Goal: Task Accomplishment & Management: Complete application form

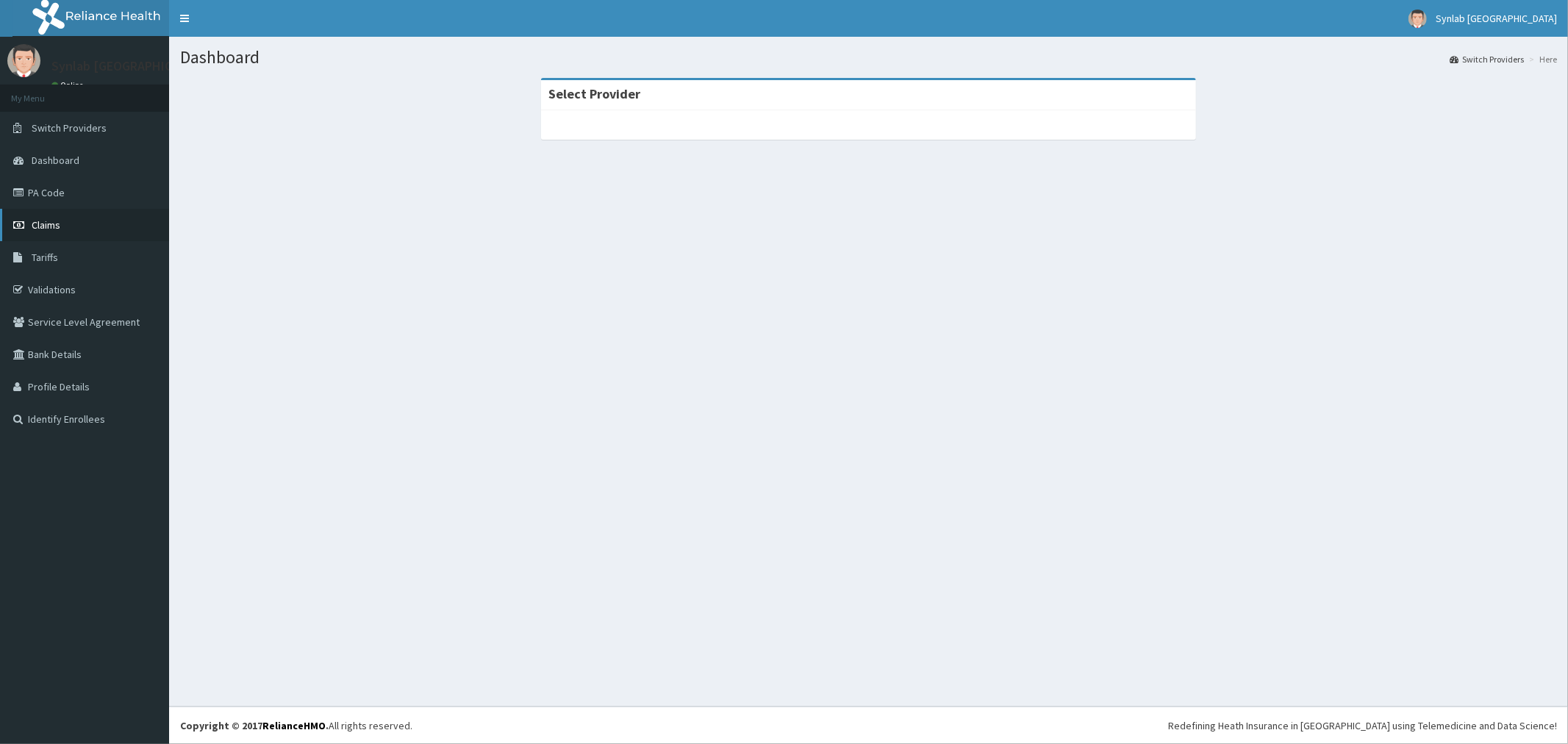
click at [59, 229] on span "Claims" at bounding box center [45, 224] width 29 height 13
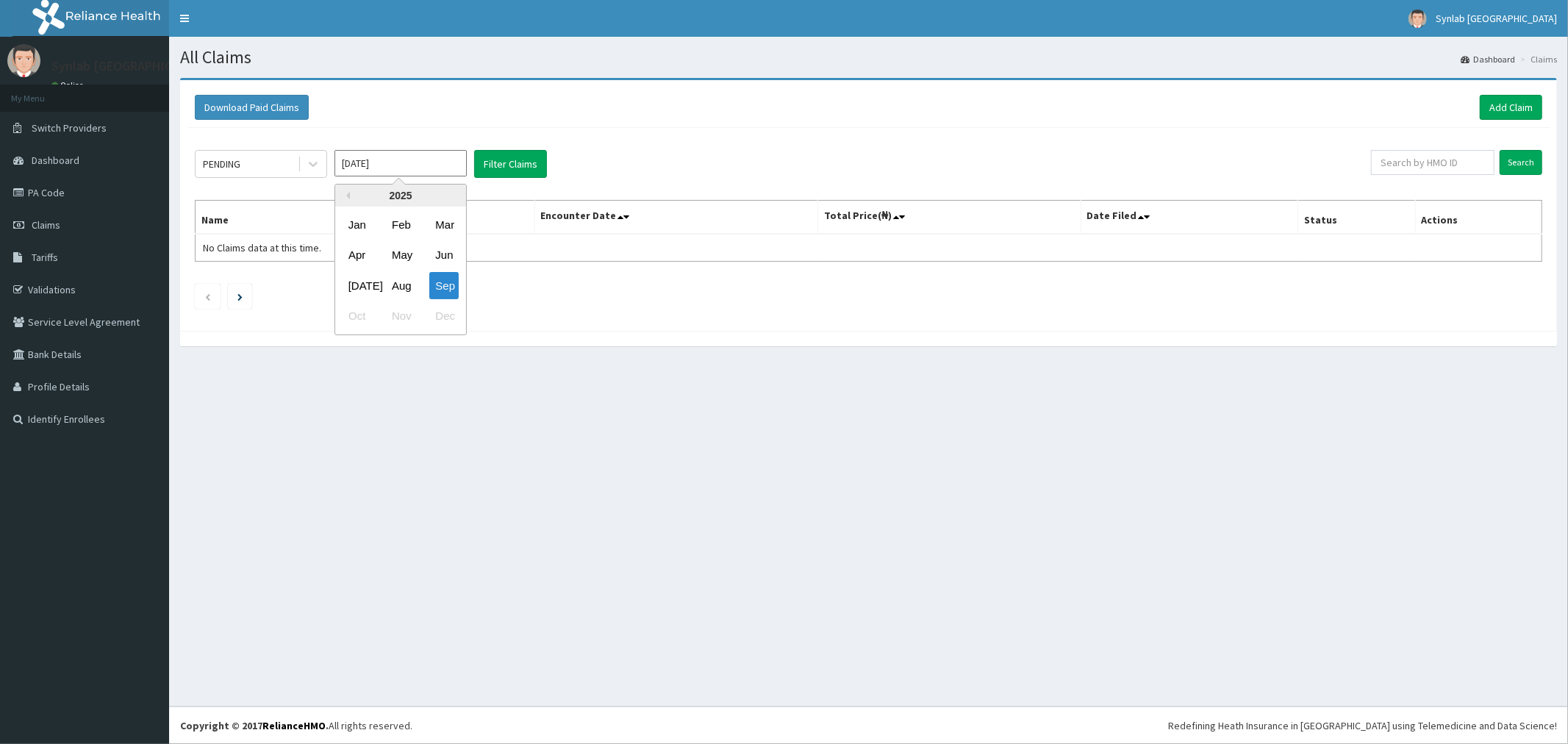
click at [452, 164] on input "Sep 2025" at bounding box center [400, 163] width 132 height 27
click at [405, 285] on div "Aug" at bounding box center [401, 285] width 30 height 27
type input "Aug 2025"
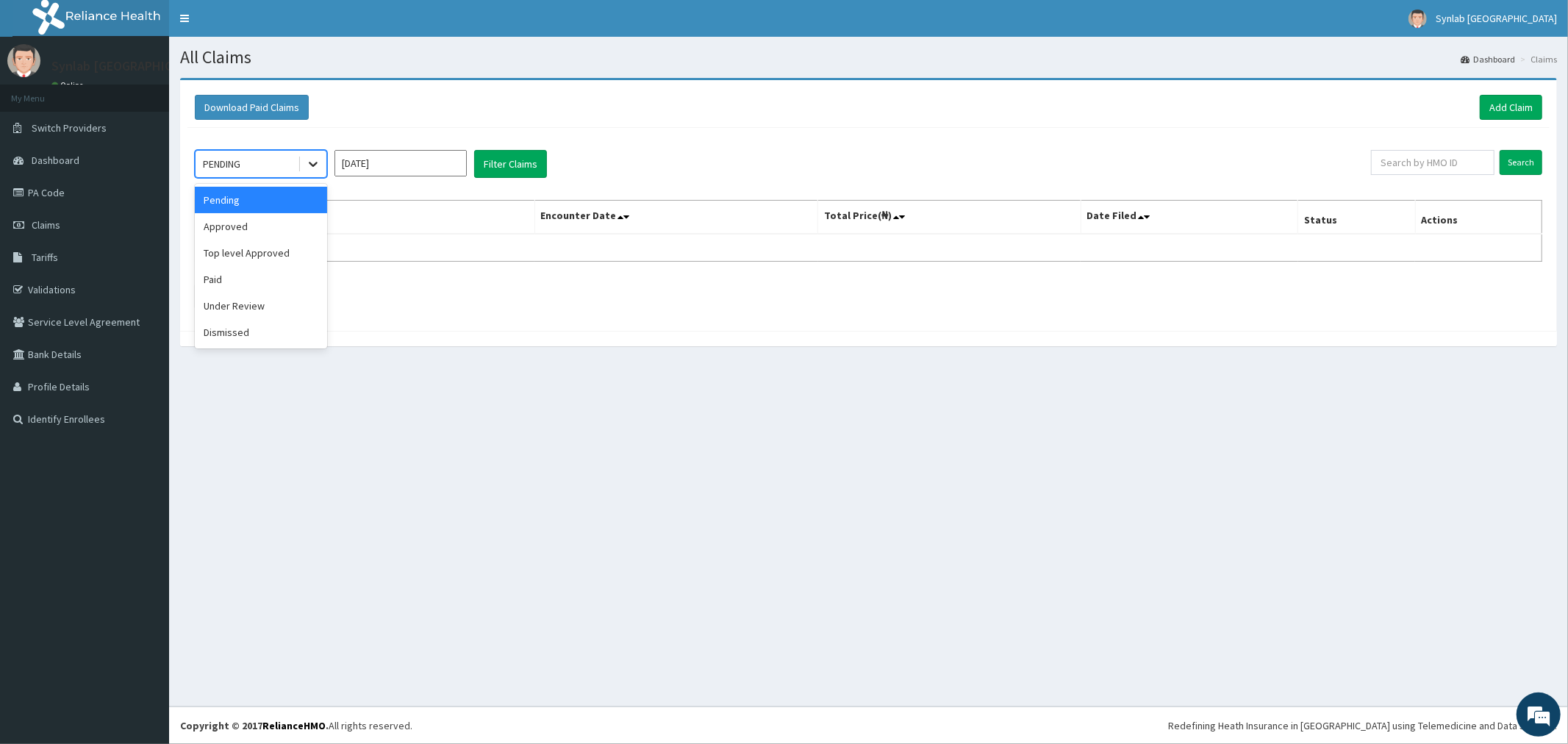
click at [313, 165] on icon at bounding box center [313, 165] width 9 height 5
click at [248, 195] on div "Pending" at bounding box center [260, 200] width 132 height 27
click at [514, 167] on button "Filter Claims" at bounding box center [510, 164] width 73 height 28
click at [310, 159] on icon at bounding box center [313, 163] width 15 height 15
click at [265, 227] on div "Approved" at bounding box center [260, 227] width 132 height 27
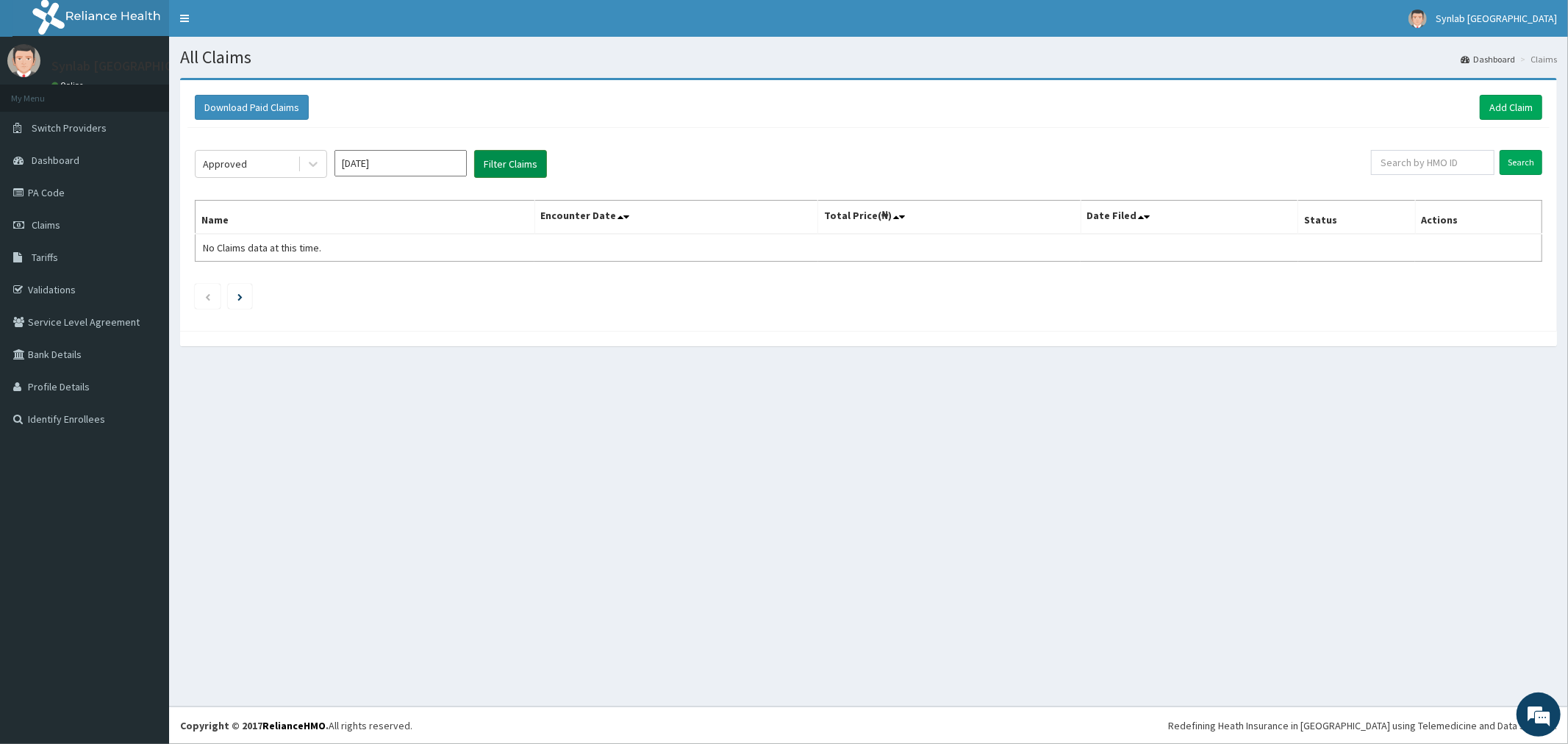
click at [516, 166] on button "Filter Claims" at bounding box center [510, 164] width 73 height 28
click at [454, 164] on input "Aug 2025" at bounding box center [400, 163] width 132 height 27
click at [441, 282] on div "Sep" at bounding box center [444, 285] width 30 height 27
type input "Sep 2025"
click at [524, 154] on button "Filter Claims" at bounding box center [510, 164] width 73 height 28
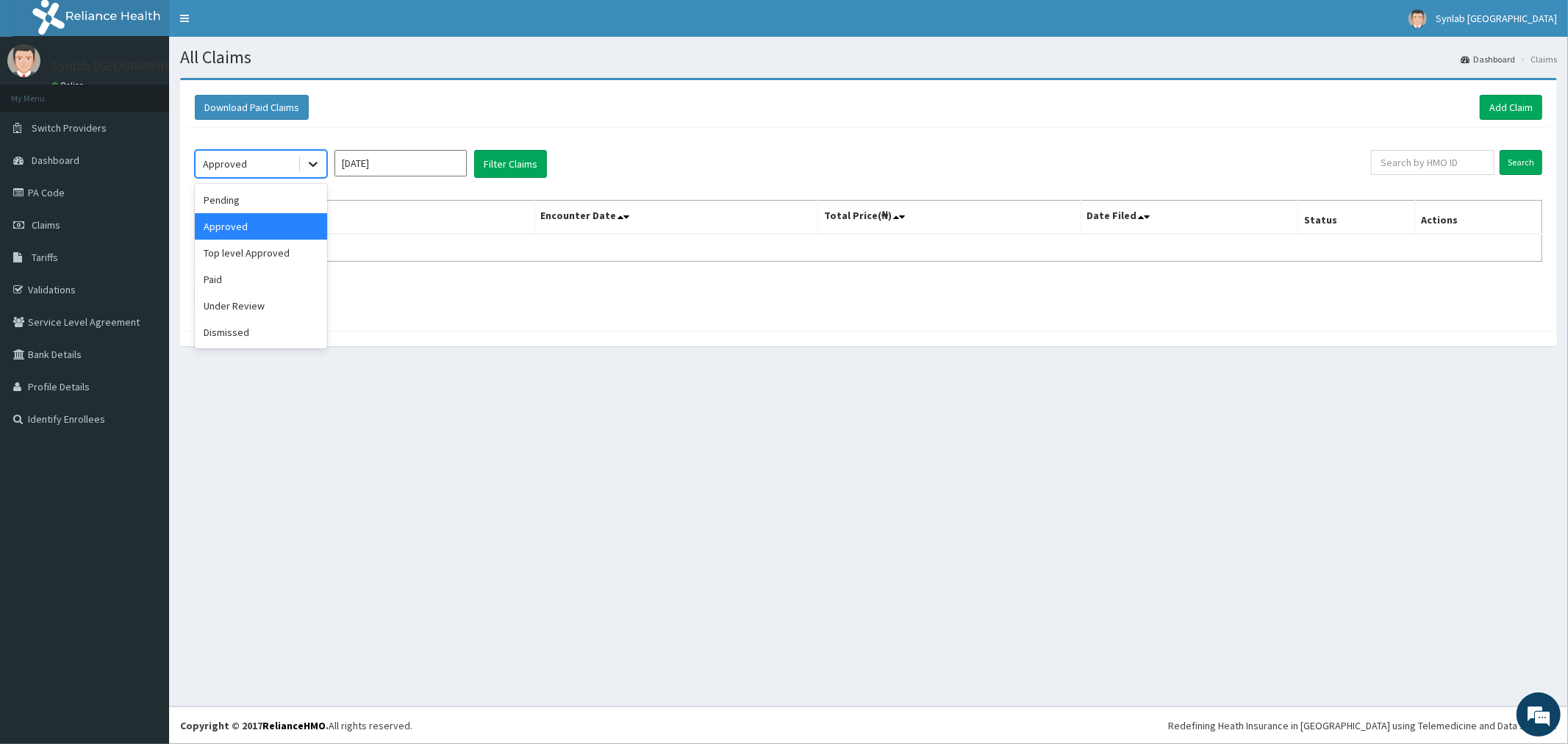
click at [310, 163] on icon at bounding box center [313, 165] width 9 height 5
click at [245, 203] on div "Pending" at bounding box center [260, 200] width 132 height 27
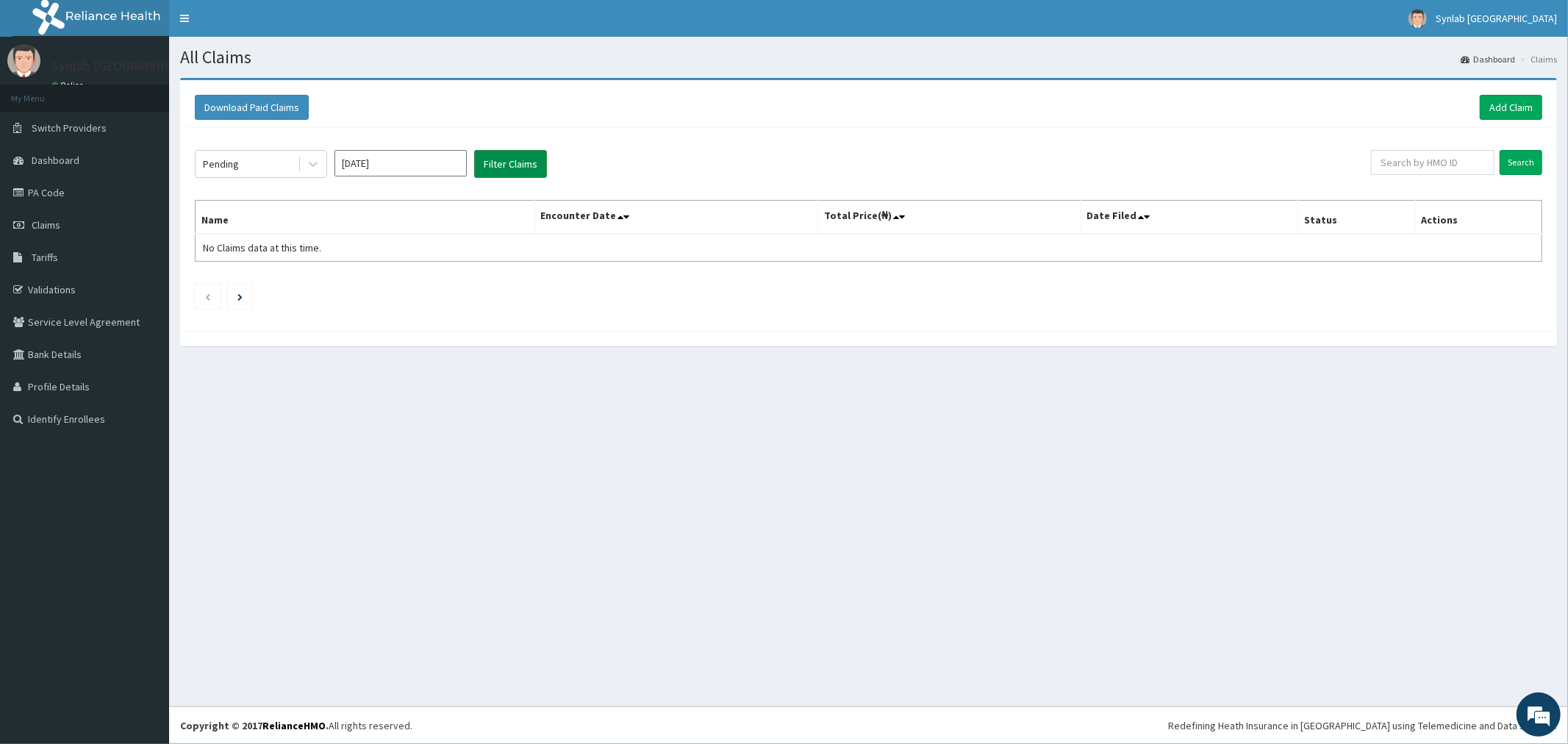
click at [504, 163] on button "Filter Claims" at bounding box center [510, 164] width 73 height 28
click at [306, 167] on icon at bounding box center [313, 163] width 15 height 15
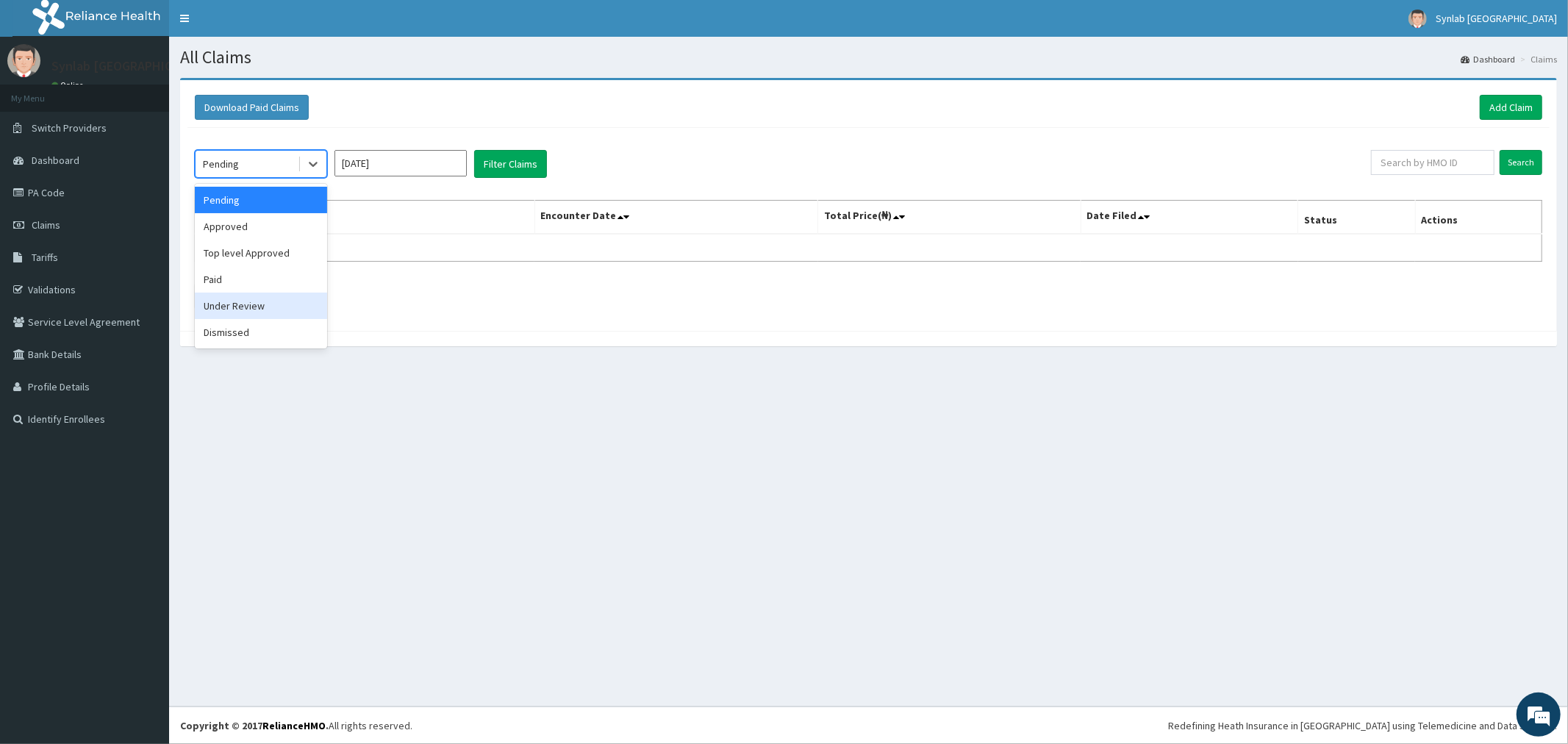
click at [248, 309] on div "Under Review" at bounding box center [260, 306] width 132 height 27
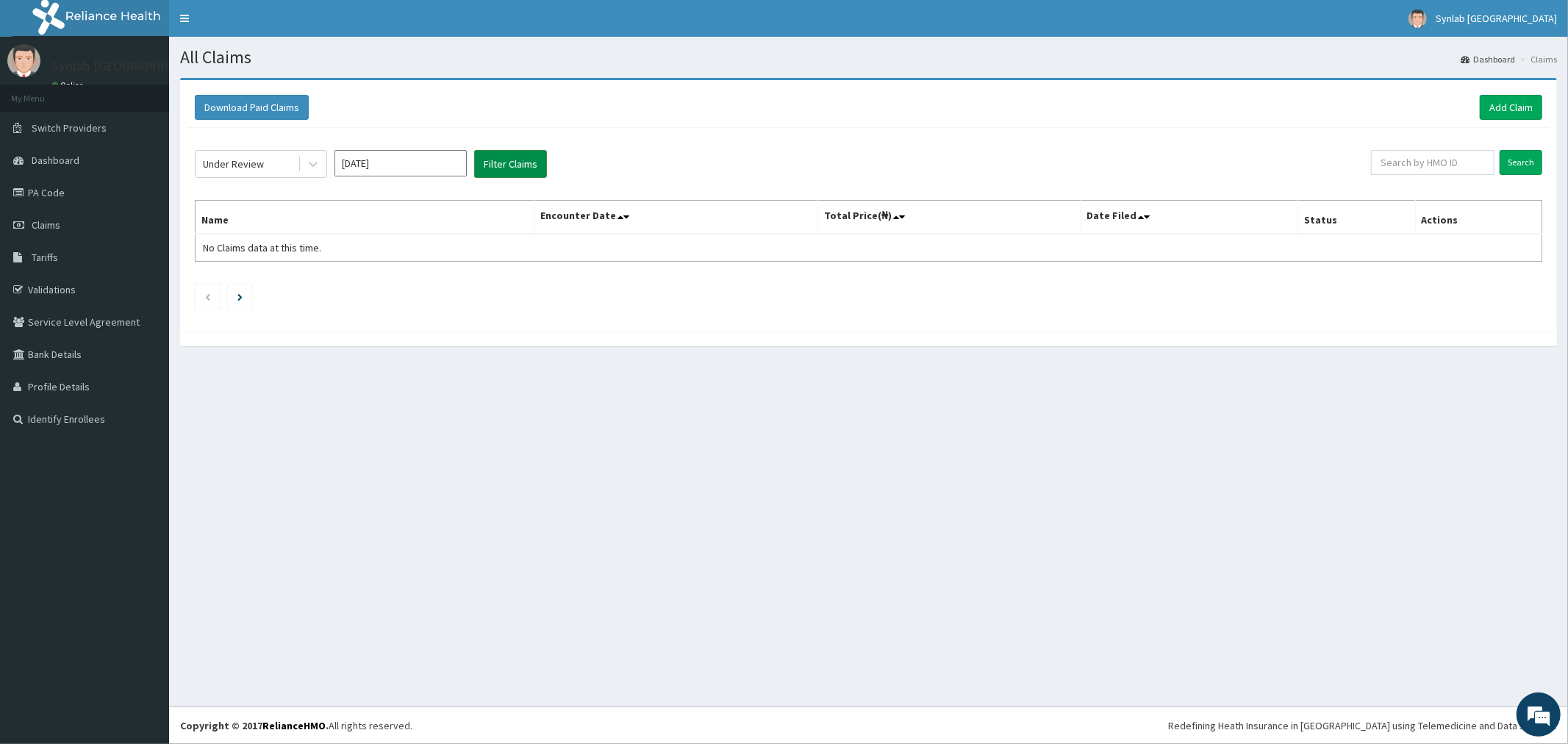
click at [500, 166] on button "Filter Claims" at bounding box center [510, 164] width 73 height 28
click at [1512, 106] on link "Add Claim" at bounding box center [1511, 107] width 63 height 25
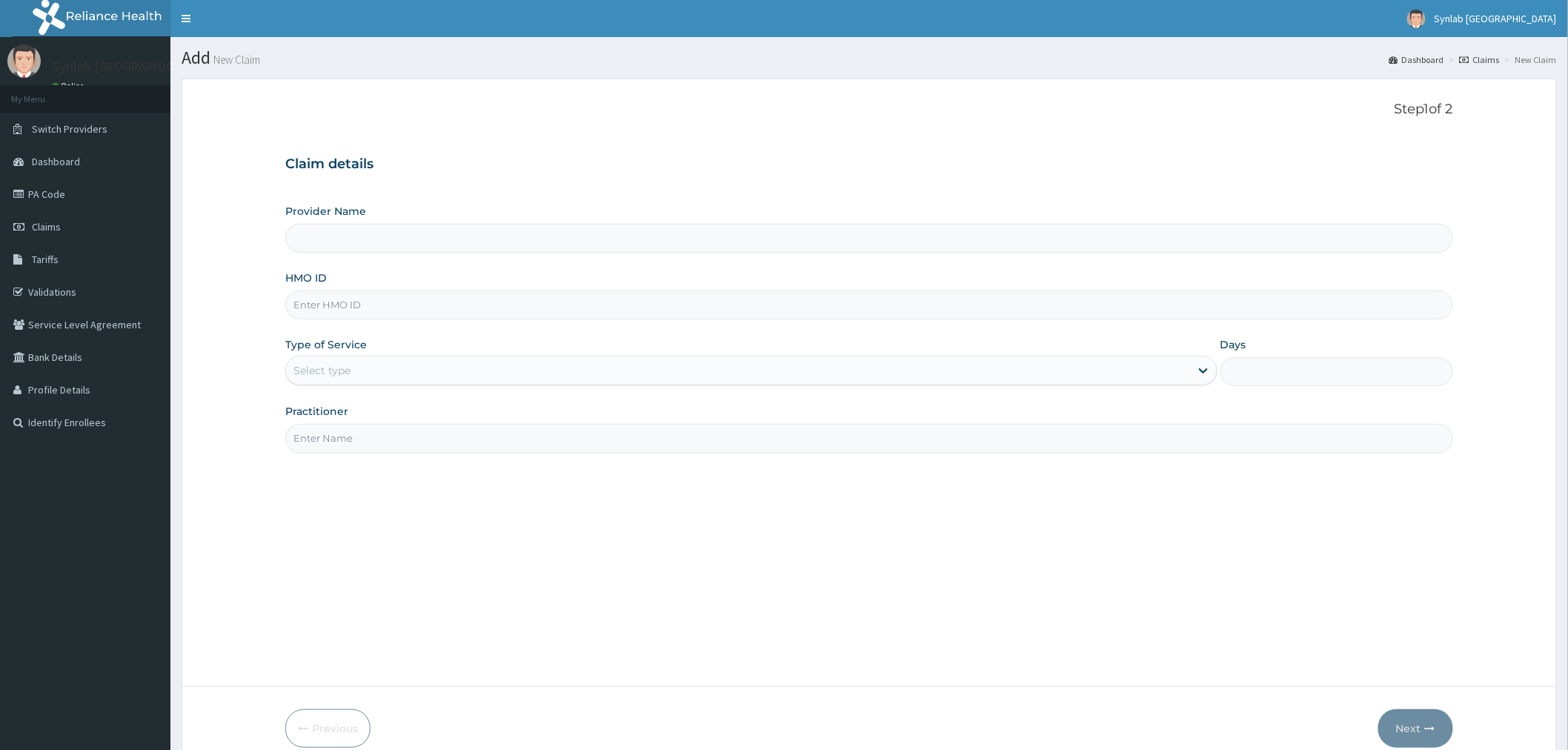
click at [347, 303] on input "HMO ID" at bounding box center [869, 305] width 1168 height 29
paste input "WUN/10006/B / PA/2212E8"
type input "WUN/10006/B / PA/2212E8"
type input "Synlab [GEOGRAPHIC_DATA]- Ilupeju (HQ)"
type input "WUN/10006/B"
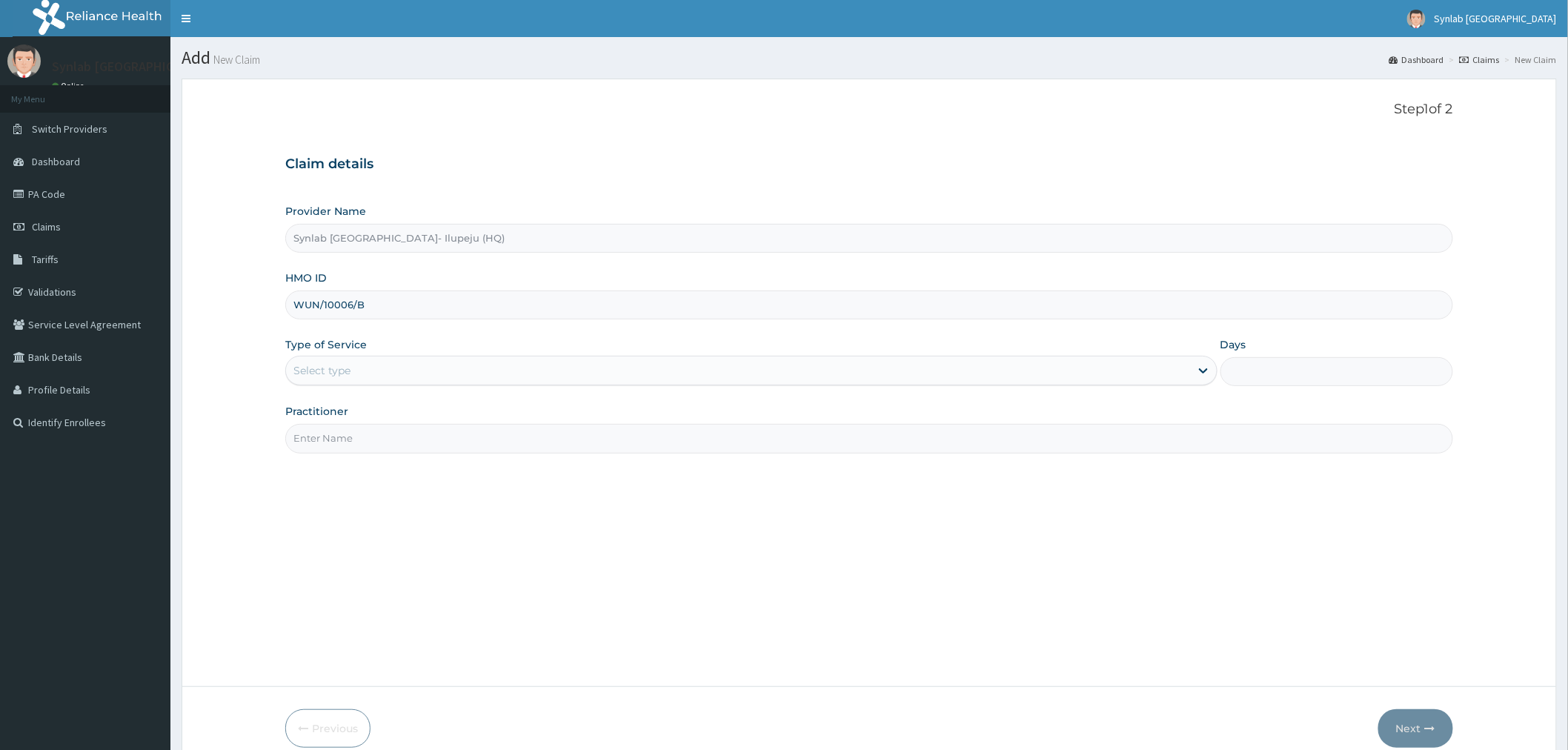
click at [377, 432] on input "Practitioner" at bounding box center [869, 438] width 1168 height 29
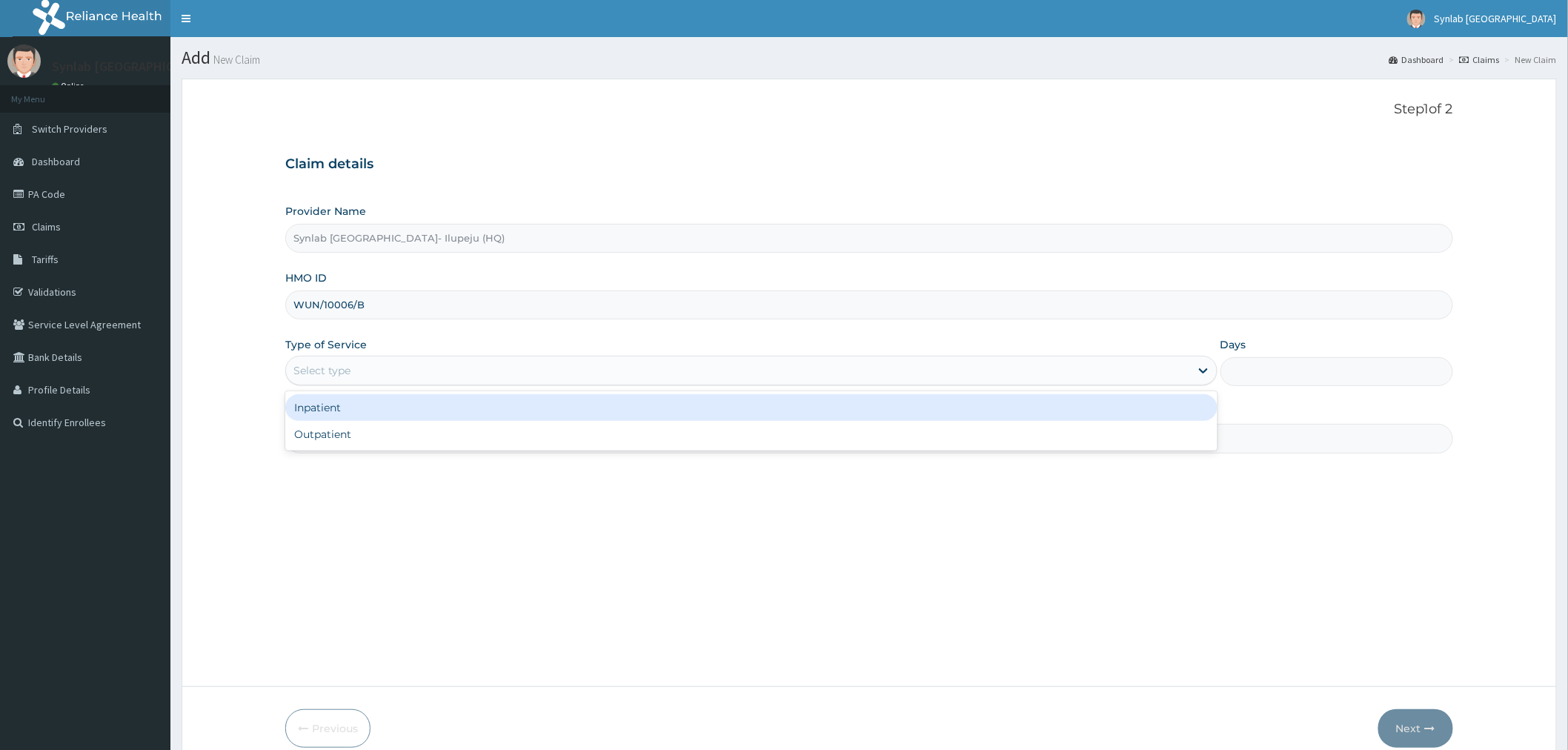
click at [443, 373] on div "Select type" at bounding box center [738, 370] width 904 height 24
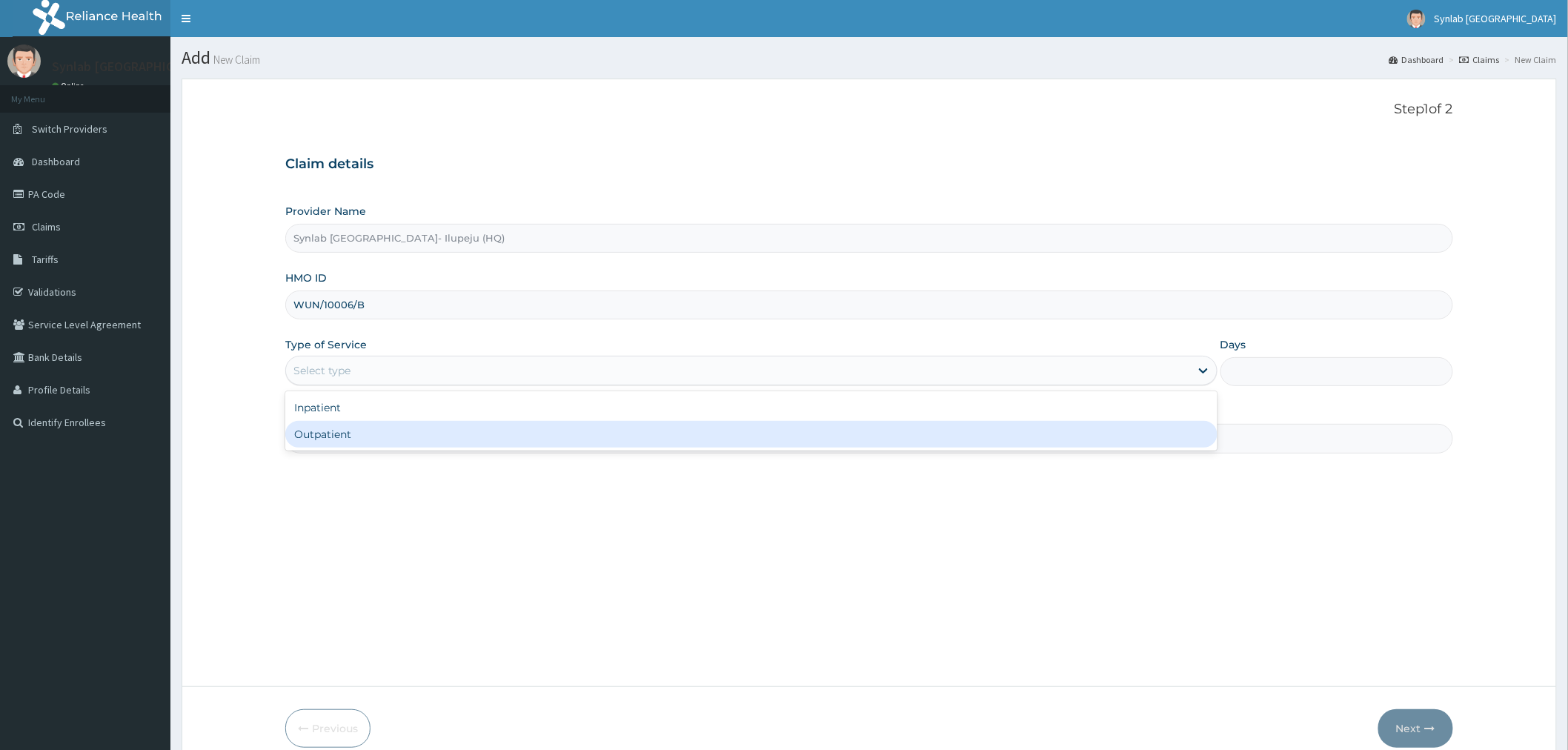
click at [364, 434] on div "Outpatient" at bounding box center [751, 434] width 932 height 27
type input "1"
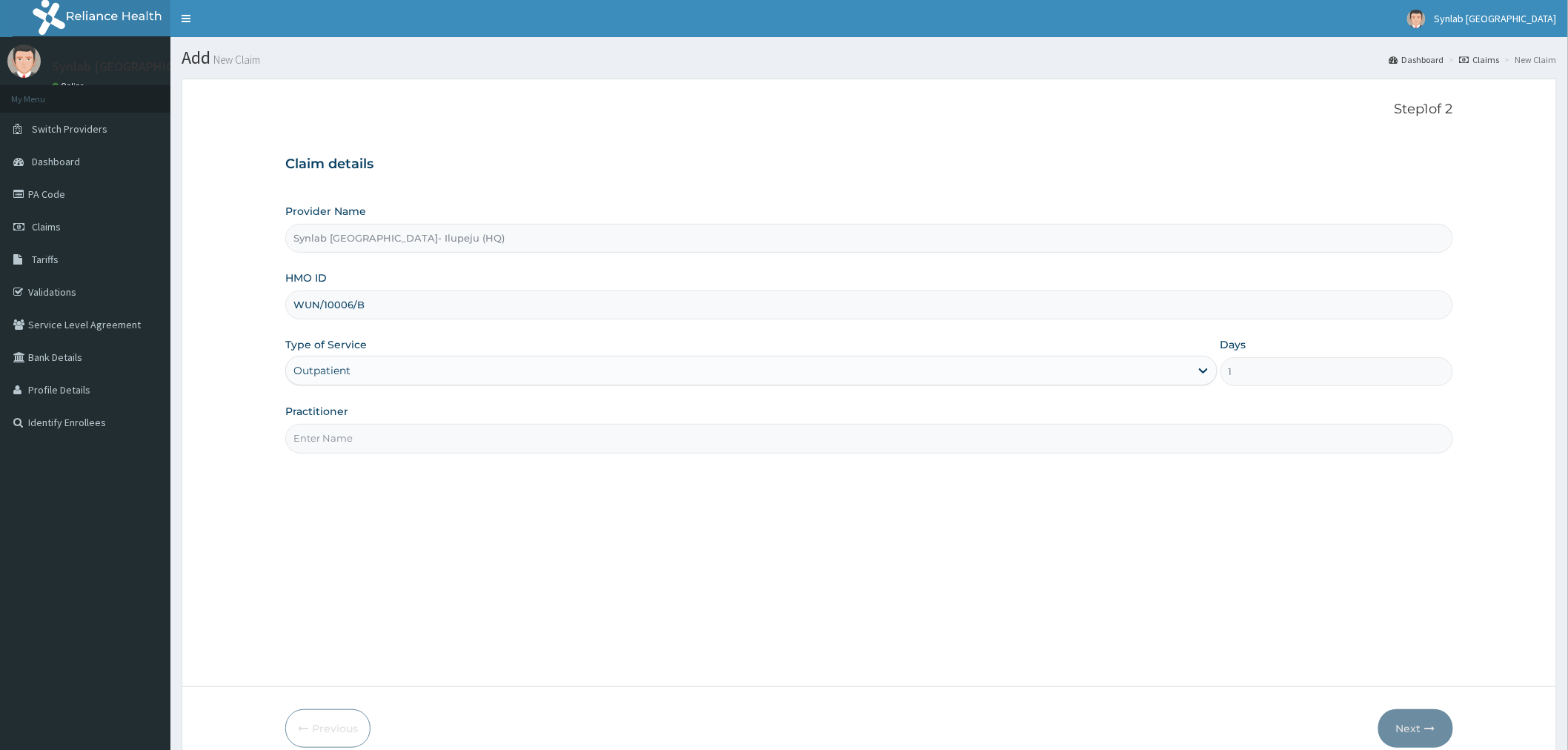
click at [345, 434] on input "Practitioner" at bounding box center [869, 438] width 1168 height 29
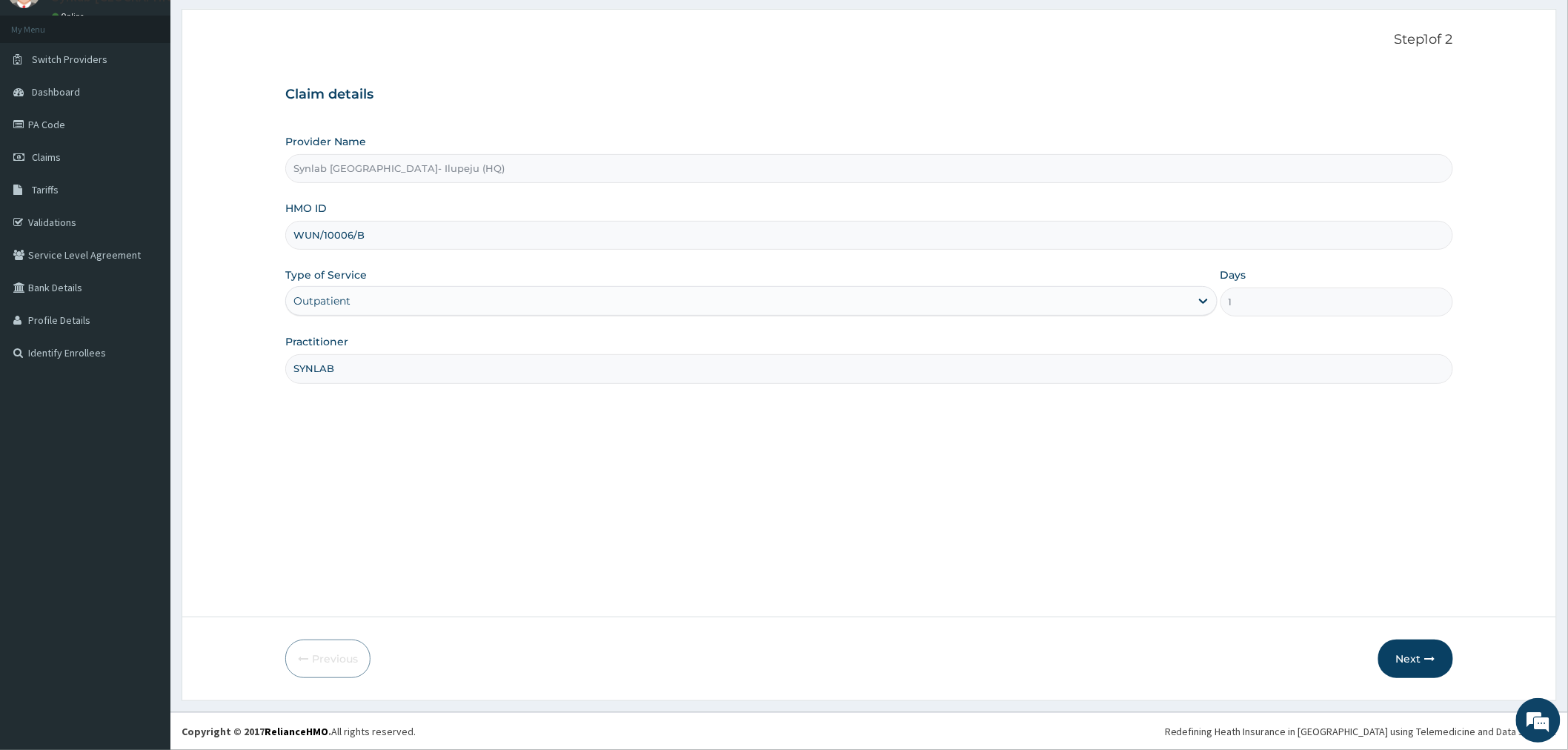
type input "SYNLAB"
click at [1406, 657] on button "Next" at bounding box center [1415, 658] width 75 height 39
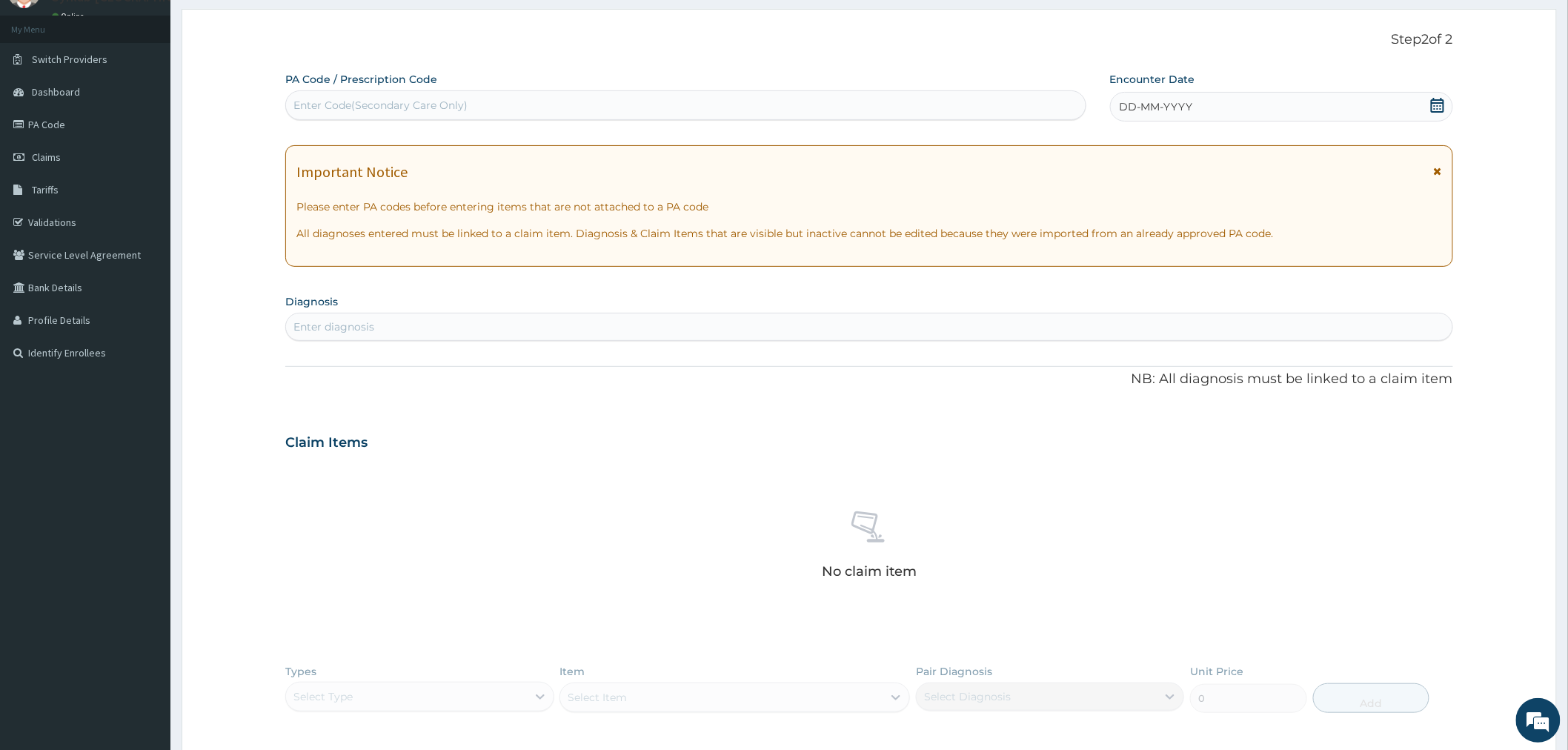
click at [472, 108] on div "Enter Code(Secondary Care Only)" at bounding box center [686, 105] width 800 height 24
paste input "PA/2212E8"
type input "PA/2212E8"
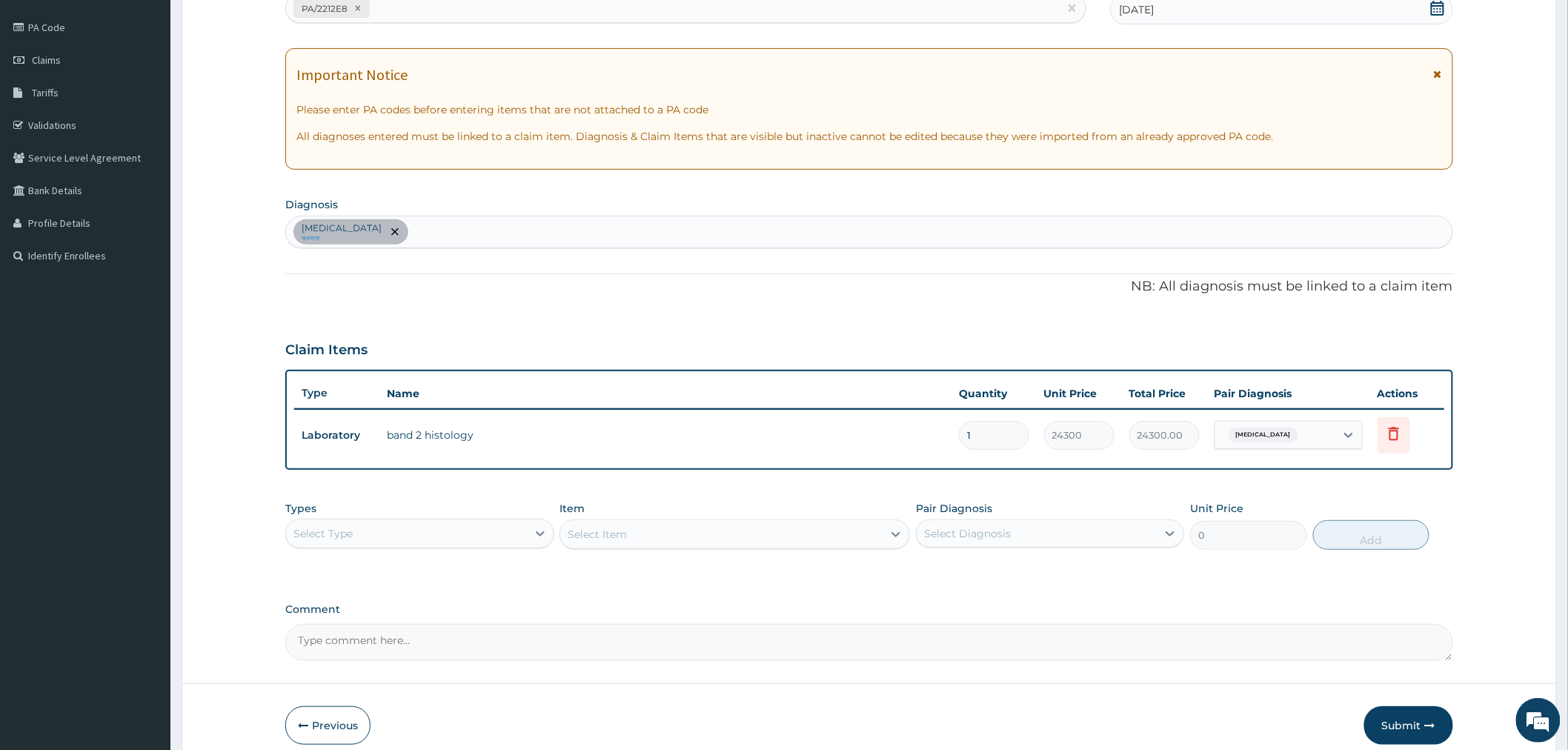
scroll to position [170, 0]
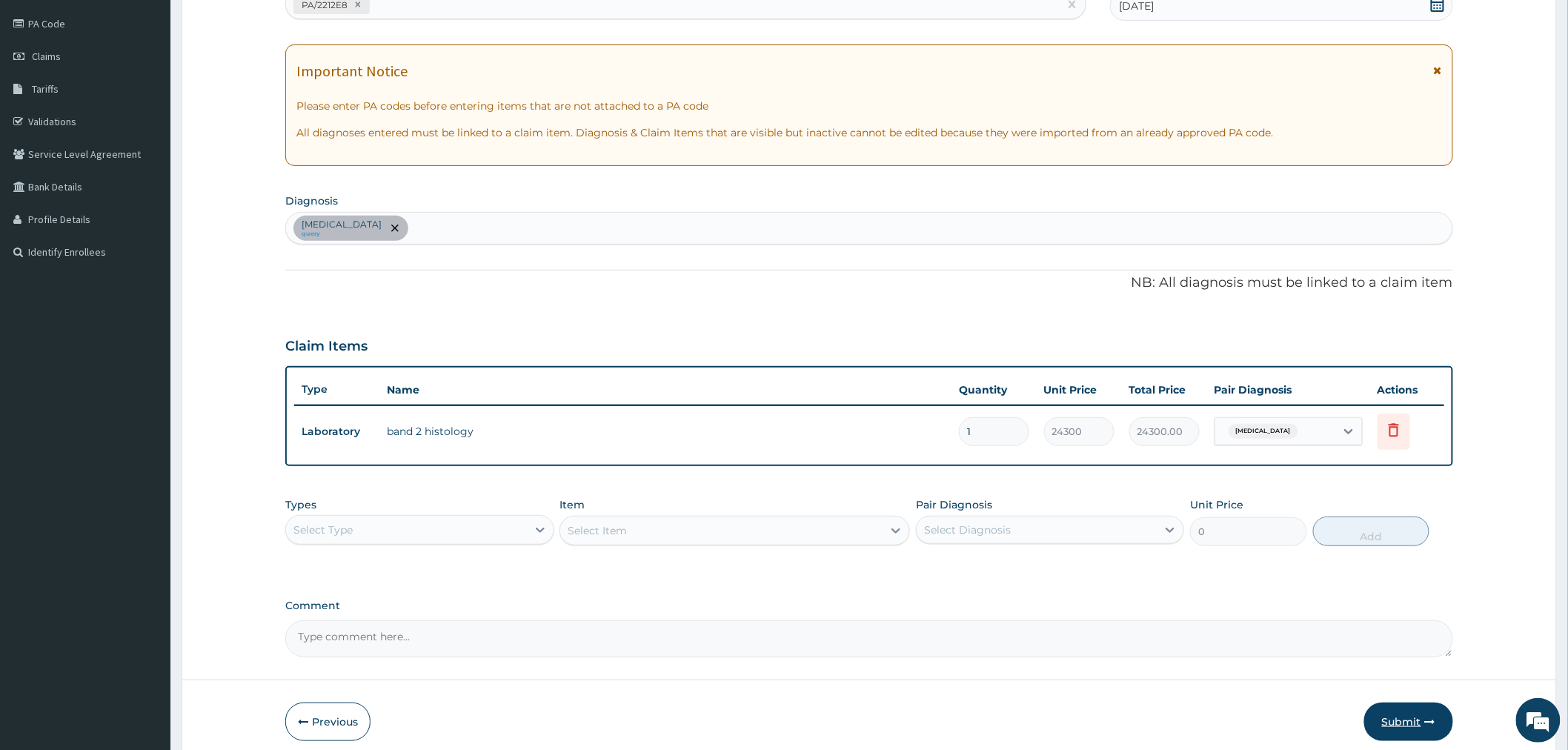
click at [1409, 720] on button "Submit" at bounding box center [1408, 721] width 89 height 39
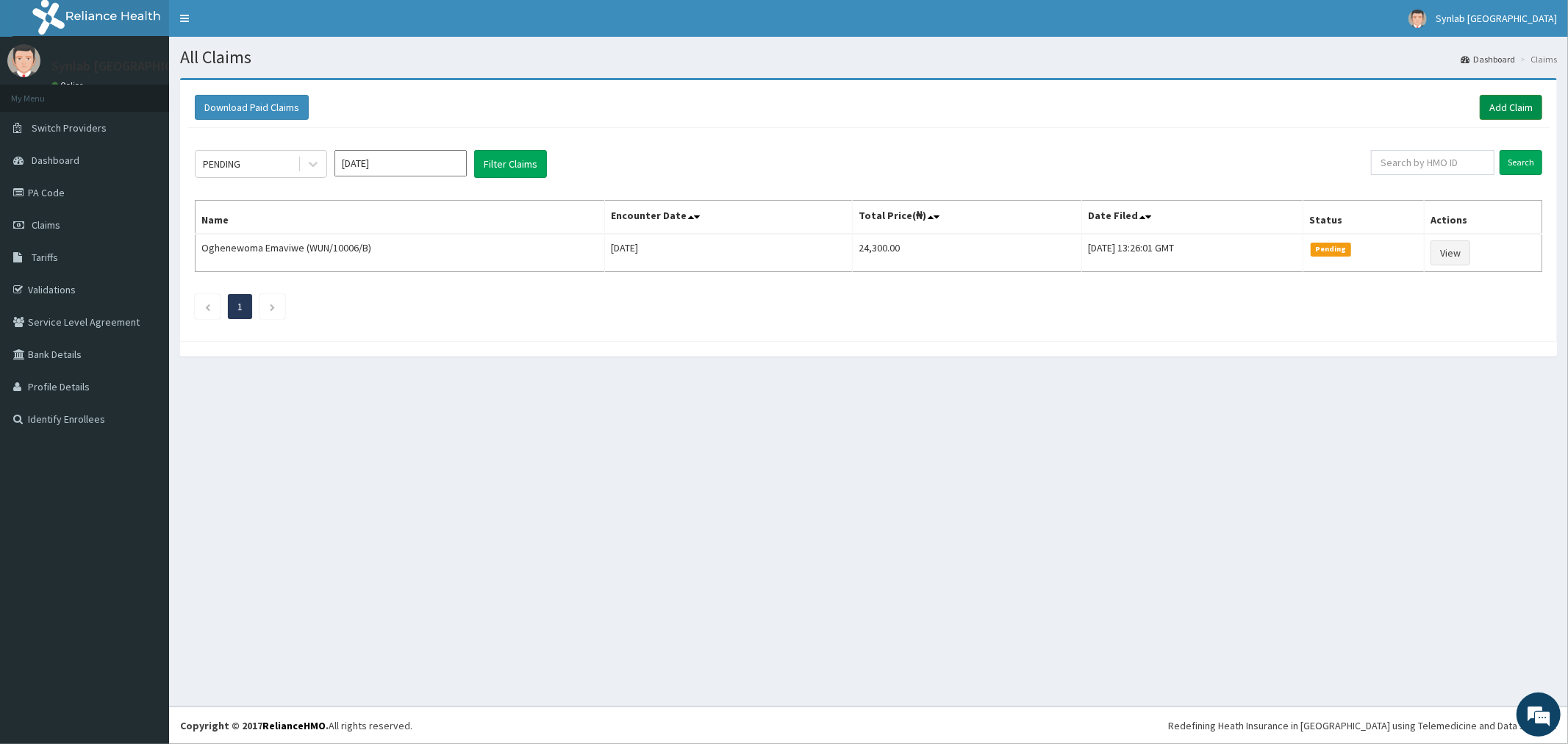
click at [1501, 98] on link "Add Claim" at bounding box center [1511, 107] width 63 height 25
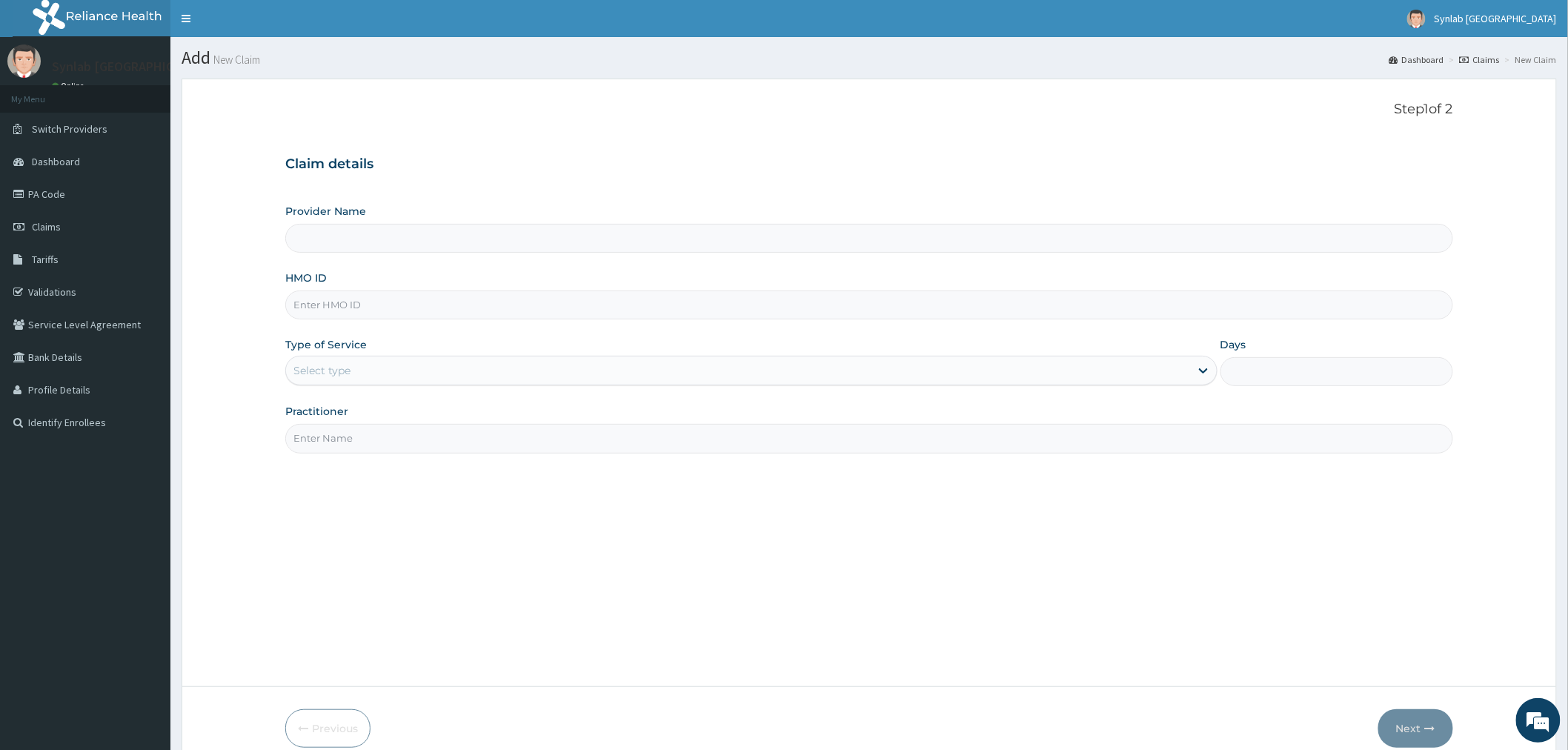
click at [336, 306] on input "HMO ID" at bounding box center [869, 305] width 1168 height 29
paste input "PBS/10032/A / PA/9A12DF"
type input "PBS/10032/A / PA/9A12DF"
type input "Synlab Nigeria- Ilupeju (HQ)"
type input "PBS/10032/A"
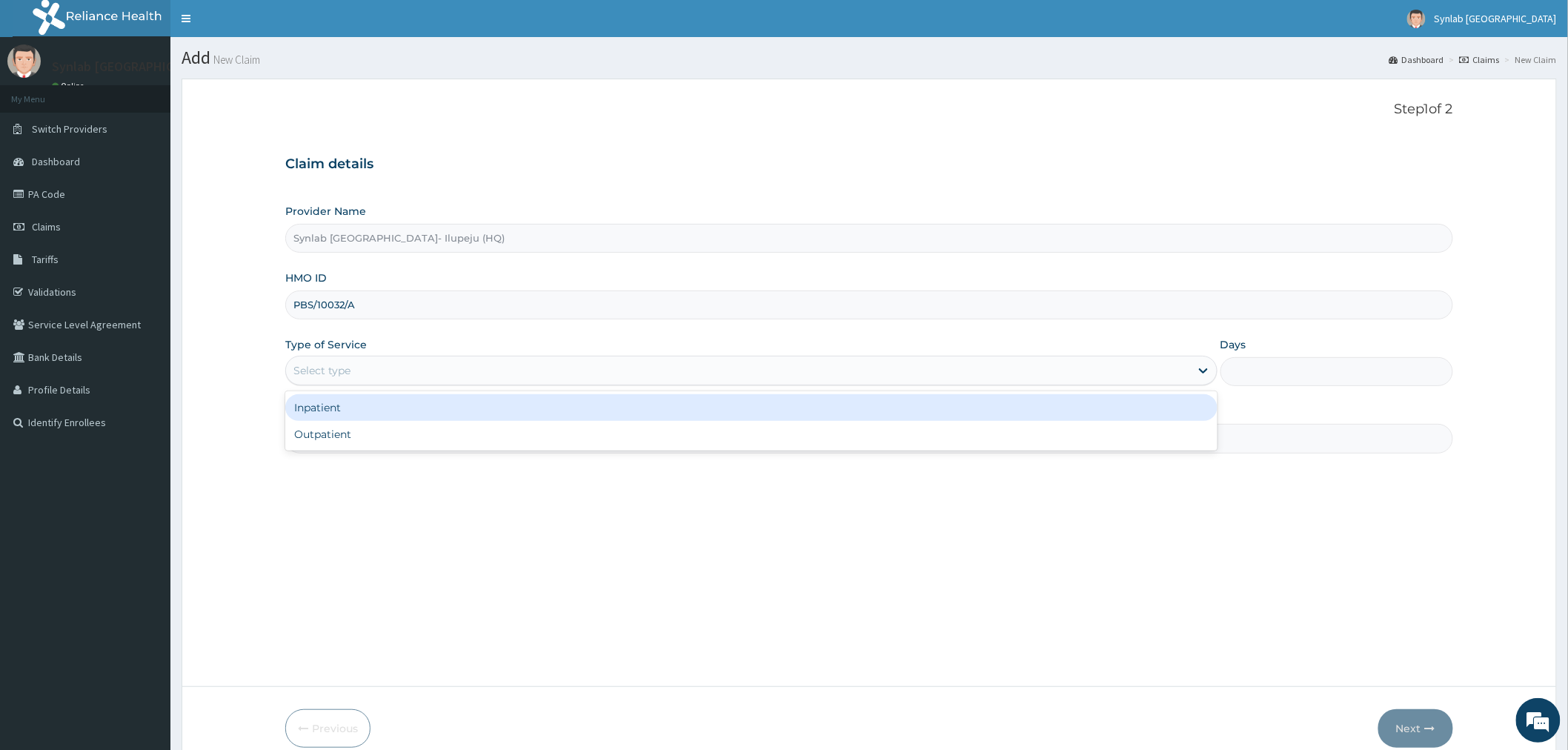
click at [369, 369] on div "Select type" at bounding box center [738, 370] width 904 height 24
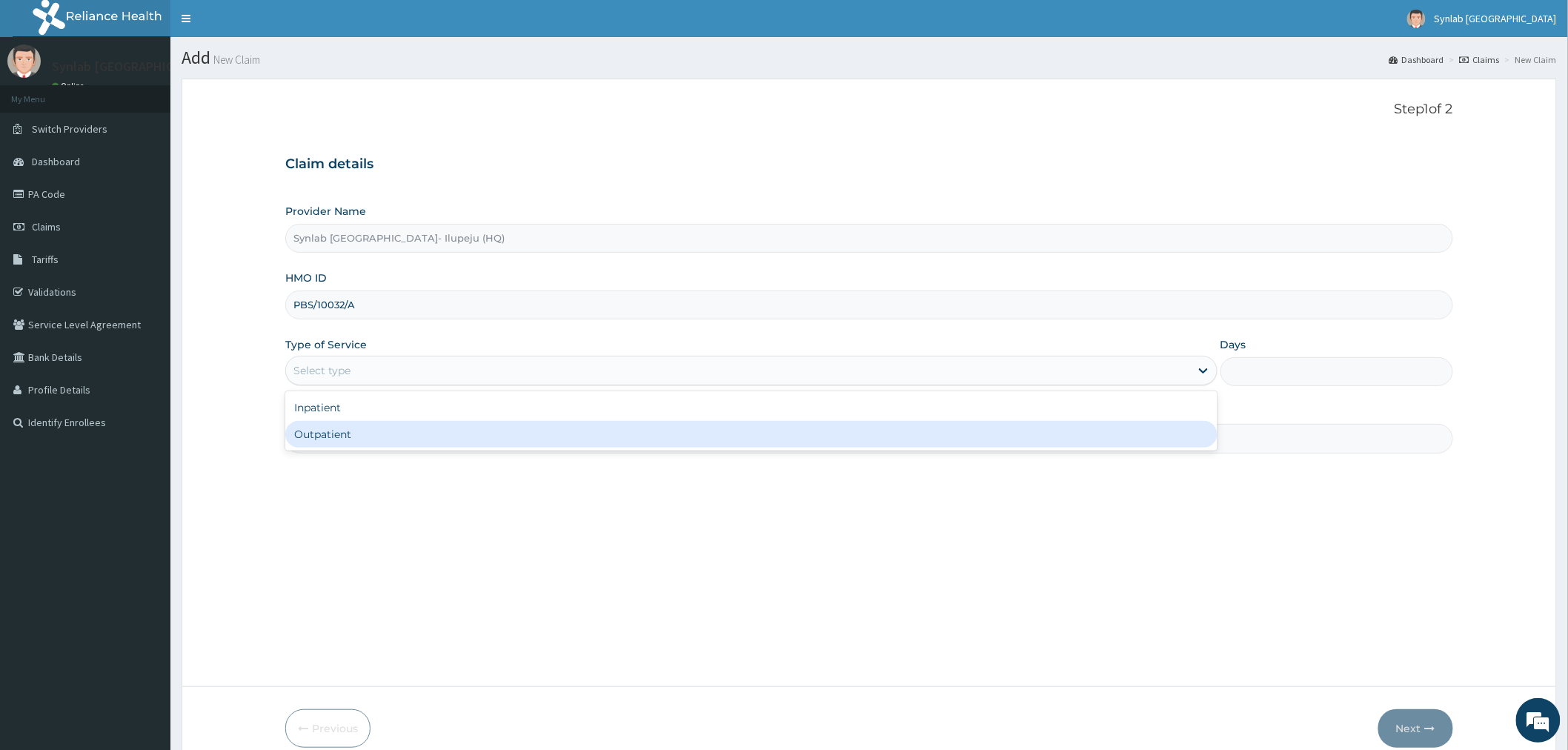
click at [345, 433] on div "Outpatient" at bounding box center [751, 434] width 932 height 27
type input "1"
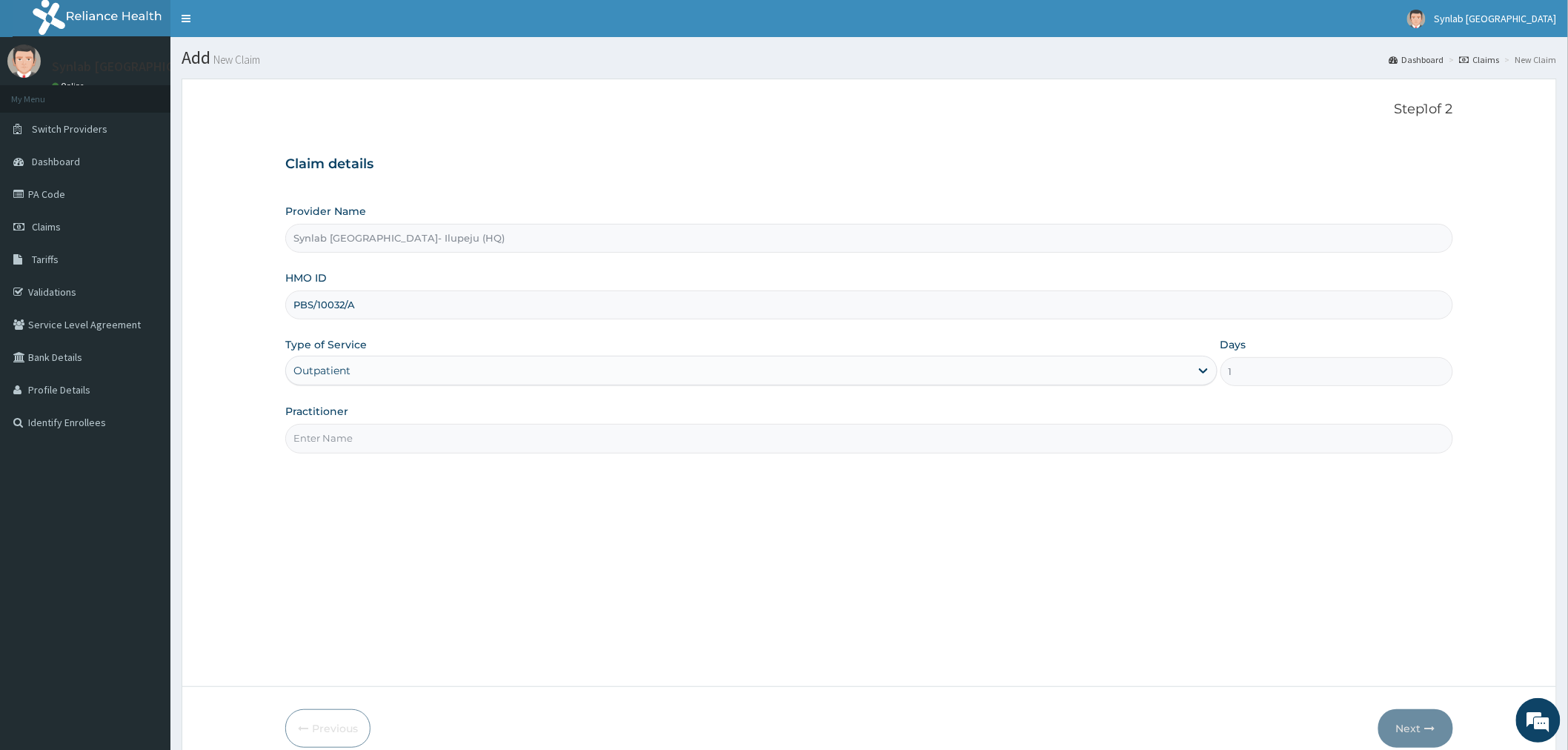
click at [361, 435] on input "Practitioner" at bounding box center [869, 438] width 1168 height 29
type input "SYNLAB"
click at [1430, 726] on icon "button" at bounding box center [1429, 728] width 10 height 10
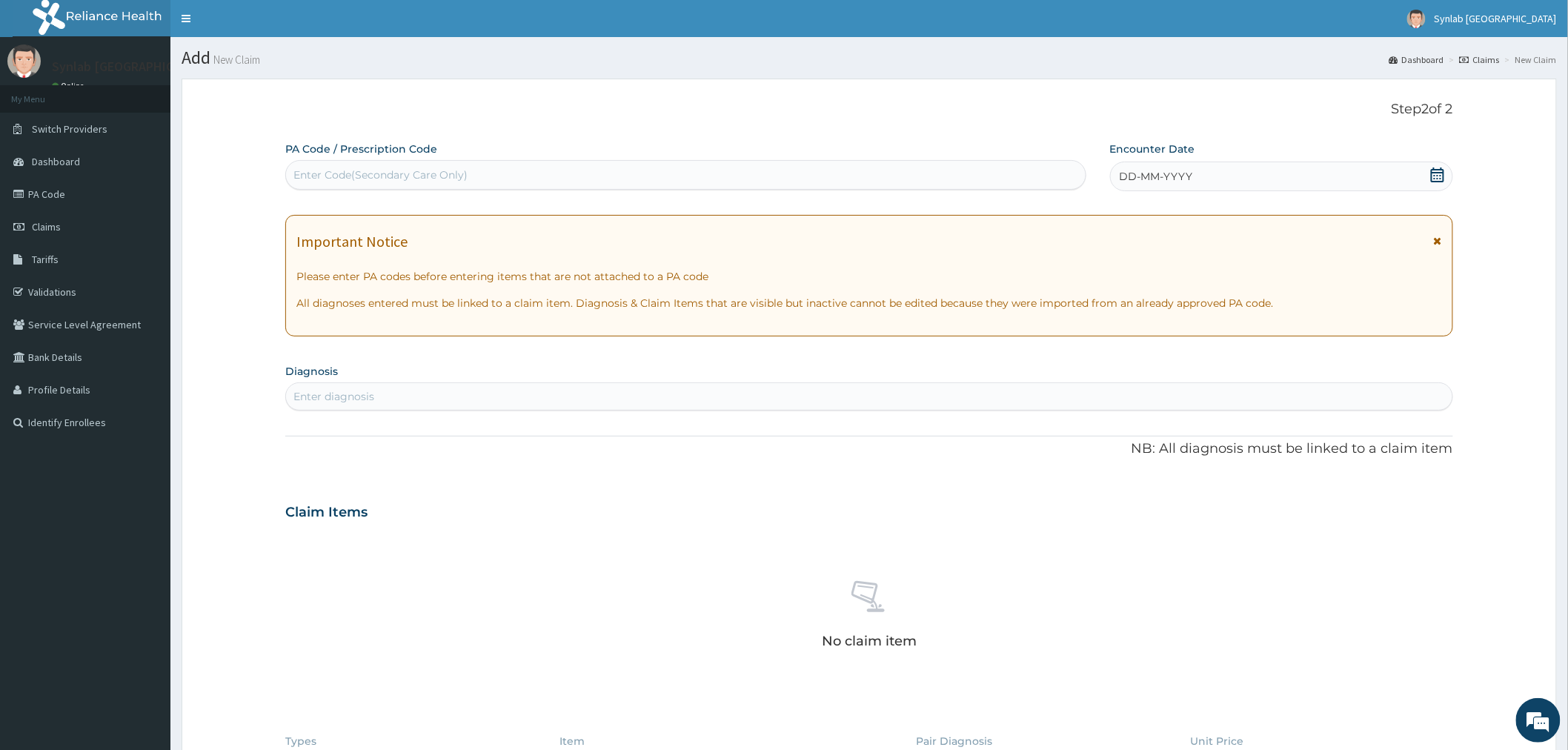
click at [463, 180] on div "Enter Code(Secondary Care Only)" at bounding box center [380, 175] width 174 height 15
paste input "PA/9A12DF"
type input "PA/9A12DF"
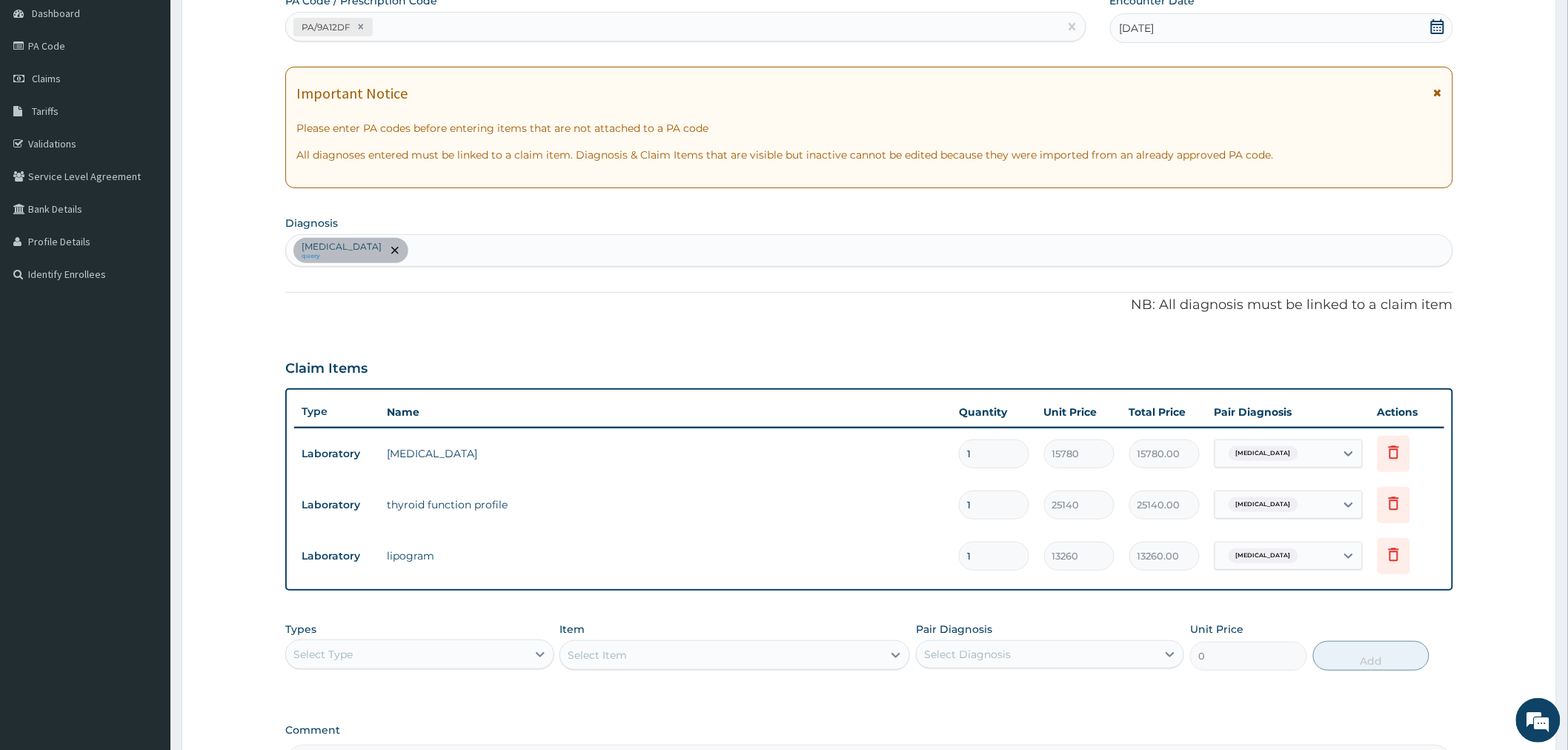
scroll to position [335, 0]
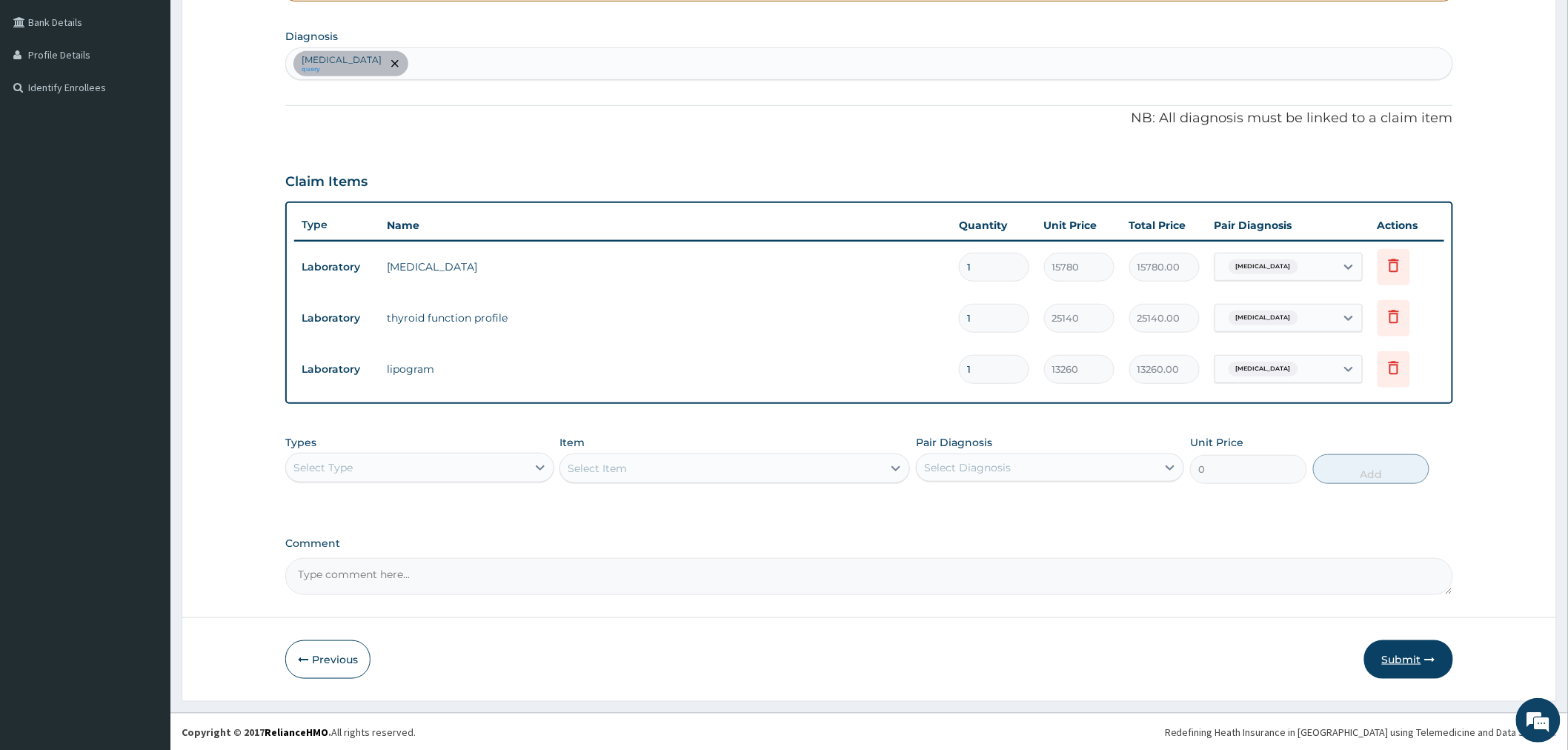
click at [1399, 647] on button "Submit" at bounding box center [1408, 659] width 89 height 39
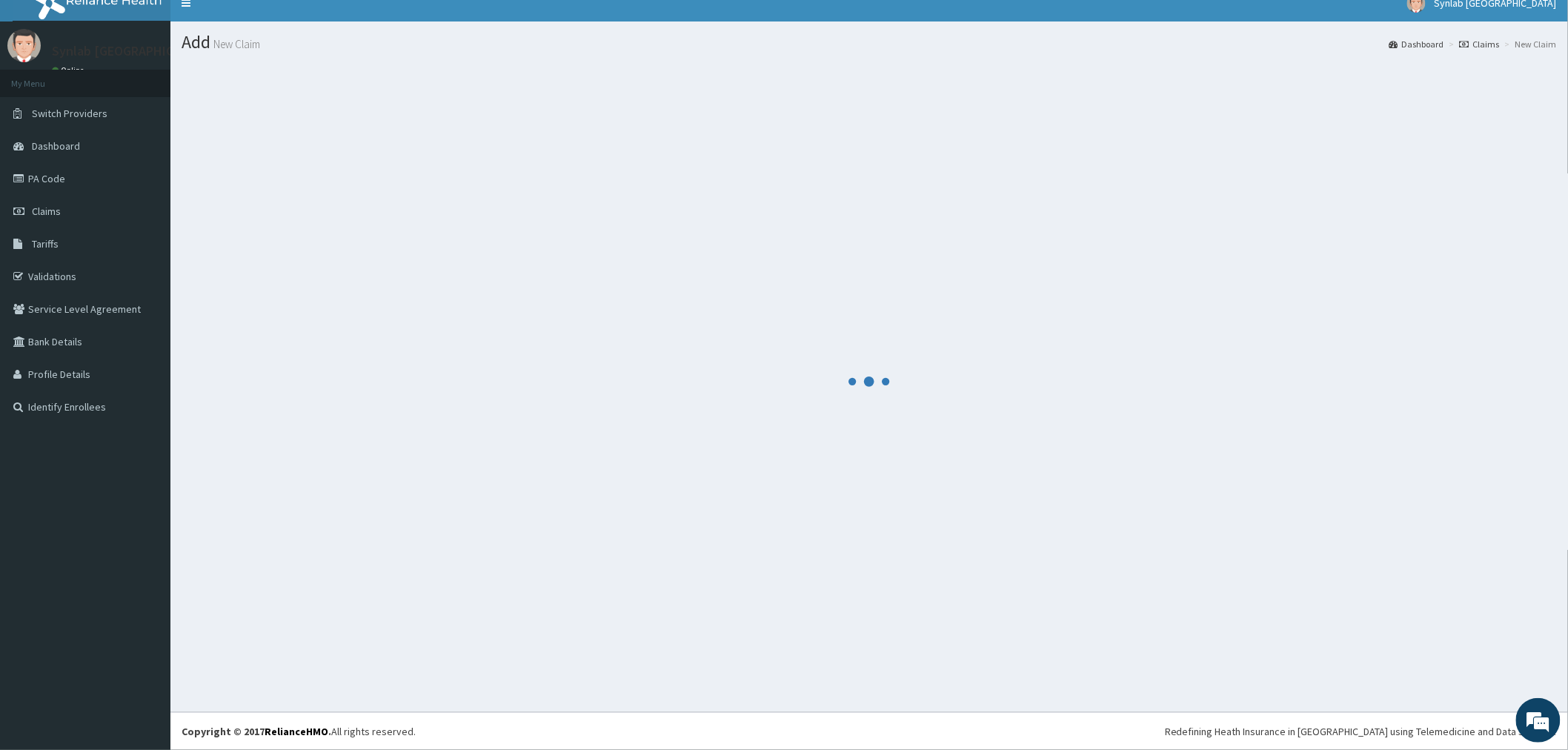
scroll to position [16, 0]
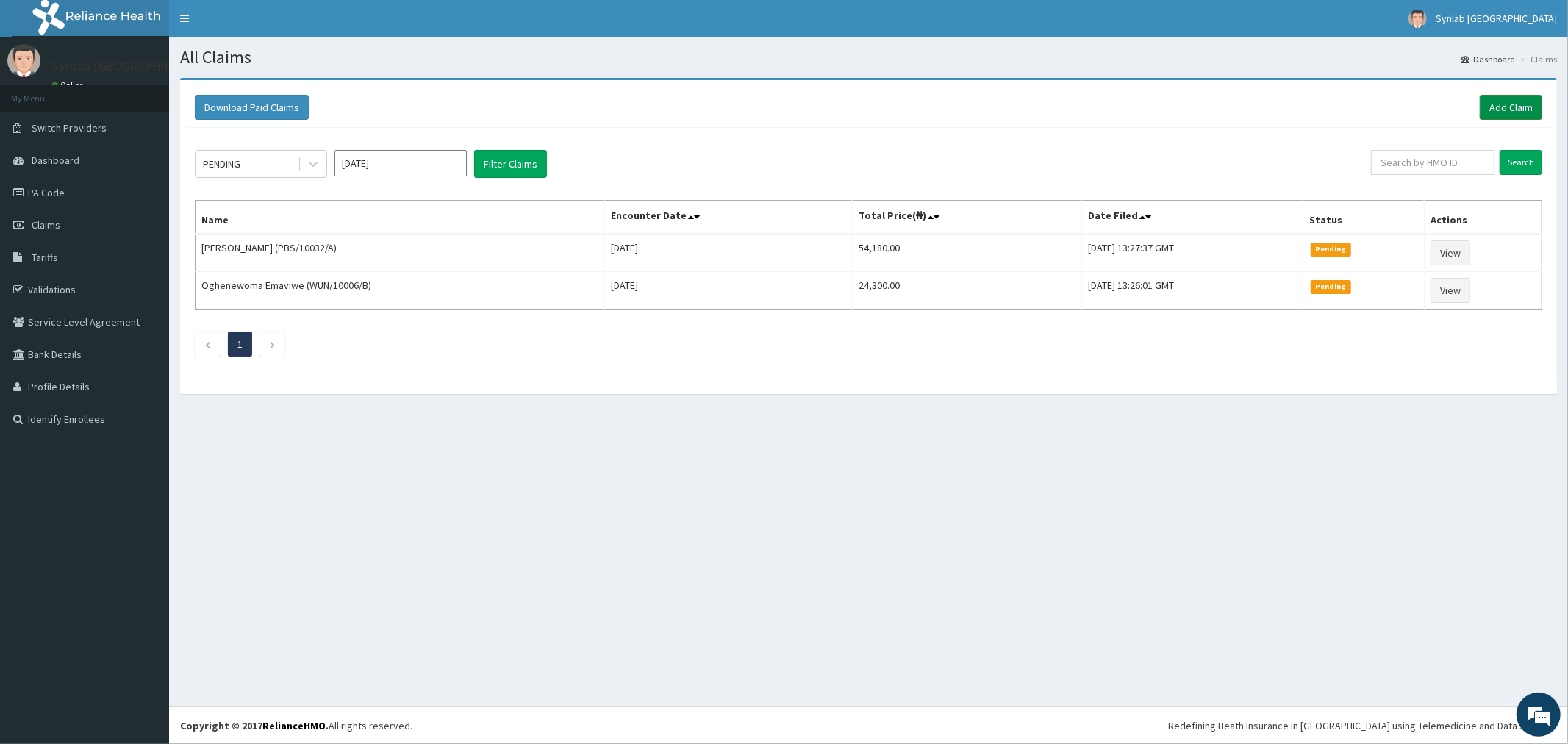
click at [1503, 111] on link "Add Claim" at bounding box center [1511, 107] width 63 height 25
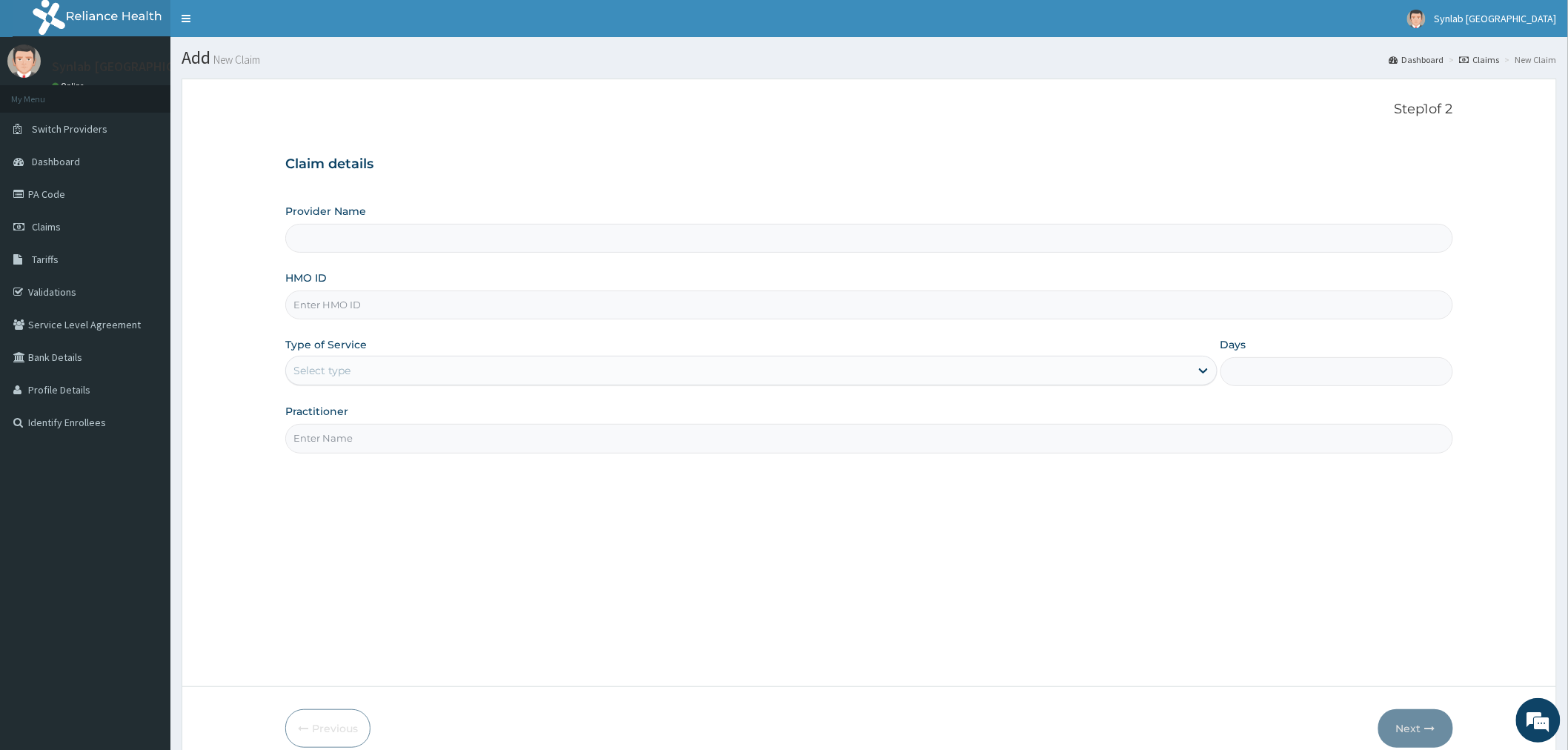
click at [359, 308] on input "HMO ID" at bounding box center [869, 305] width 1168 height 29
paste input "PBS/10028/A / PA/372C1B"
type input "PBS/10028/A / PA/372C1B"
type input "Synlab Nigeria- Ilupeju (HQ)"
type input "PBS/10028/A"
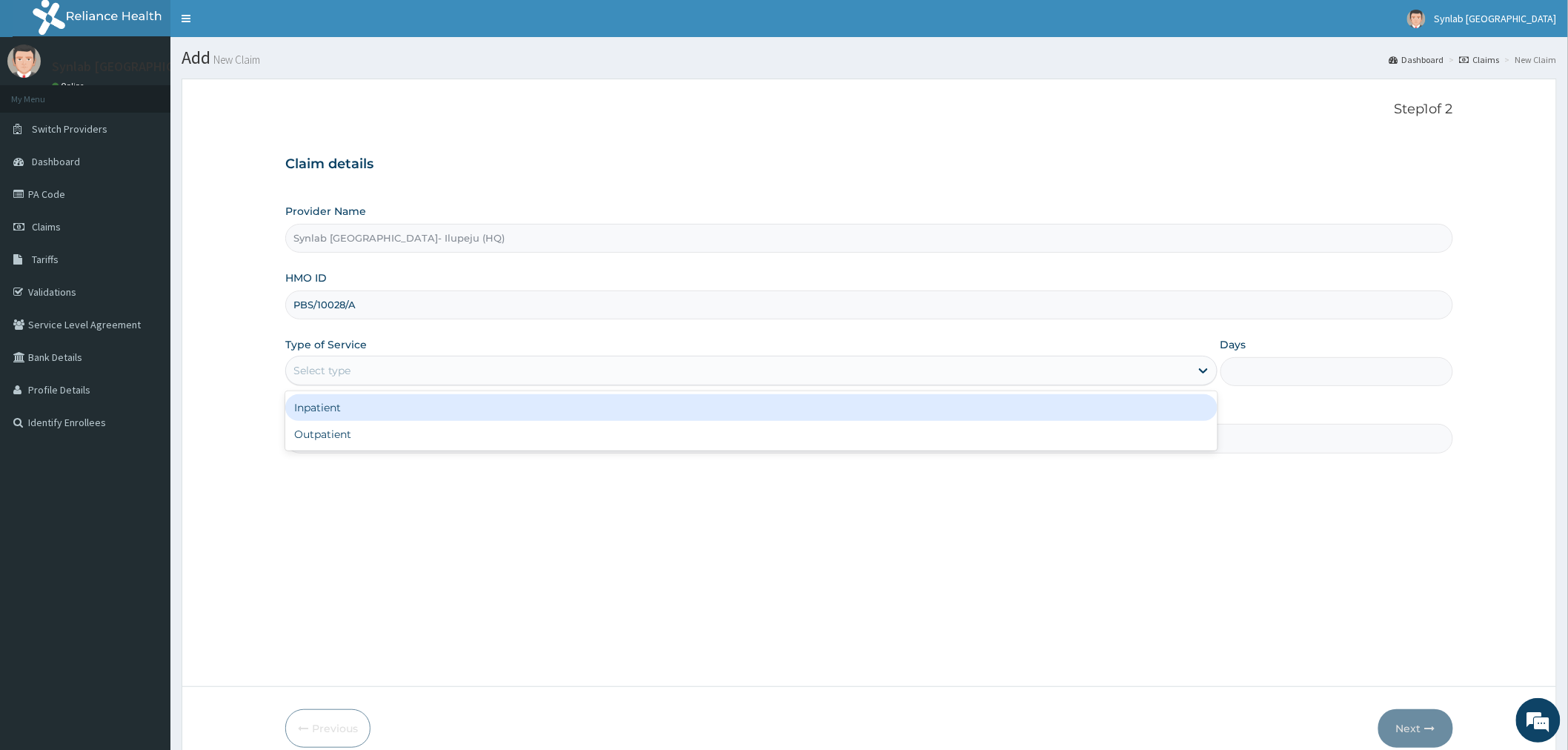
click at [345, 373] on div "Select type" at bounding box center [321, 370] width 57 height 15
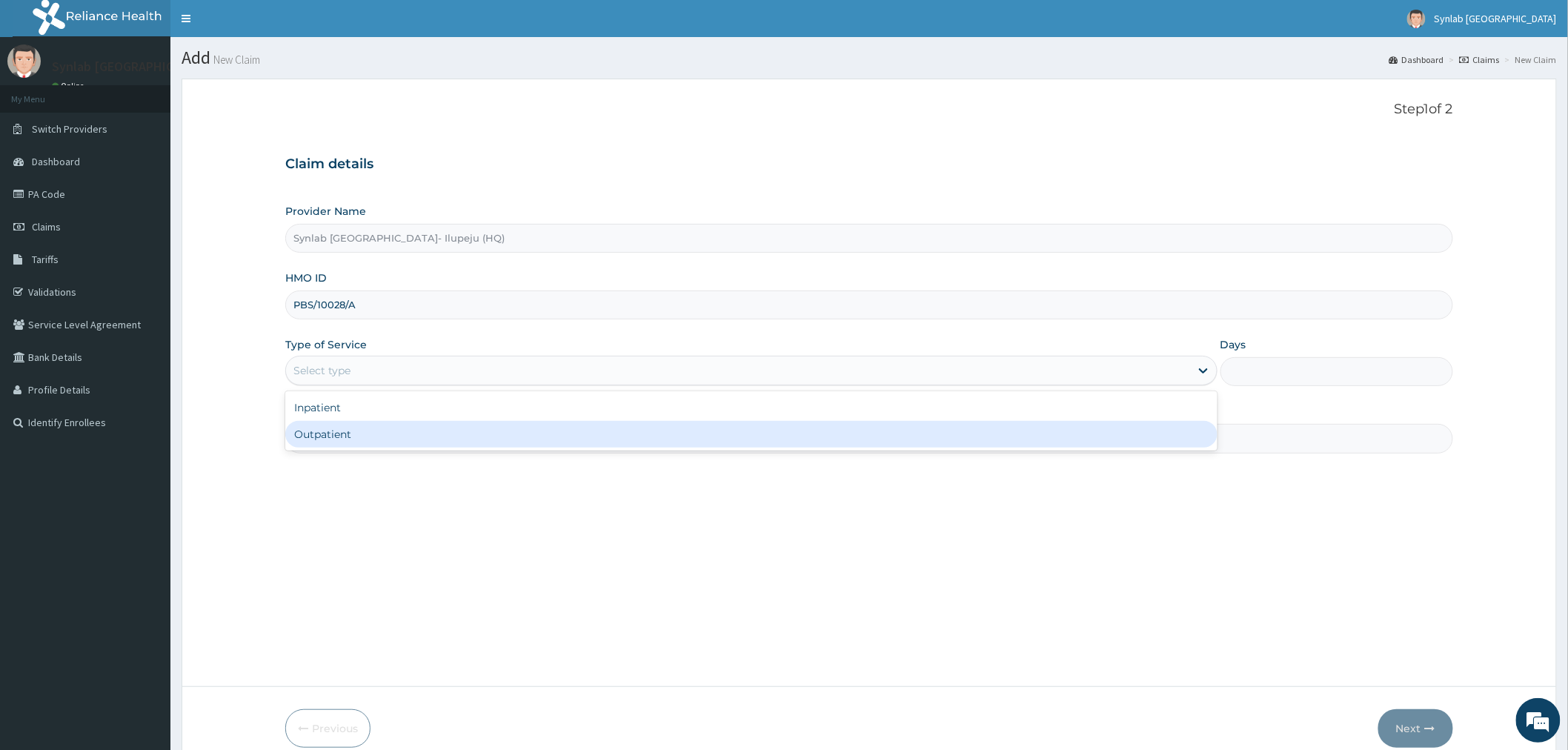
click at [346, 442] on div "Outpatient" at bounding box center [751, 434] width 932 height 27
type input "1"
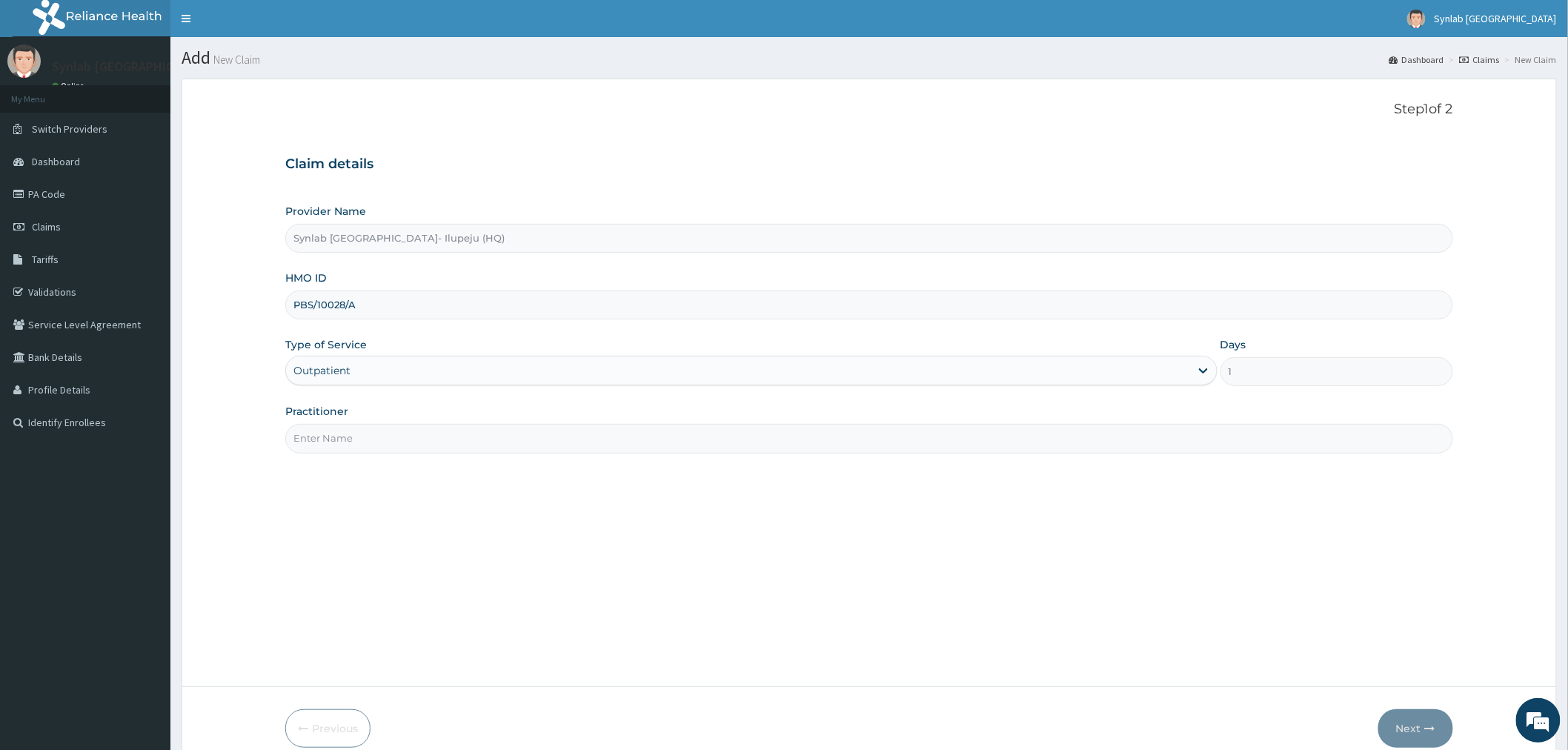
click at [367, 449] on input "Practitioner" at bounding box center [869, 438] width 1168 height 29
type input "SYNLAB"
click at [1403, 723] on button "Next" at bounding box center [1415, 728] width 75 height 39
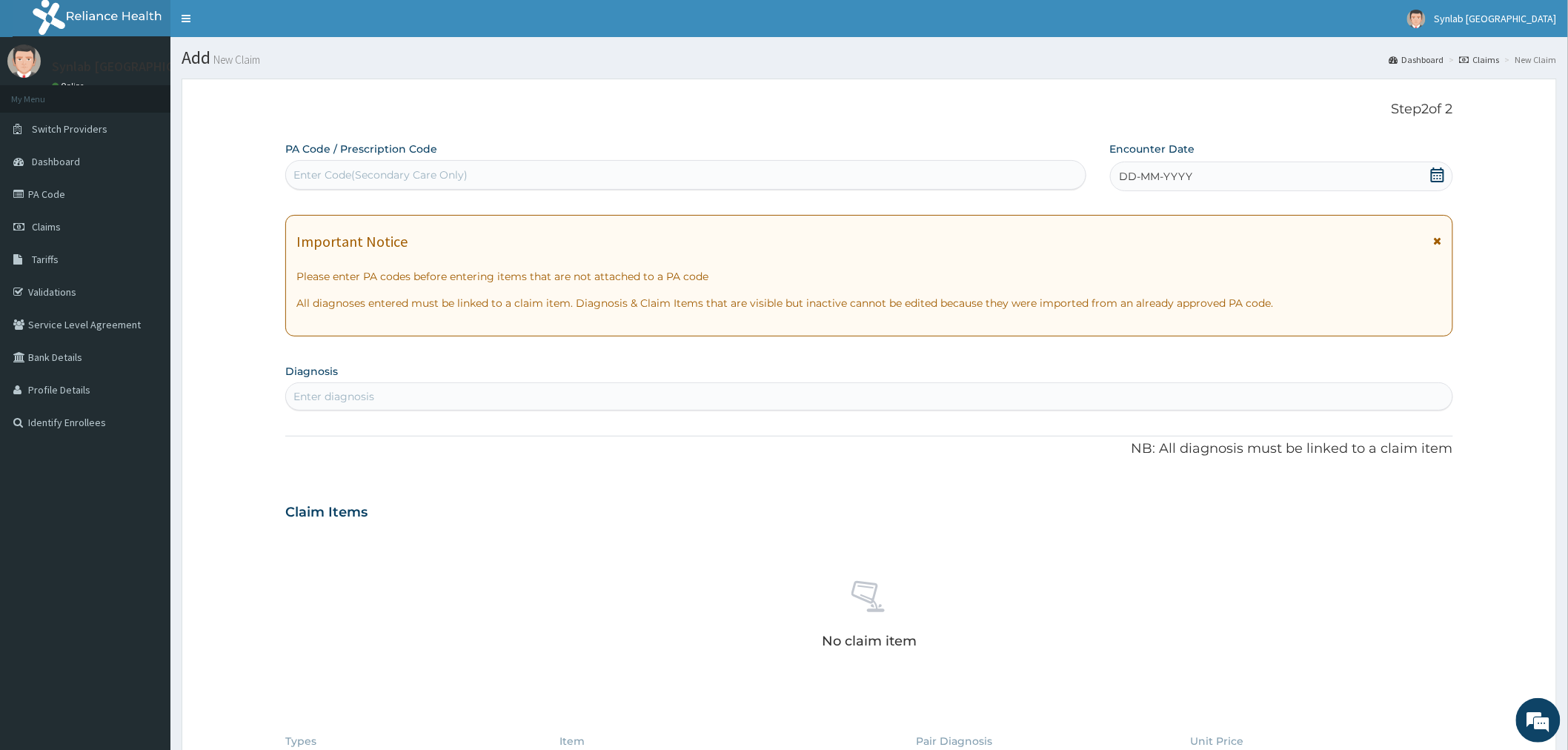
click at [454, 172] on div "Enter Code(Secondary Care Only)" at bounding box center [380, 175] width 174 height 15
paste input "PA/372C1B"
type input "PA/372C1B"
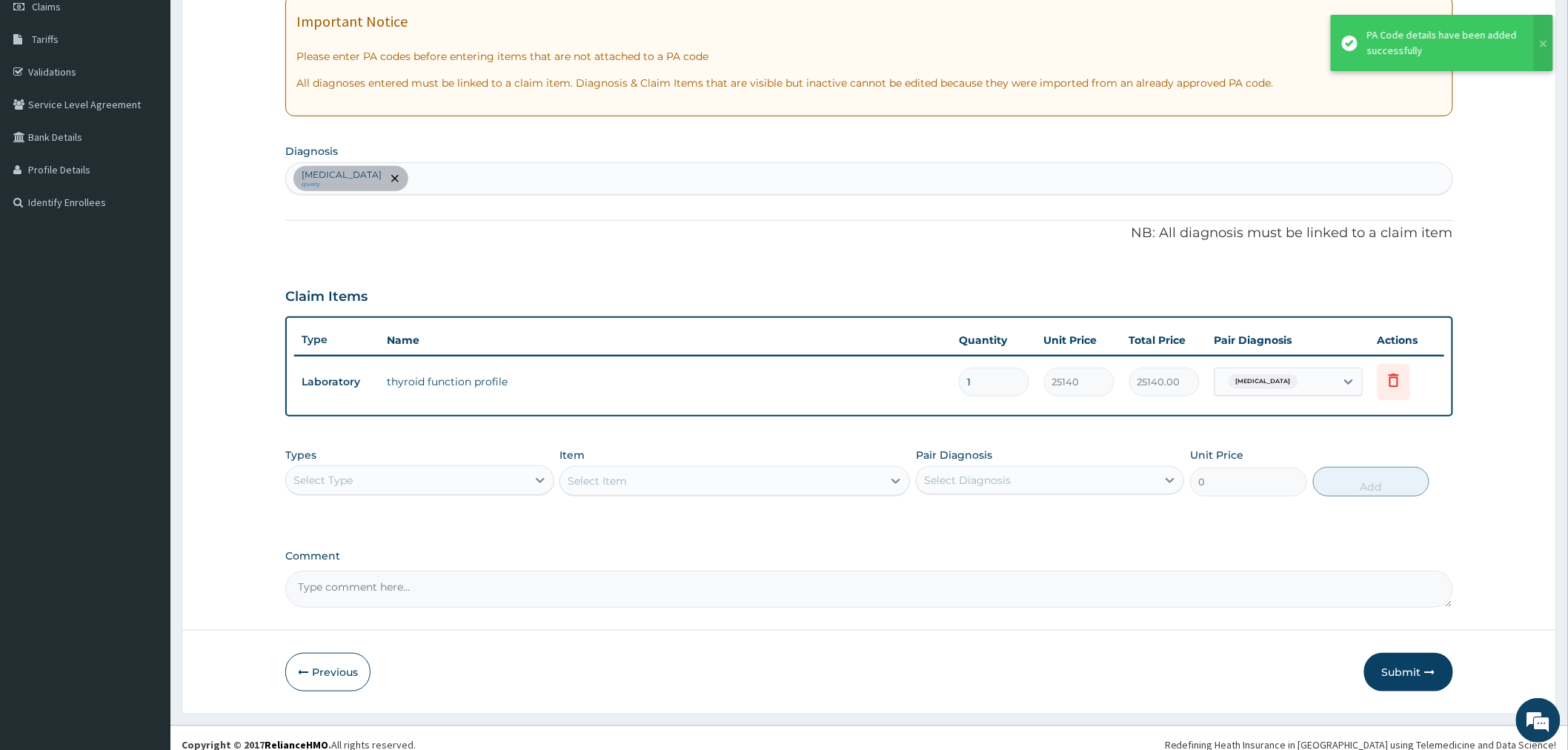
scroll to position [232, 0]
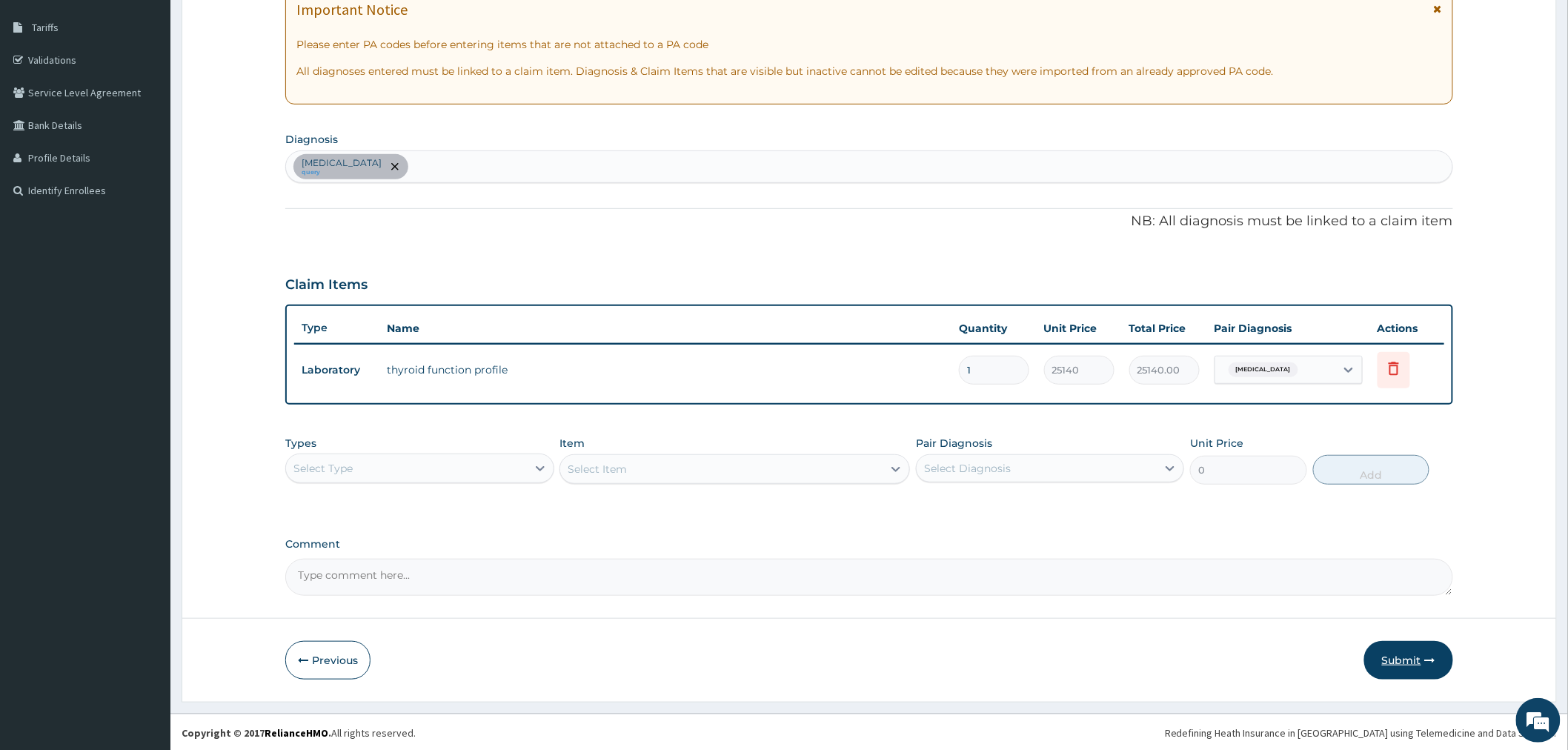
click at [1408, 659] on button "Submit" at bounding box center [1408, 659] width 89 height 39
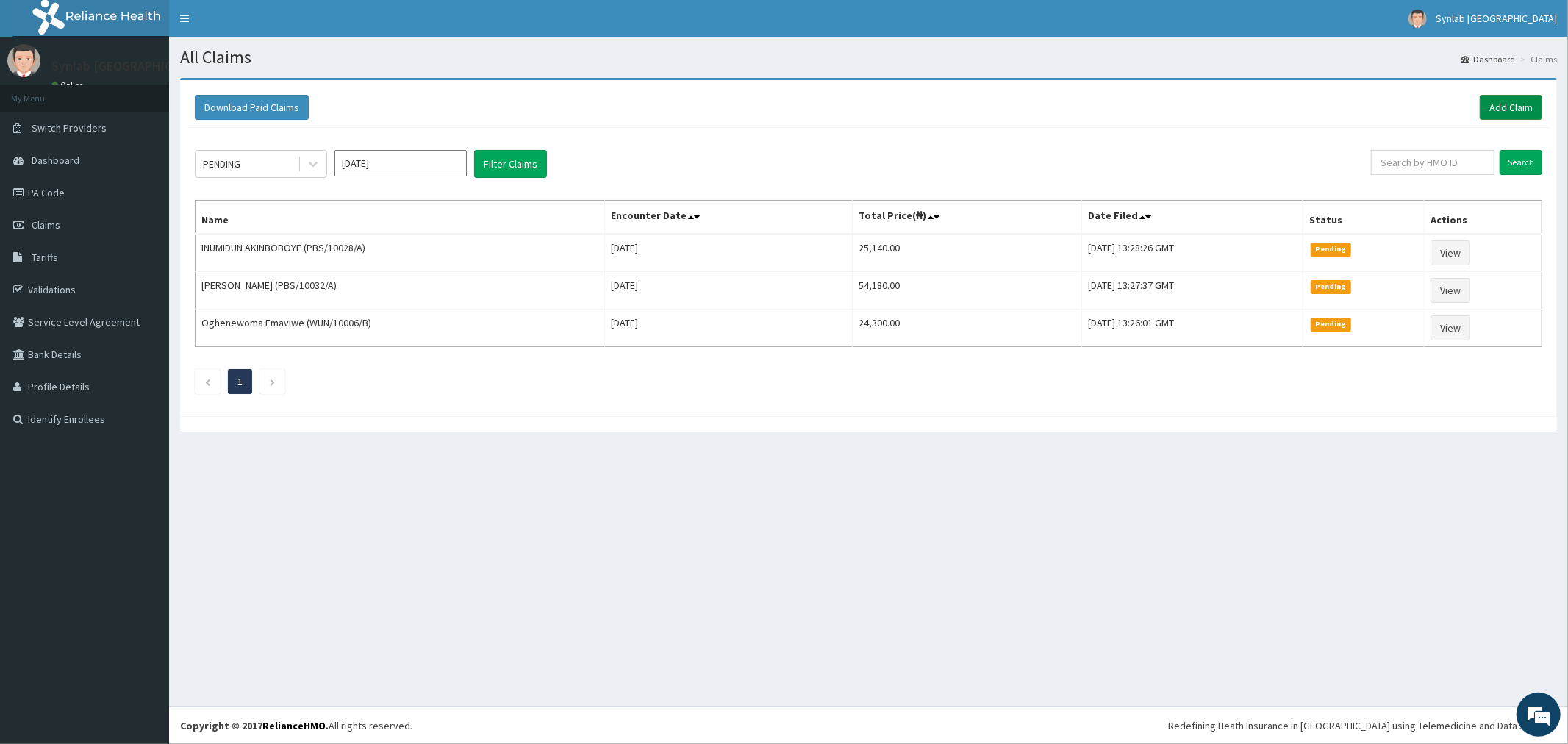
click at [1499, 112] on link "Add Claim" at bounding box center [1511, 107] width 63 height 25
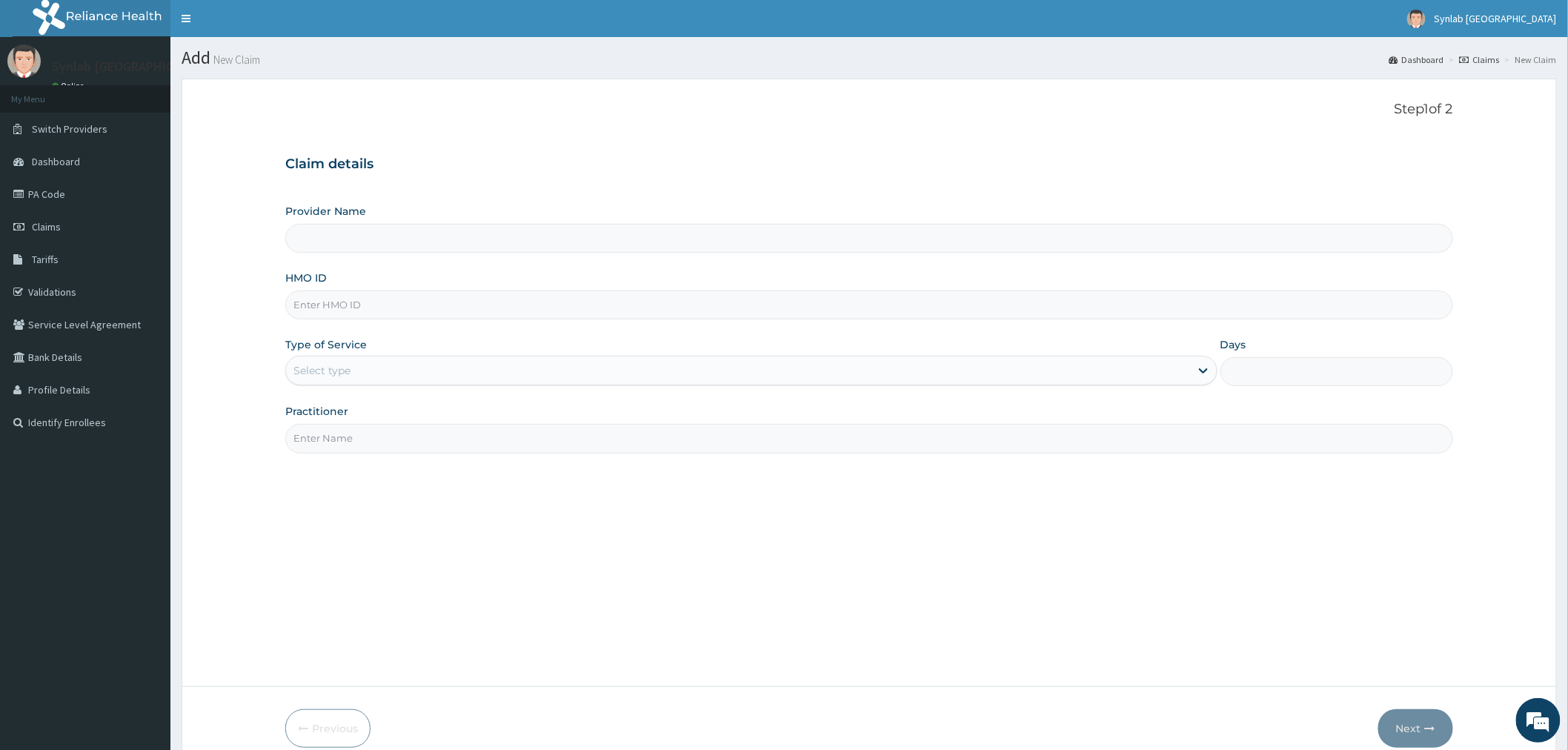
click at [362, 310] on input "HMO ID" at bounding box center [869, 305] width 1168 height 29
paste input "LMG/10206/A / PA/063C42"
type input "LMG/10206/A / PA/063C42"
type input "Synlab [GEOGRAPHIC_DATA]- Ilupeju (HQ)"
type input "LMG/10206/A"
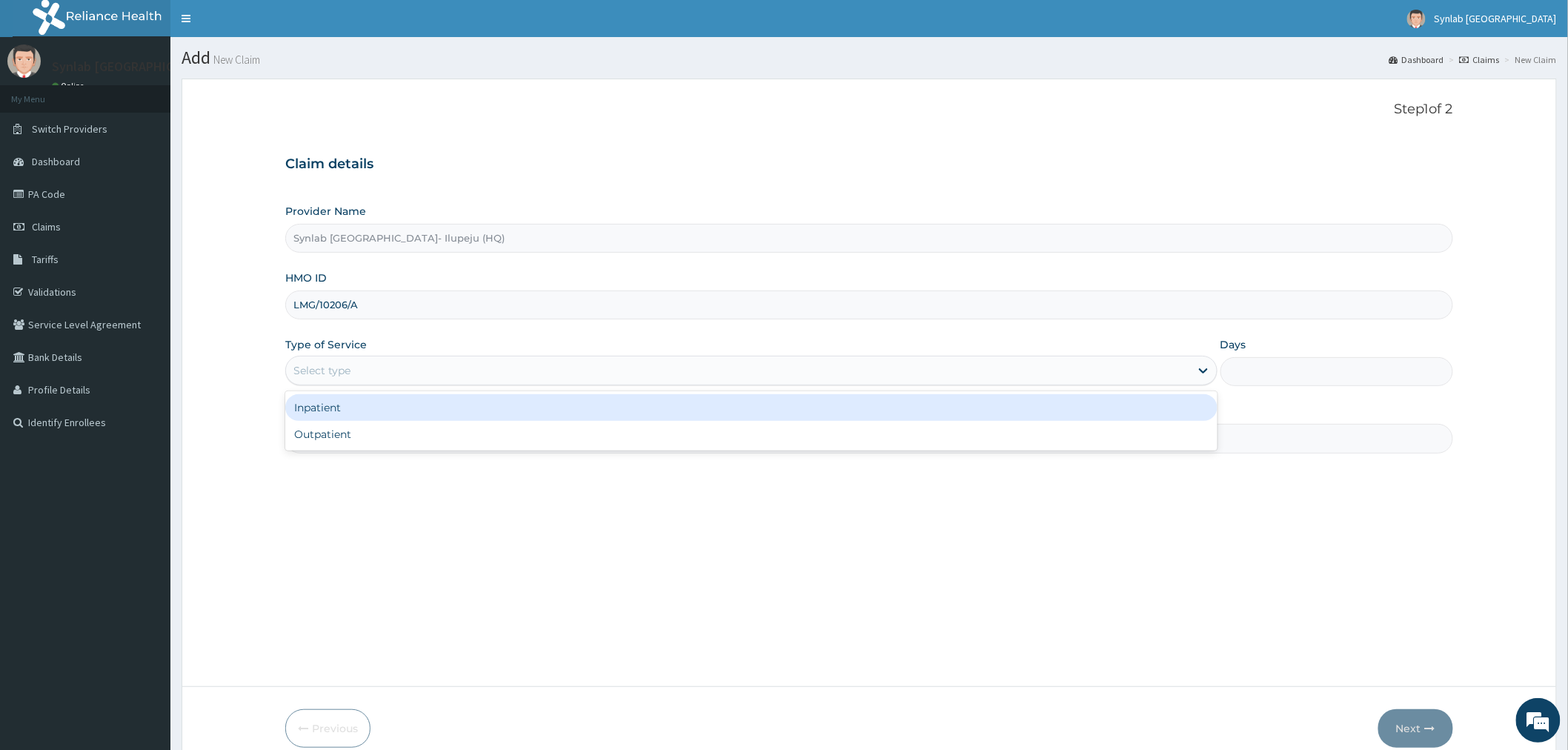
click at [364, 372] on div "Select type" at bounding box center [738, 370] width 904 height 24
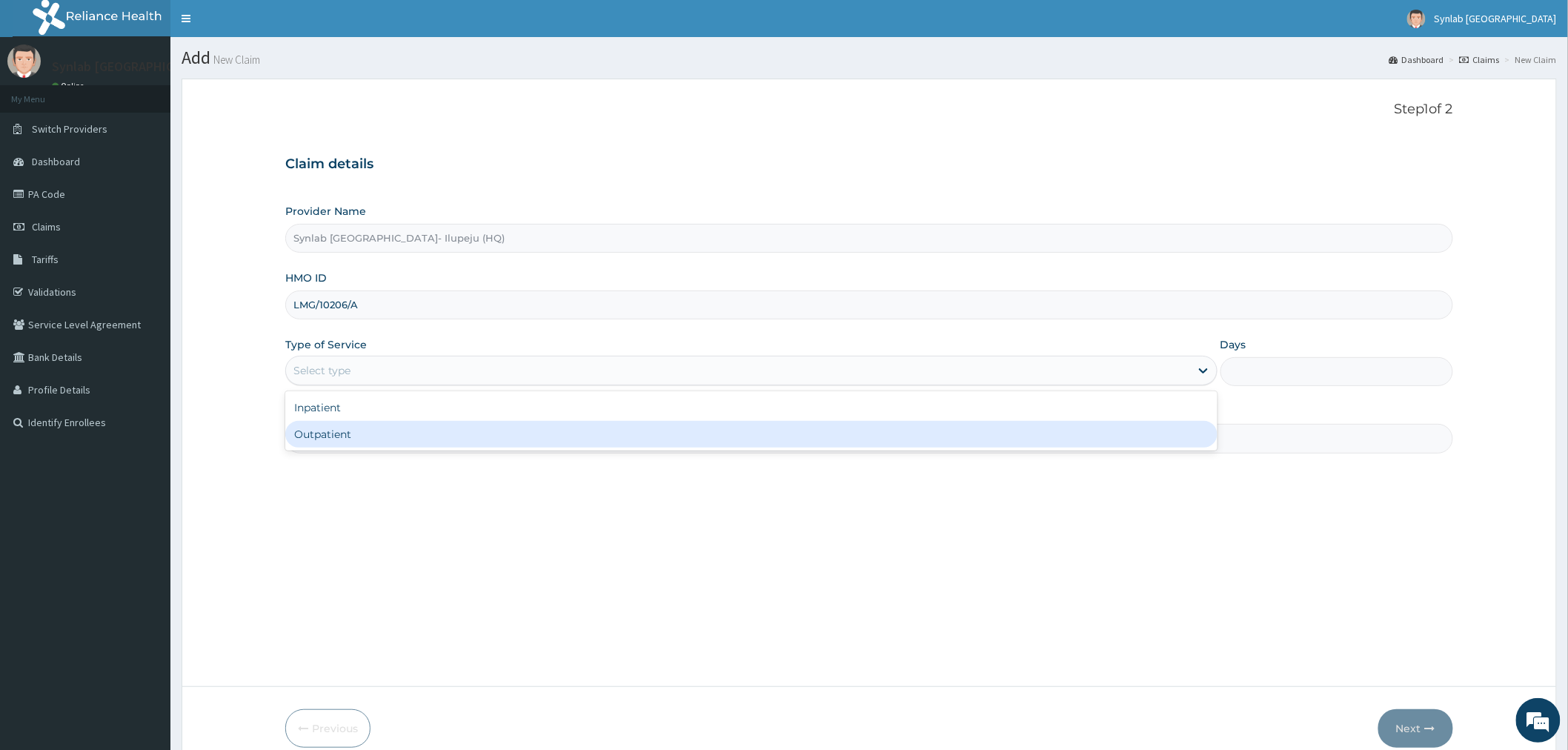
click at [342, 436] on div "Outpatient" at bounding box center [751, 434] width 932 height 27
type input "1"
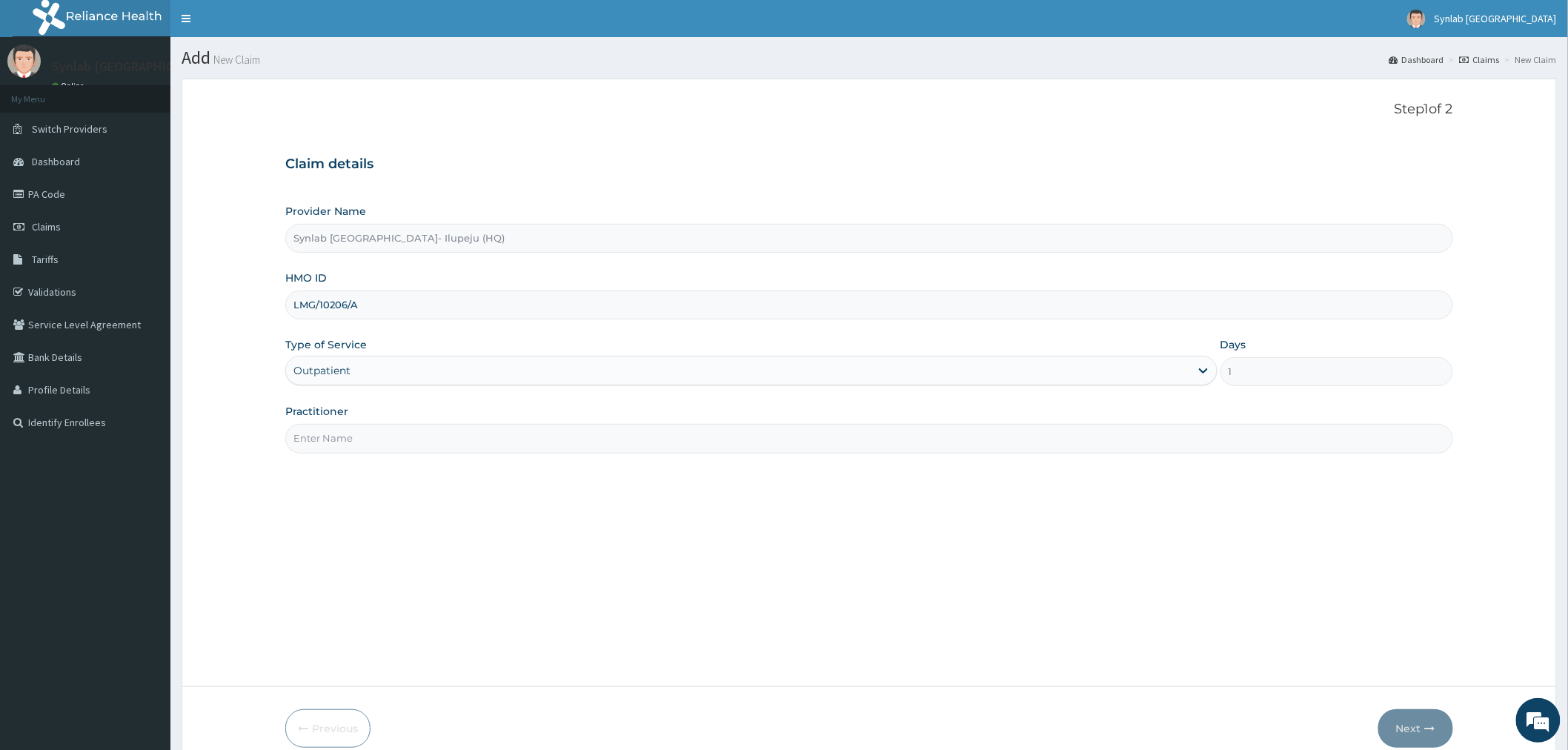
click at [357, 444] on input "Practitioner" at bounding box center [869, 438] width 1168 height 29
type input "SYNLAB"
click at [1425, 729] on icon "button" at bounding box center [1429, 728] width 10 height 10
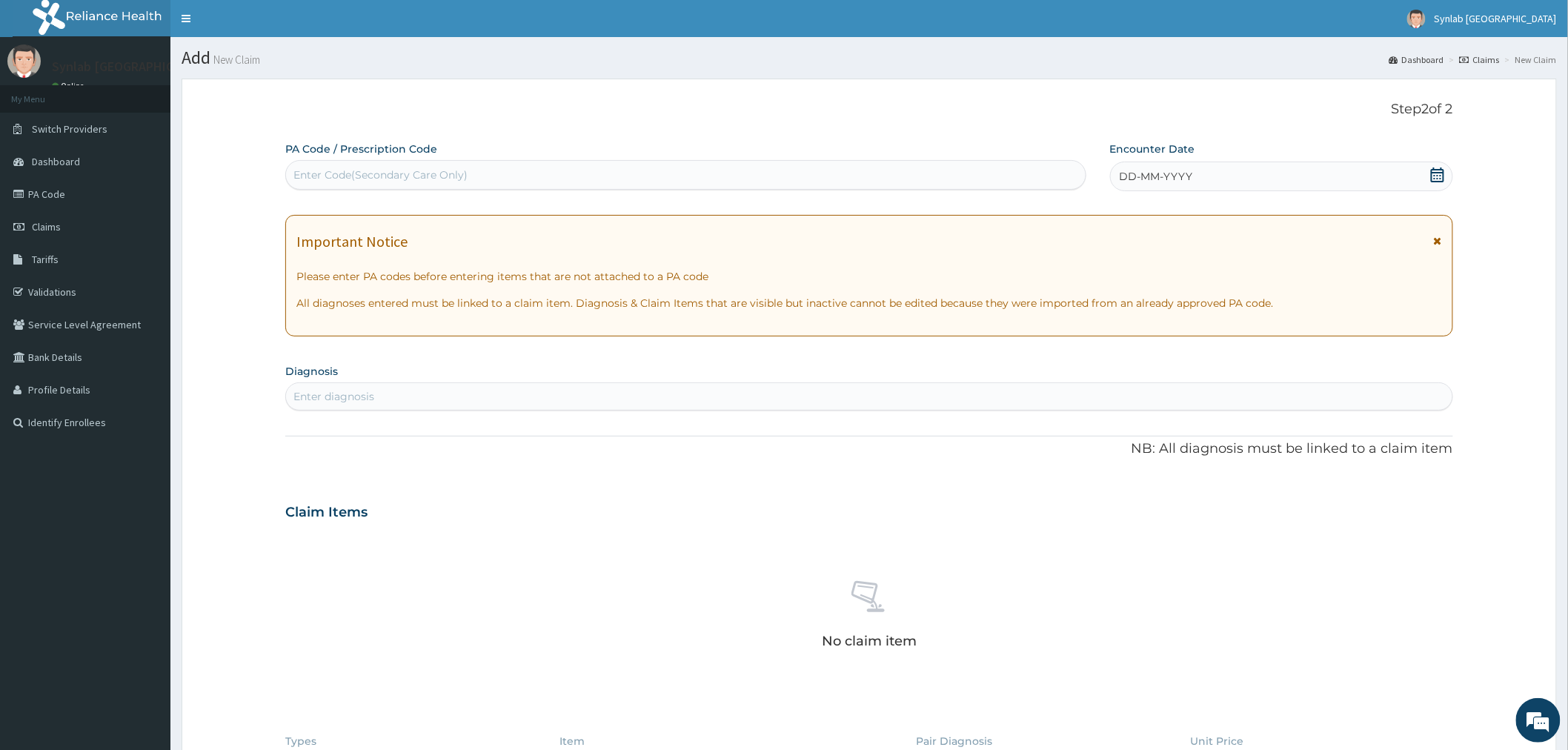
click at [391, 174] on div "Enter Code(Secondary Care Only)" at bounding box center [380, 175] width 174 height 15
paste input "PA/063C42"
type input "PA/063C42"
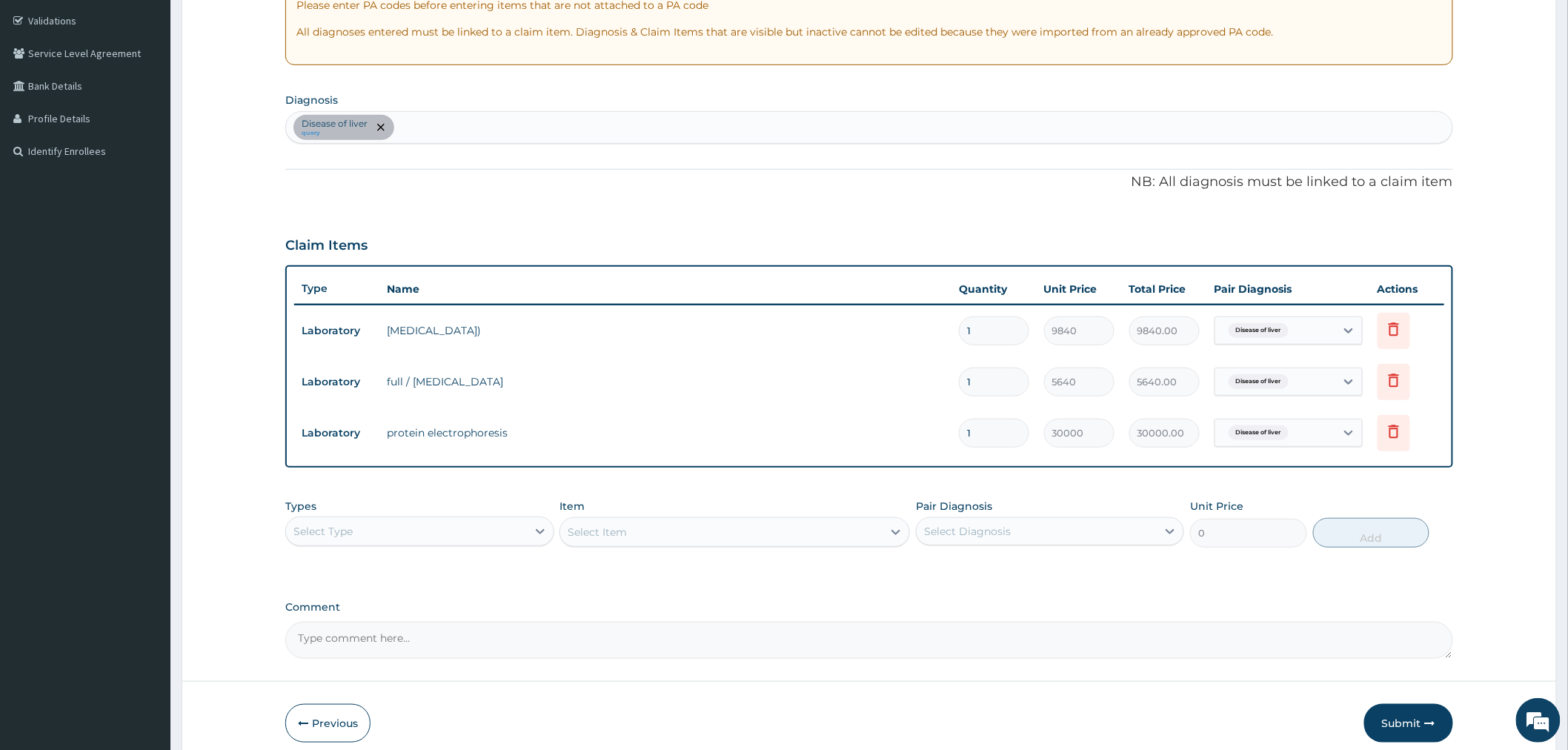
scroll to position [275, 0]
click at [1395, 713] on button "Submit" at bounding box center [1408, 719] width 89 height 39
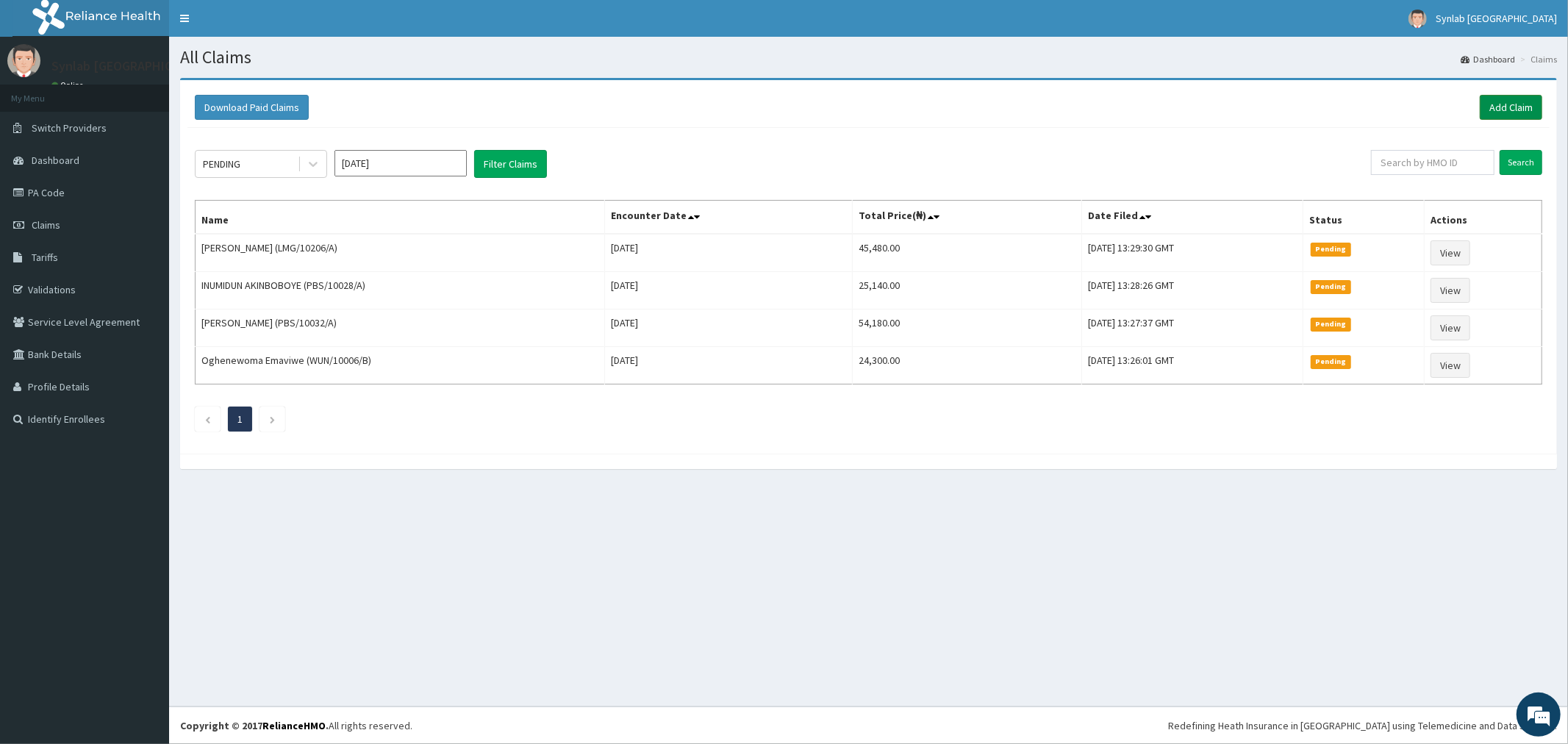
click at [1527, 111] on link "Add Claim" at bounding box center [1511, 107] width 63 height 25
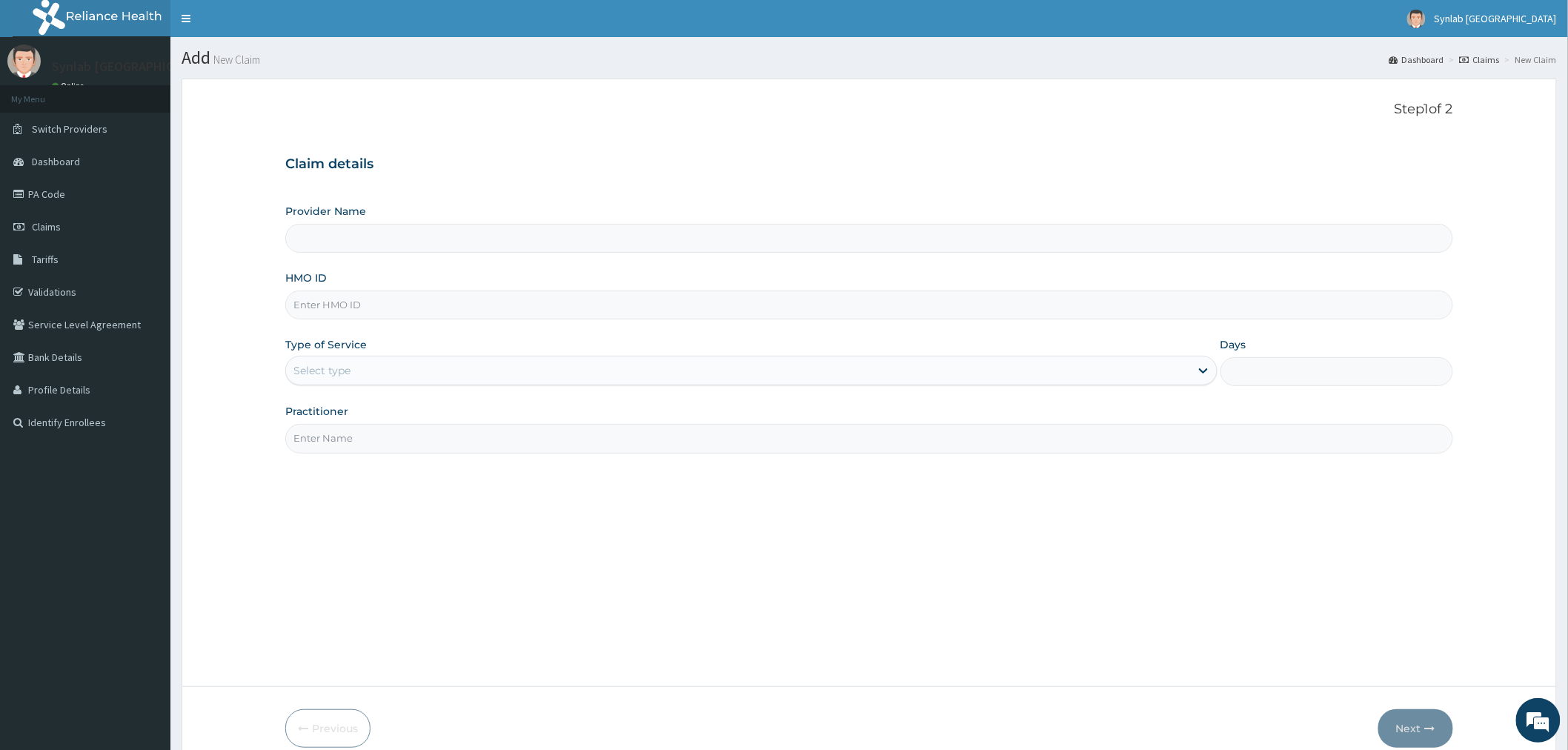
click at [337, 306] on input "HMO ID" at bounding box center [869, 305] width 1168 height 29
paste input "LMG/10206/A / PA/3BEA02"
type input "LMG/10206/A /"
type input "Synlab [GEOGRAPHIC_DATA]- Ilupeju (HQ)"
type input "LMG/10206/A"
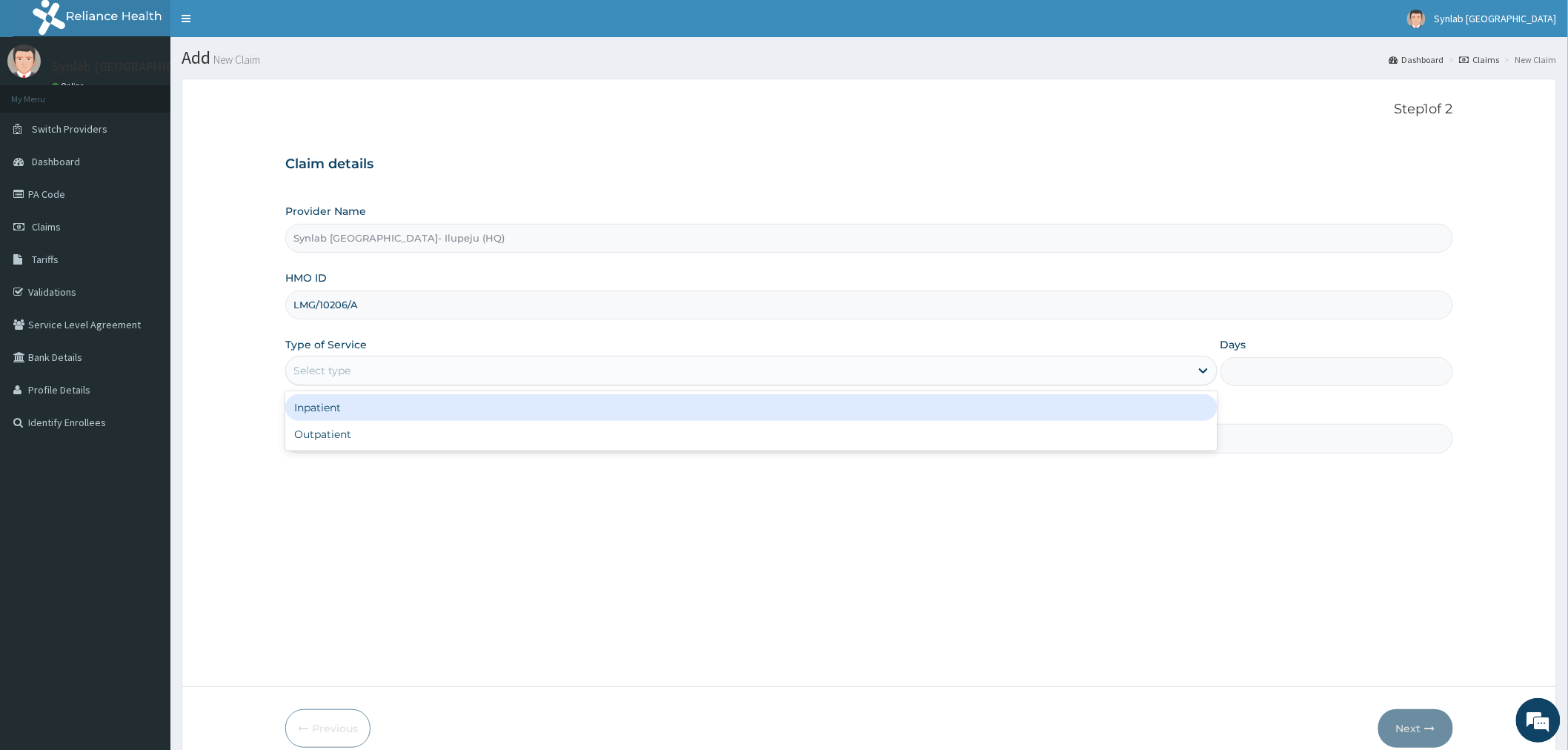
click at [365, 374] on div "Select type" at bounding box center [738, 370] width 904 height 24
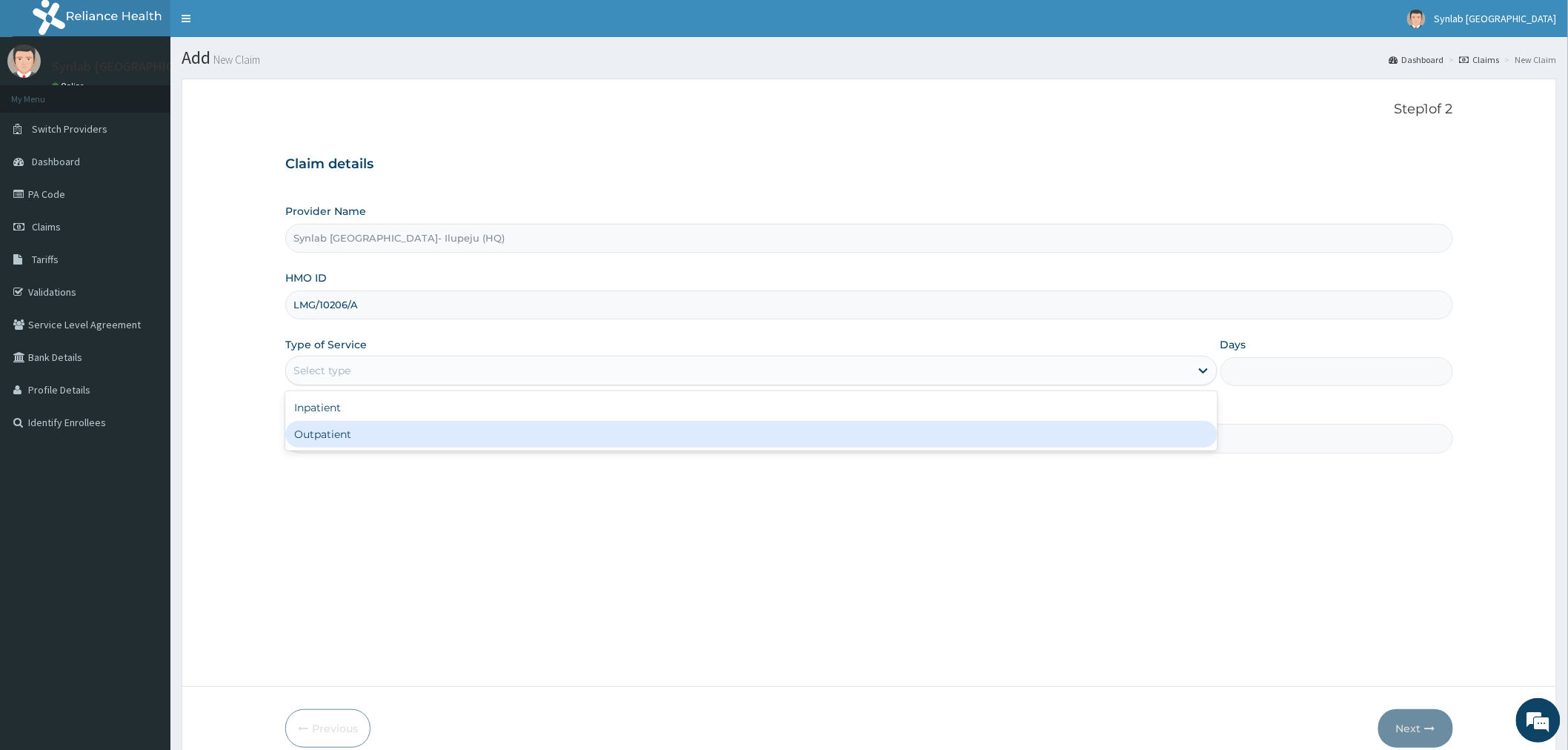
click at [340, 433] on div "Outpatient" at bounding box center [751, 434] width 932 height 27
type input "1"
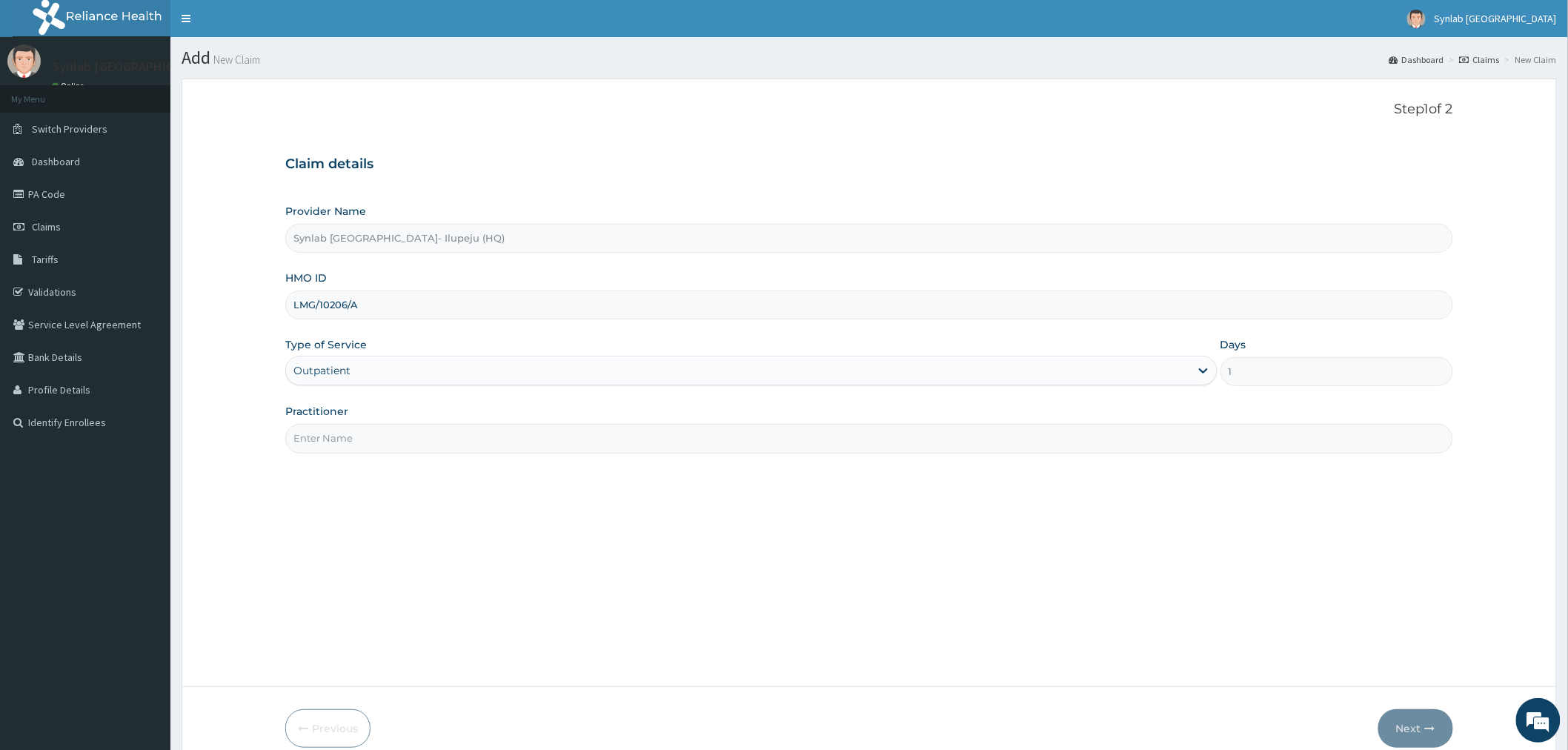
click at [351, 445] on input "Practitioner" at bounding box center [869, 438] width 1168 height 29
type input "SYNLAB"
click at [1403, 722] on button "Next" at bounding box center [1415, 728] width 75 height 39
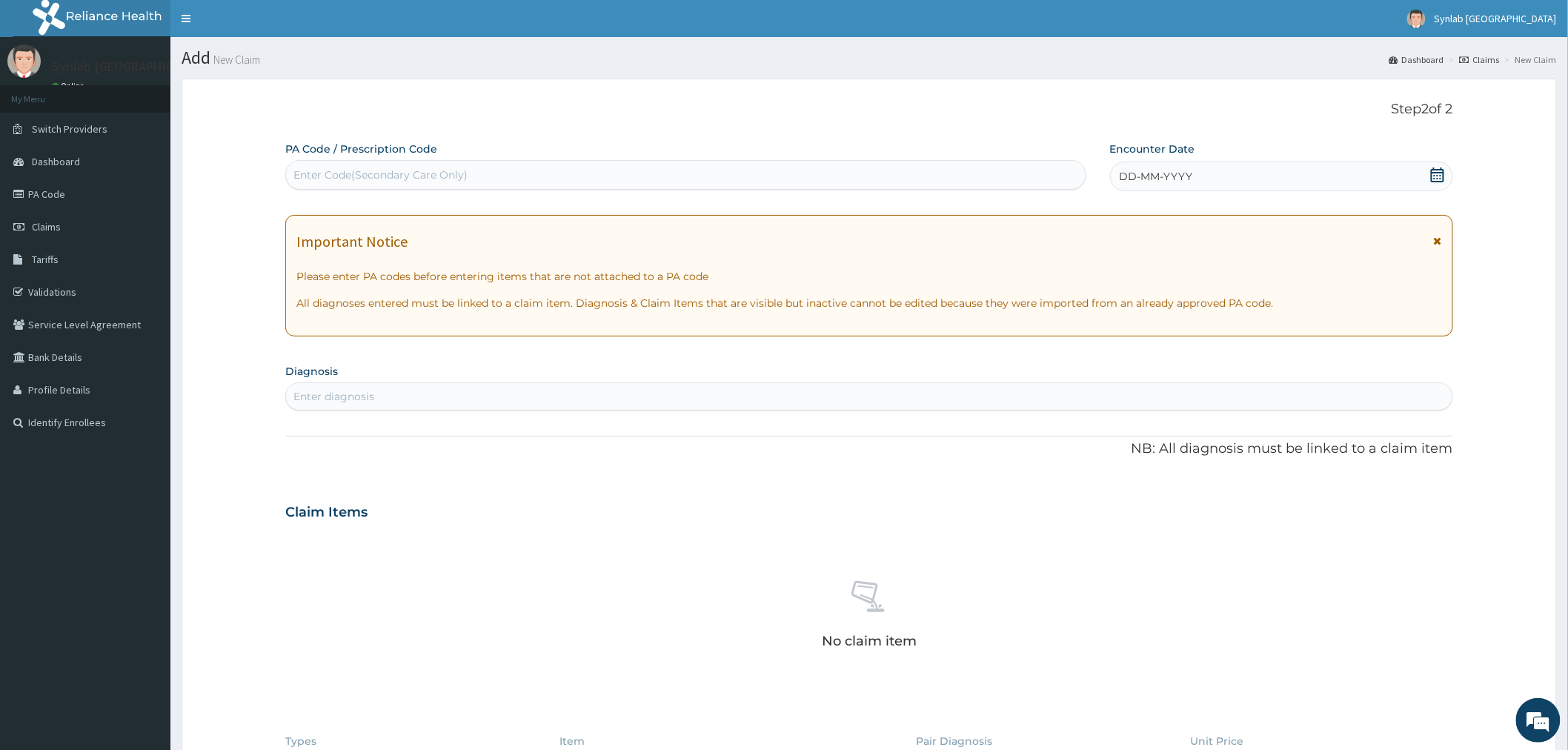
click at [560, 171] on div "Enter Code(Secondary Care Only)" at bounding box center [686, 175] width 800 height 24
paste input "PA/3BEA02"
type input "PA/3BEA02"
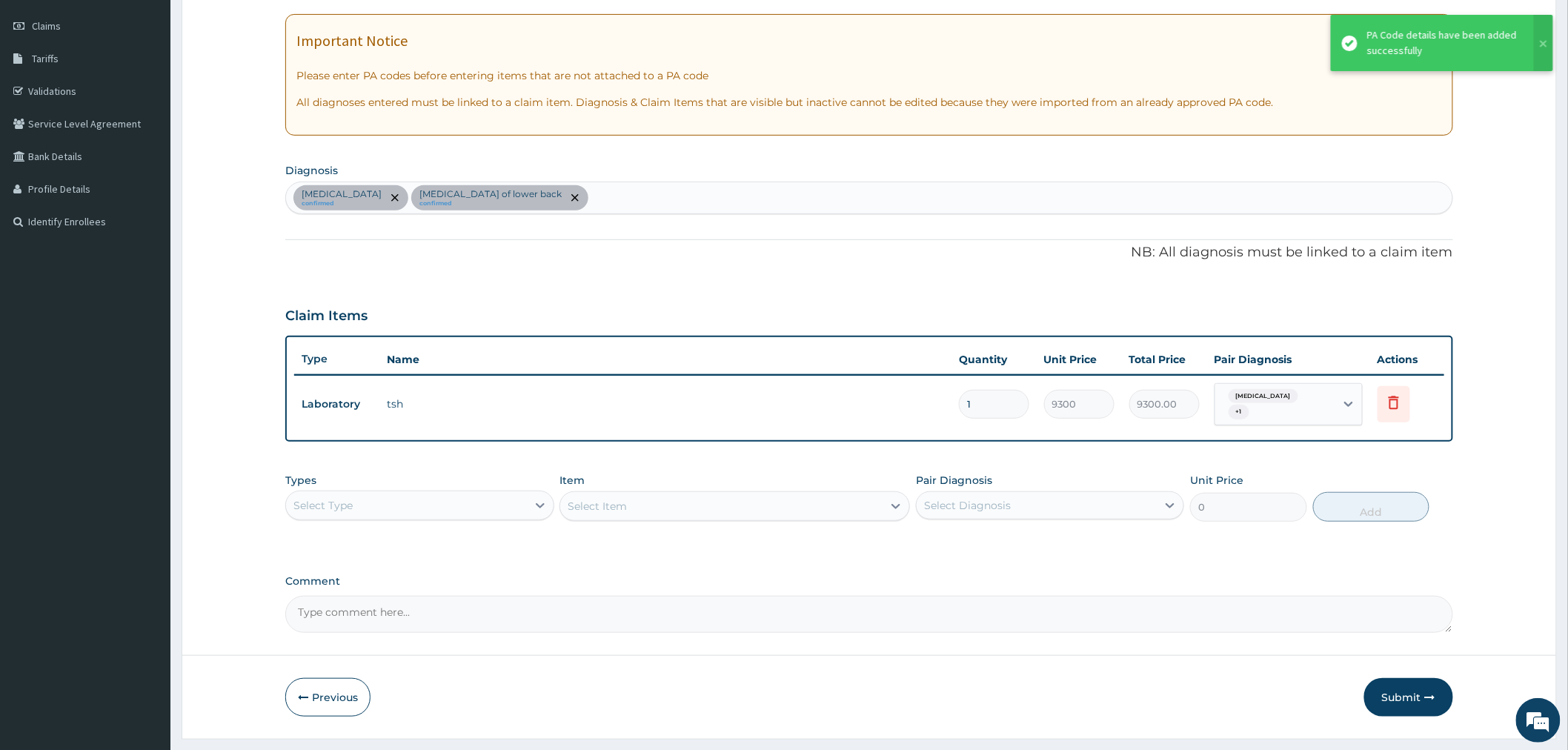
scroll to position [203, 0]
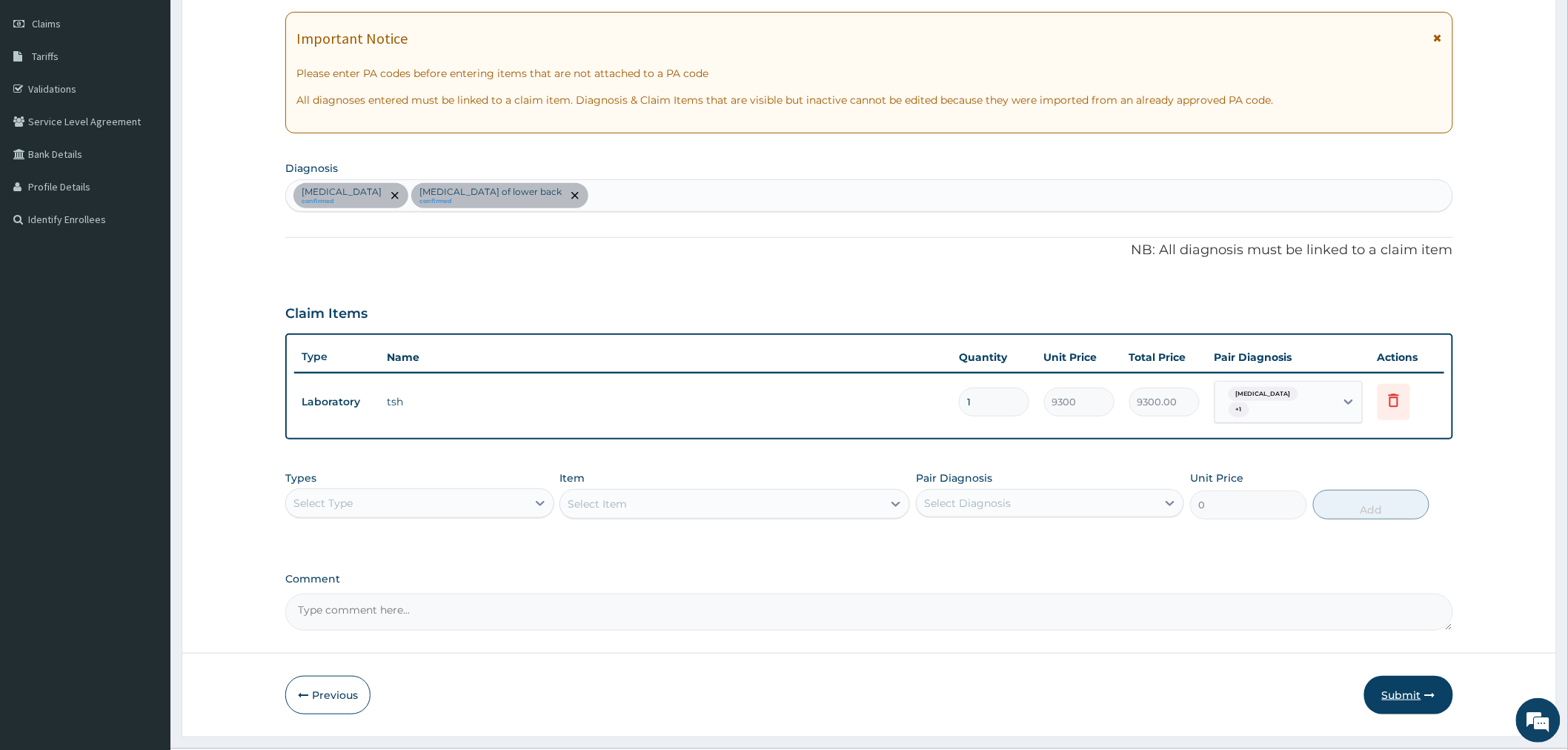
click at [1410, 687] on button "Submit" at bounding box center [1408, 695] width 89 height 39
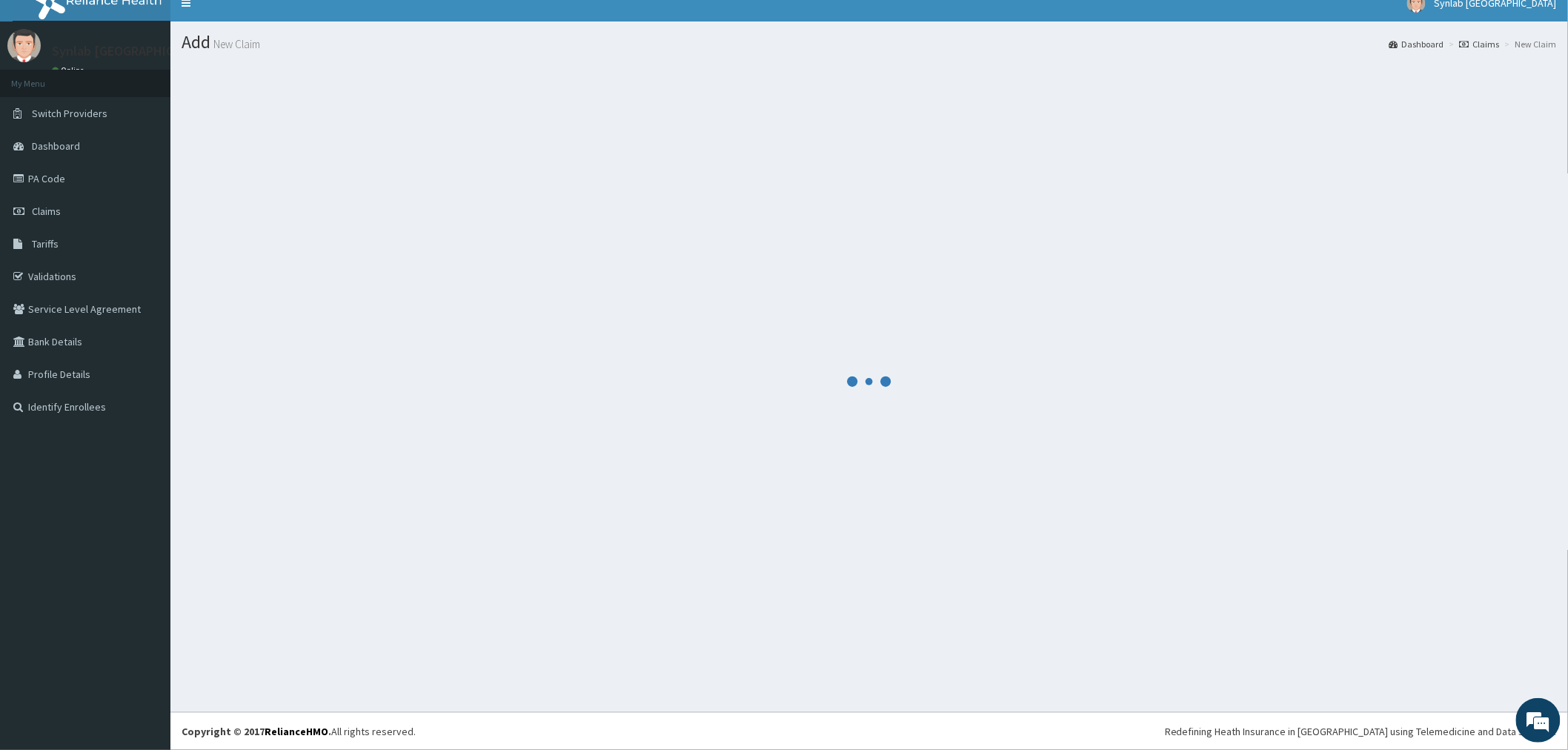
scroll to position [16, 0]
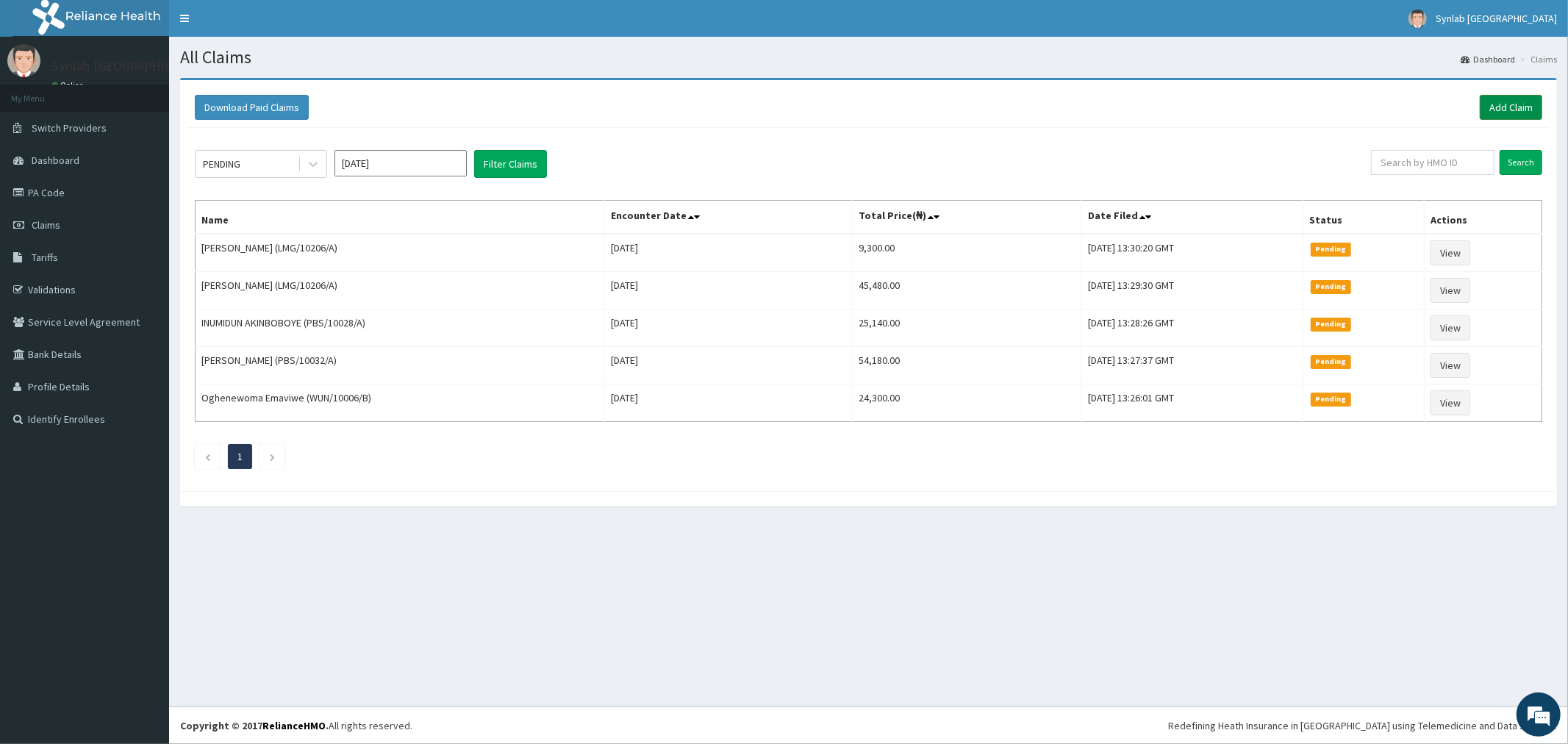
click at [1496, 108] on link "Add Claim" at bounding box center [1511, 107] width 63 height 25
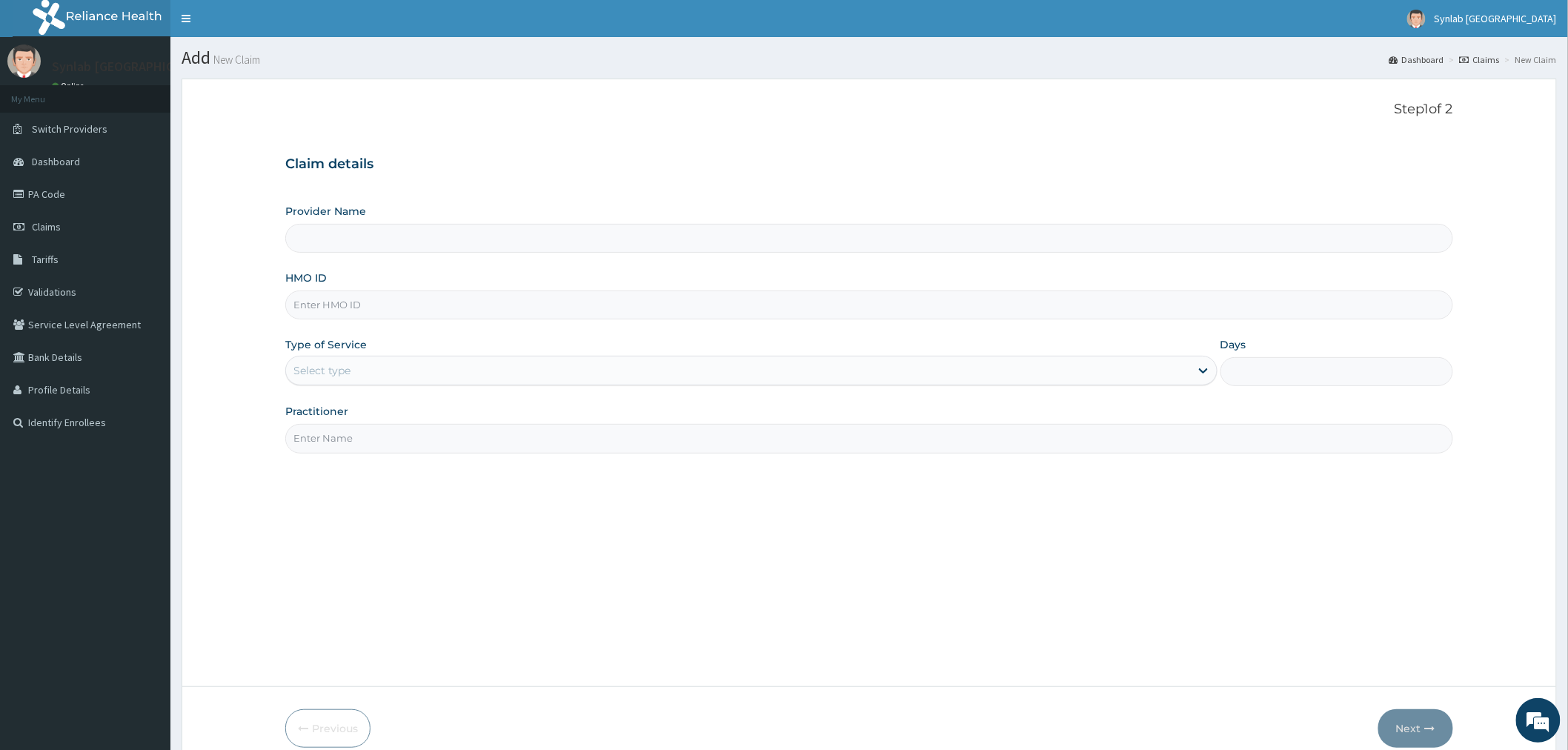
click at [363, 306] on input "HMO ID" at bounding box center [869, 305] width 1168 height 29
paste input "LRY/10003/A / PA/27DB3D"
type input "LRY/10003/A / PA/27DB3D"
type input "Synlab [GEOGRAPHIC_DATA]- Ilupeju (HQ)"
type input "LRY/10003/A"
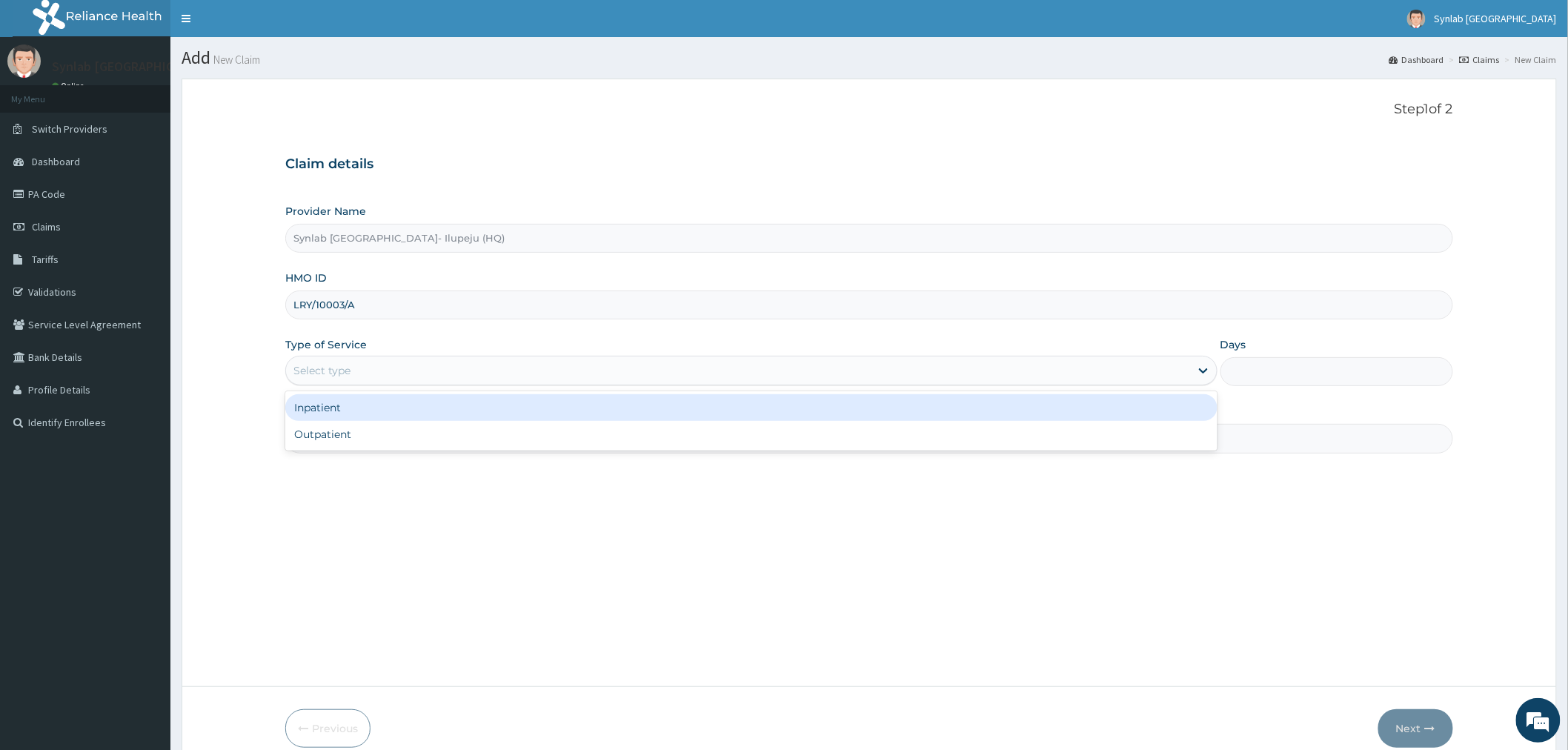
click at [345, 373] on div "Select type" at bounding box center [321, 370] width 57 height 15
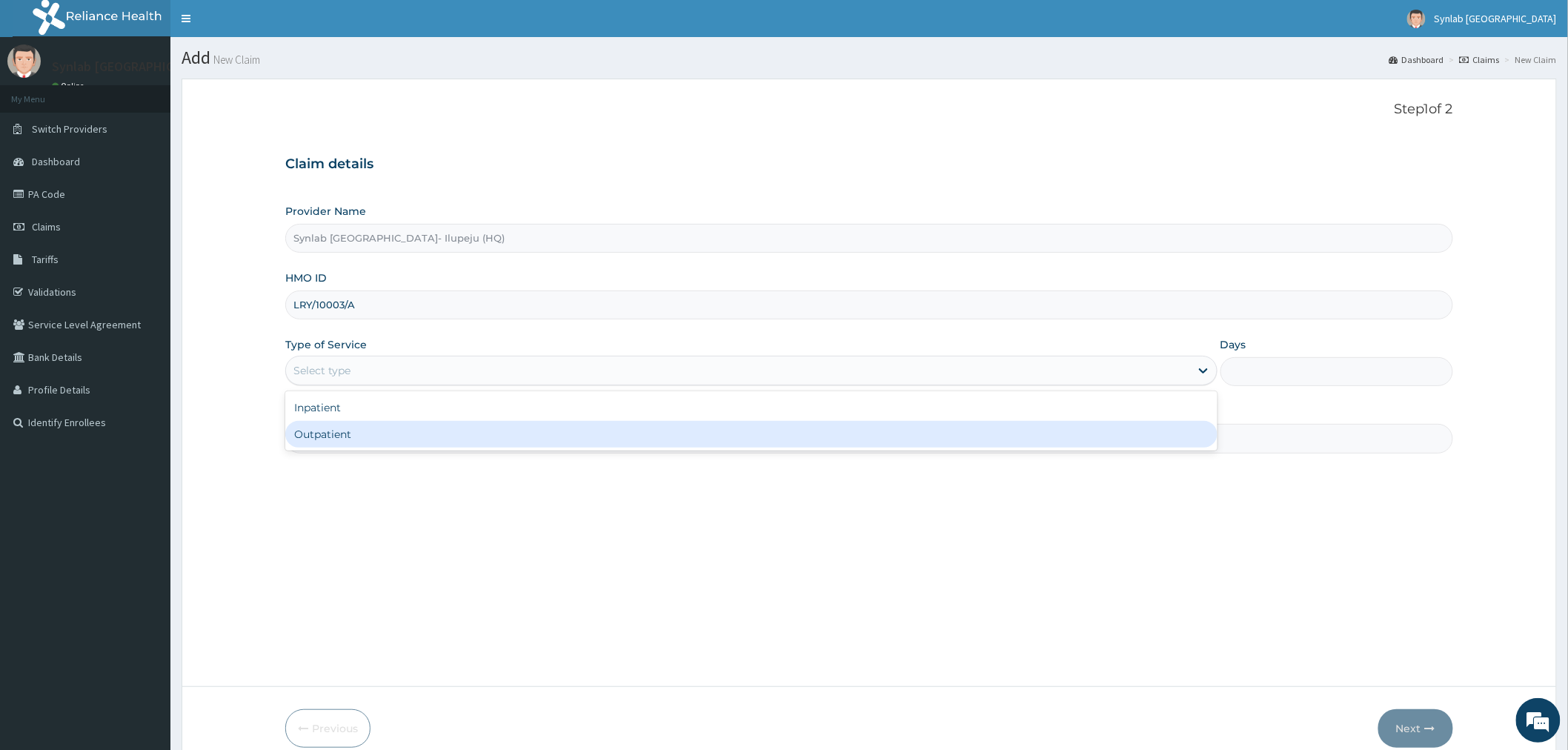
click at [326, 440] on div "Outpatient" at bounding box center [751, 434] width 932 height 27
type input "1"
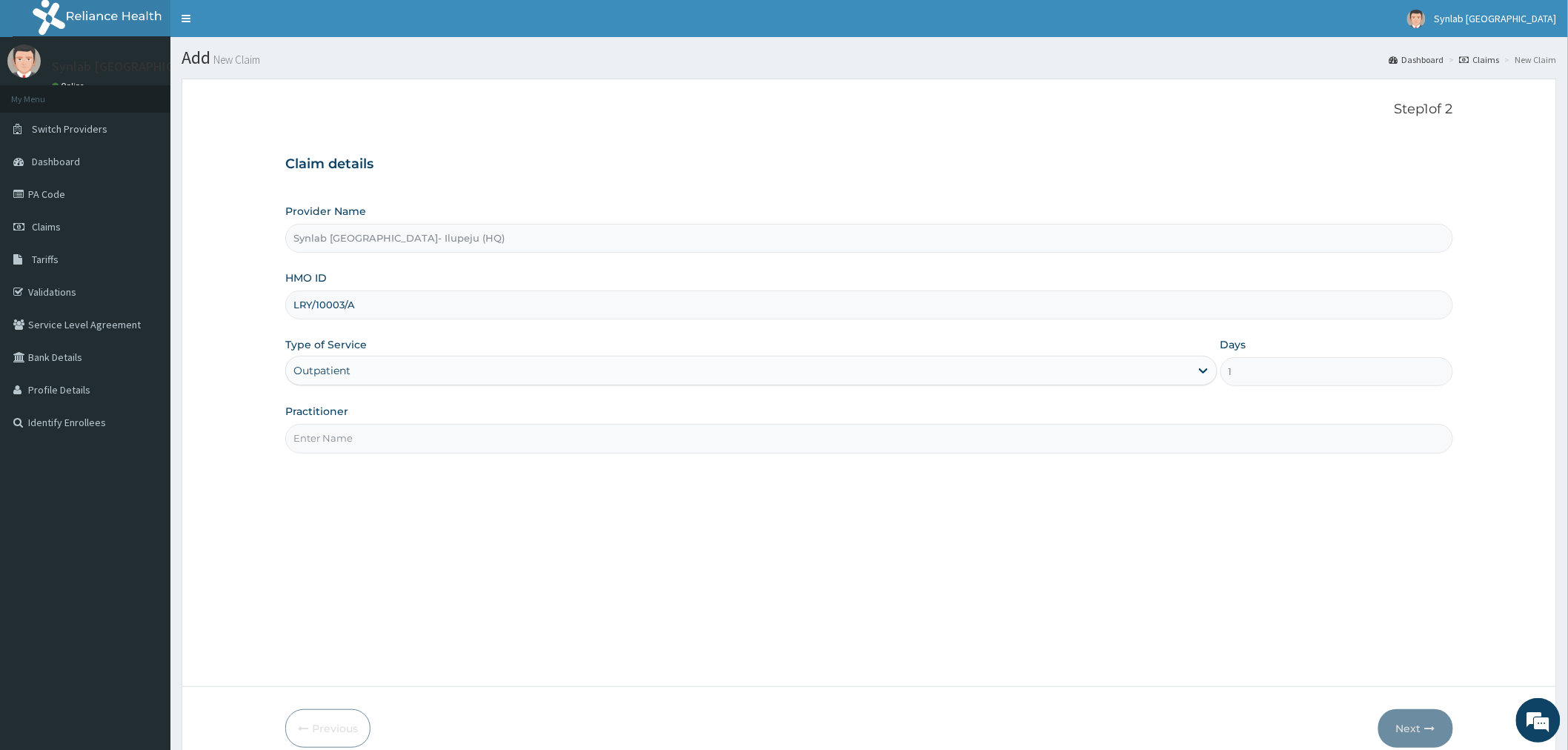
click at [347, 439] on input "Practitioner" at bounding box center [869, 438] width 1168 height 29
type input "SYNLAB"
click at [1410, 730] on button "Next" at bounding box center [1415, 728] width 75 height 39
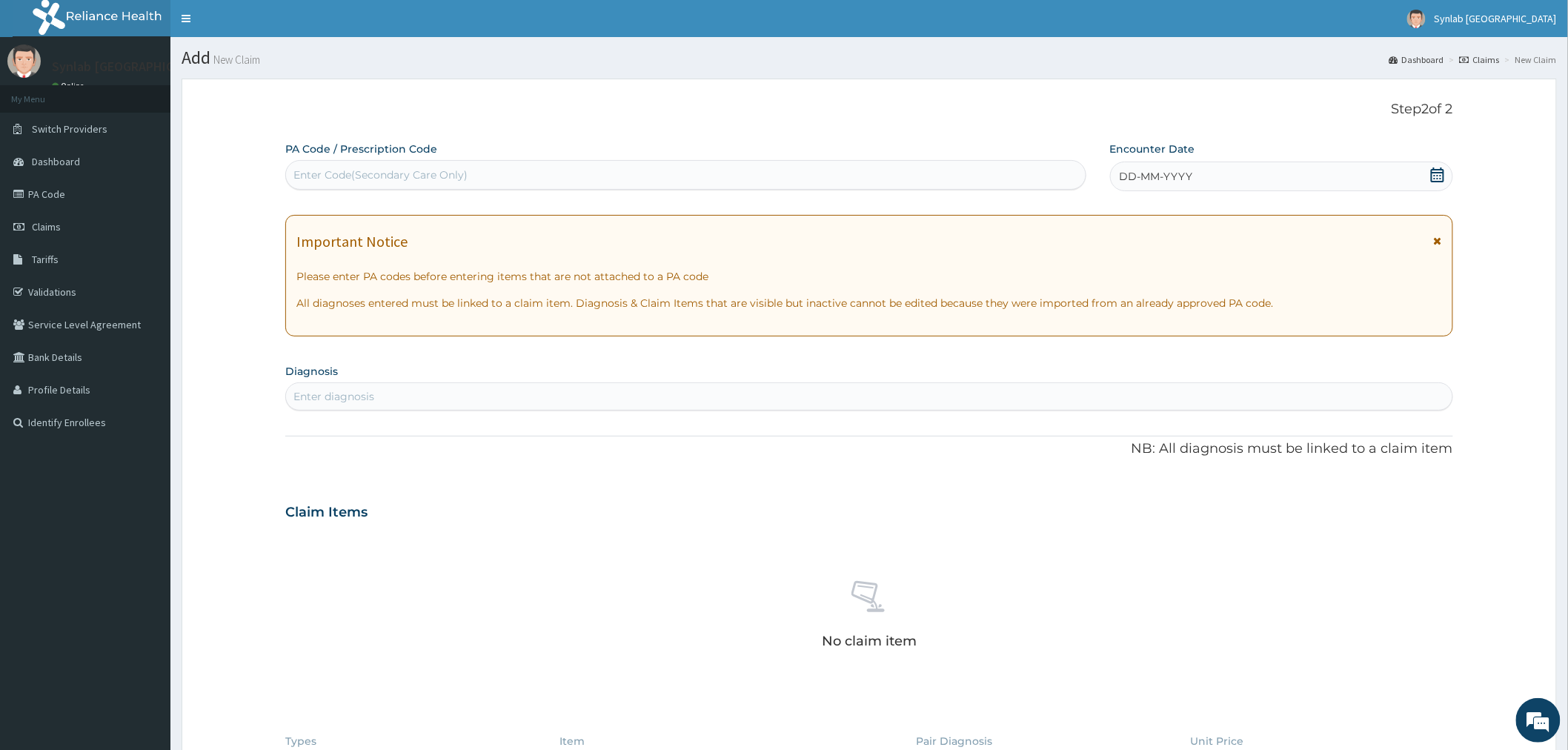
click at [534, 175] on div "Enter Code(Secondary Care Only)" at bounding box center [686, 175] width 800 height 24
paste input "PA/27DB3D"
type input "PA/27DB3D"
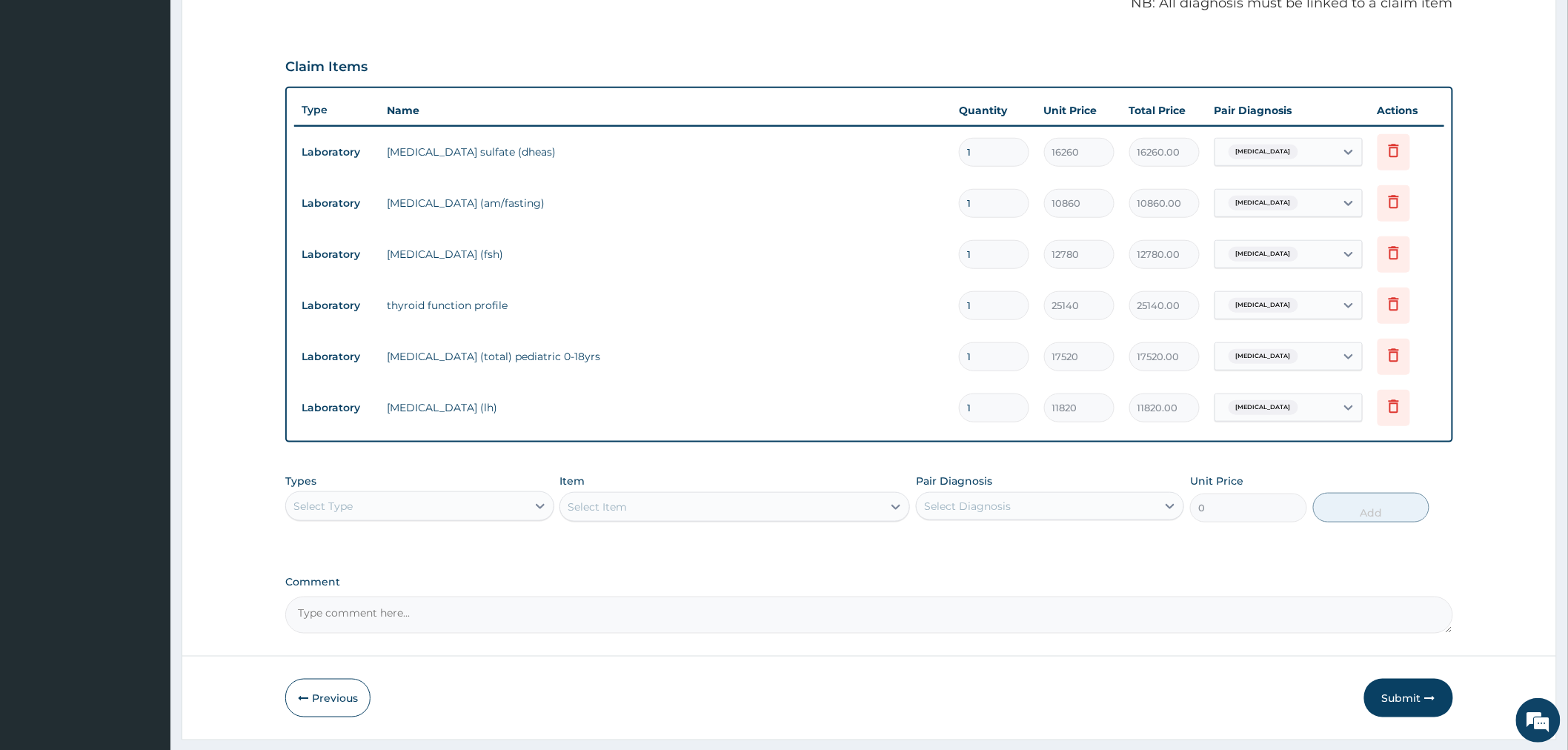
scroll to position [490, 0]
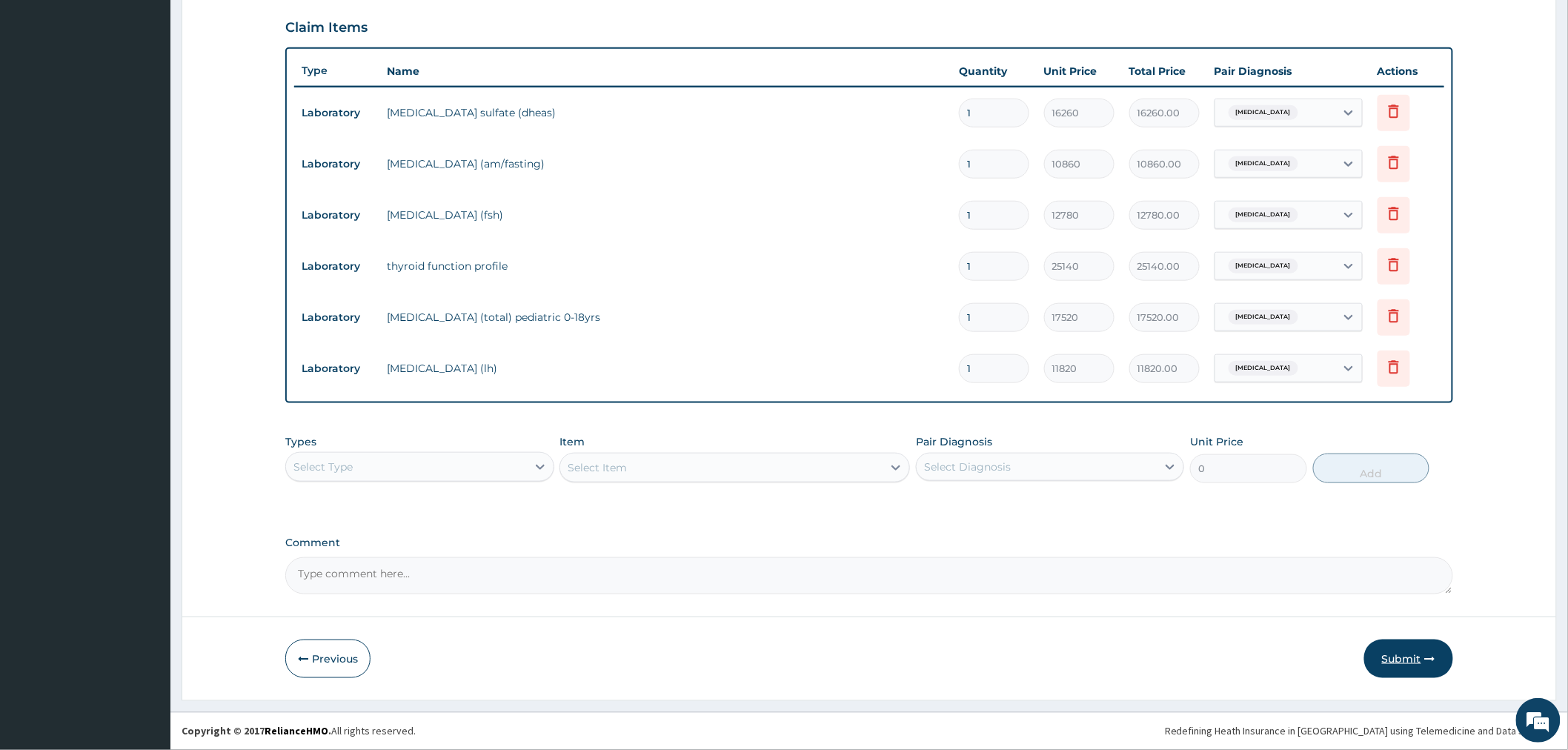
click at [1399, 653] on button "Submit" at bounding box center [1408, 658] width 89 height 39
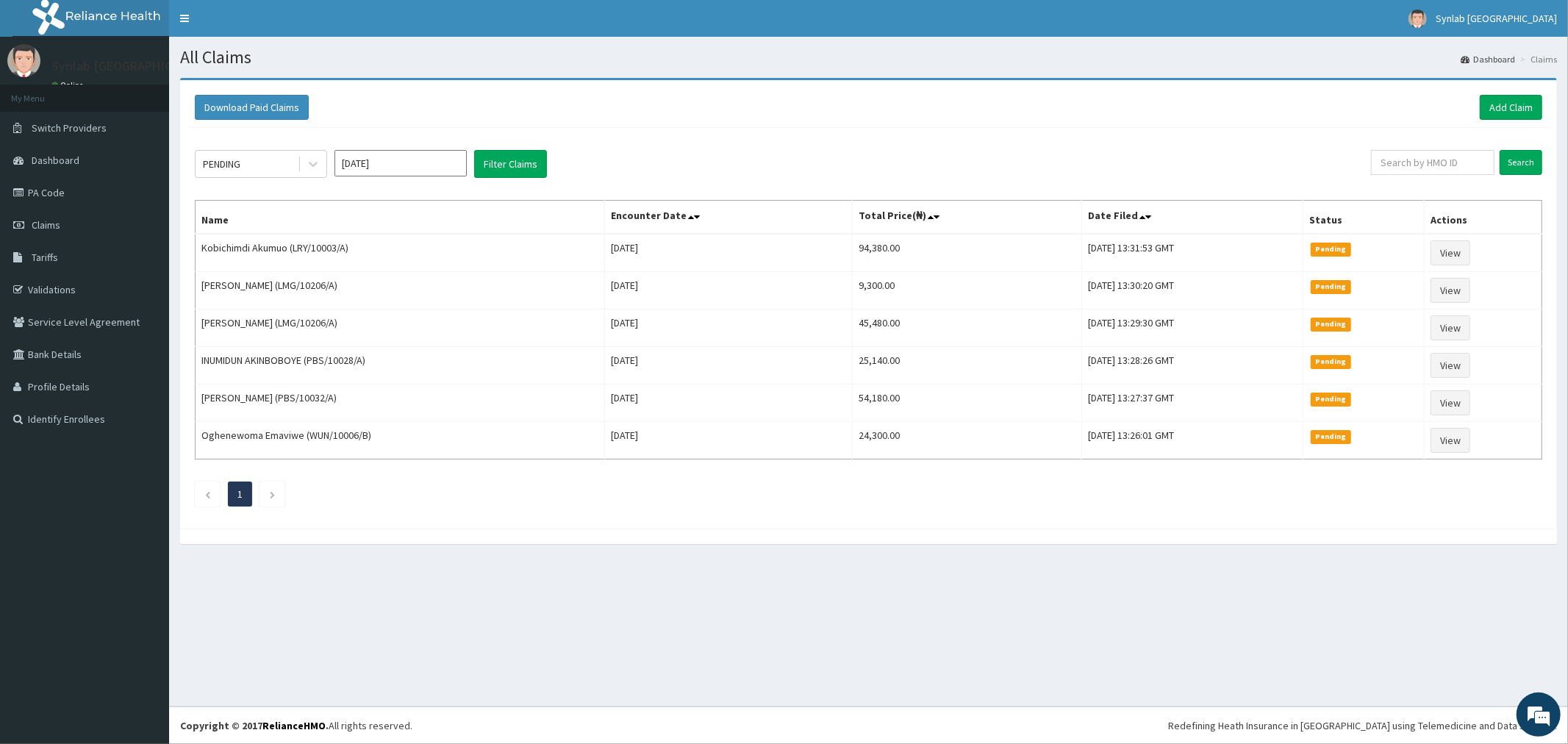
click at [599, 560] on section "Download Paid Claims Add Claim × Note you can only download claims within a max…" at bounding box center [868, 318] width 1398 height 503
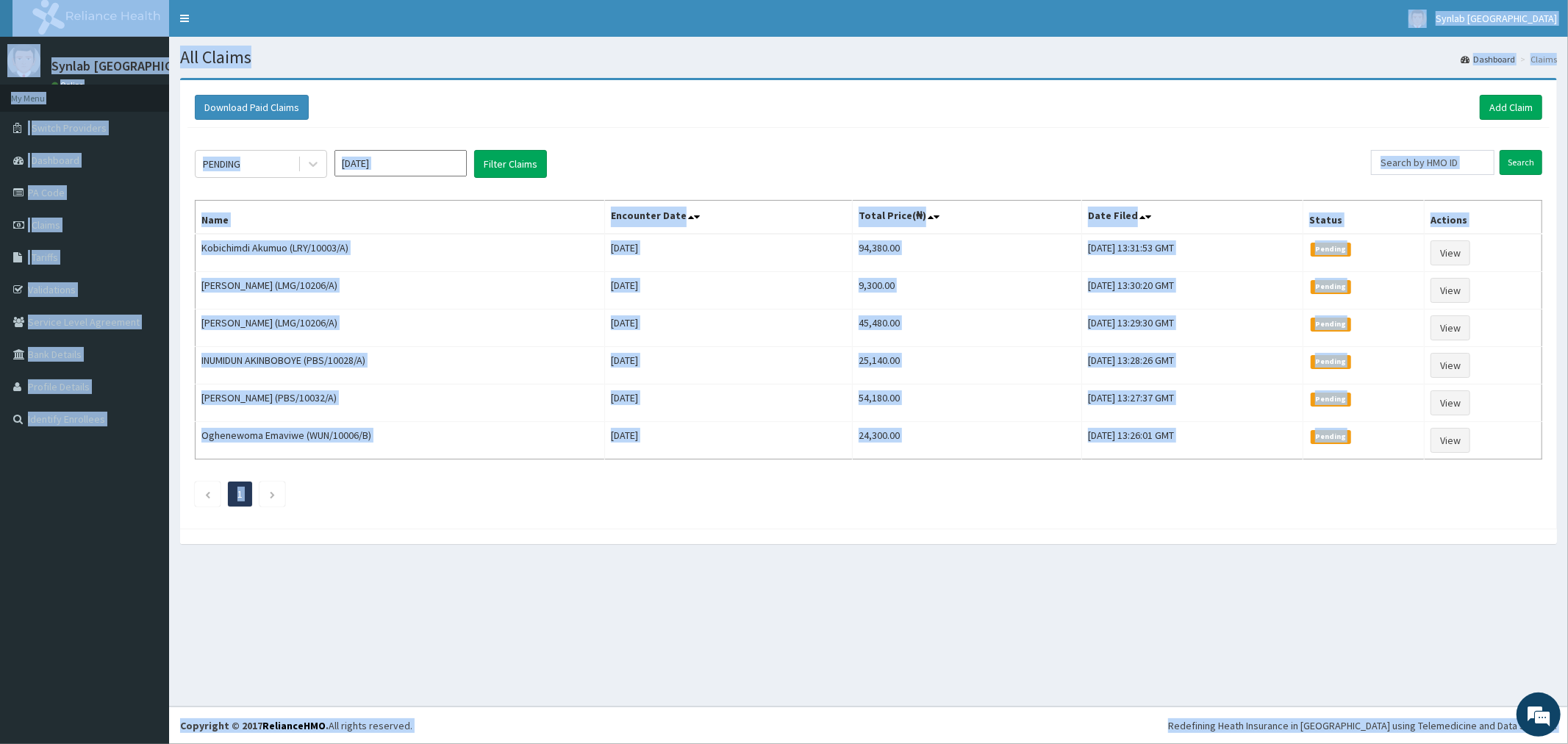
copy body "Toggle navigation Synlab [GEOGRAPHIC_DATA] Synlab [GEOGRAPHIC_DATA] - [EMAIL_AD…"
click at [728, 115] on div "Download Paid Claims Add Claim" at bounding box center [868, 107] width 1348 height 25
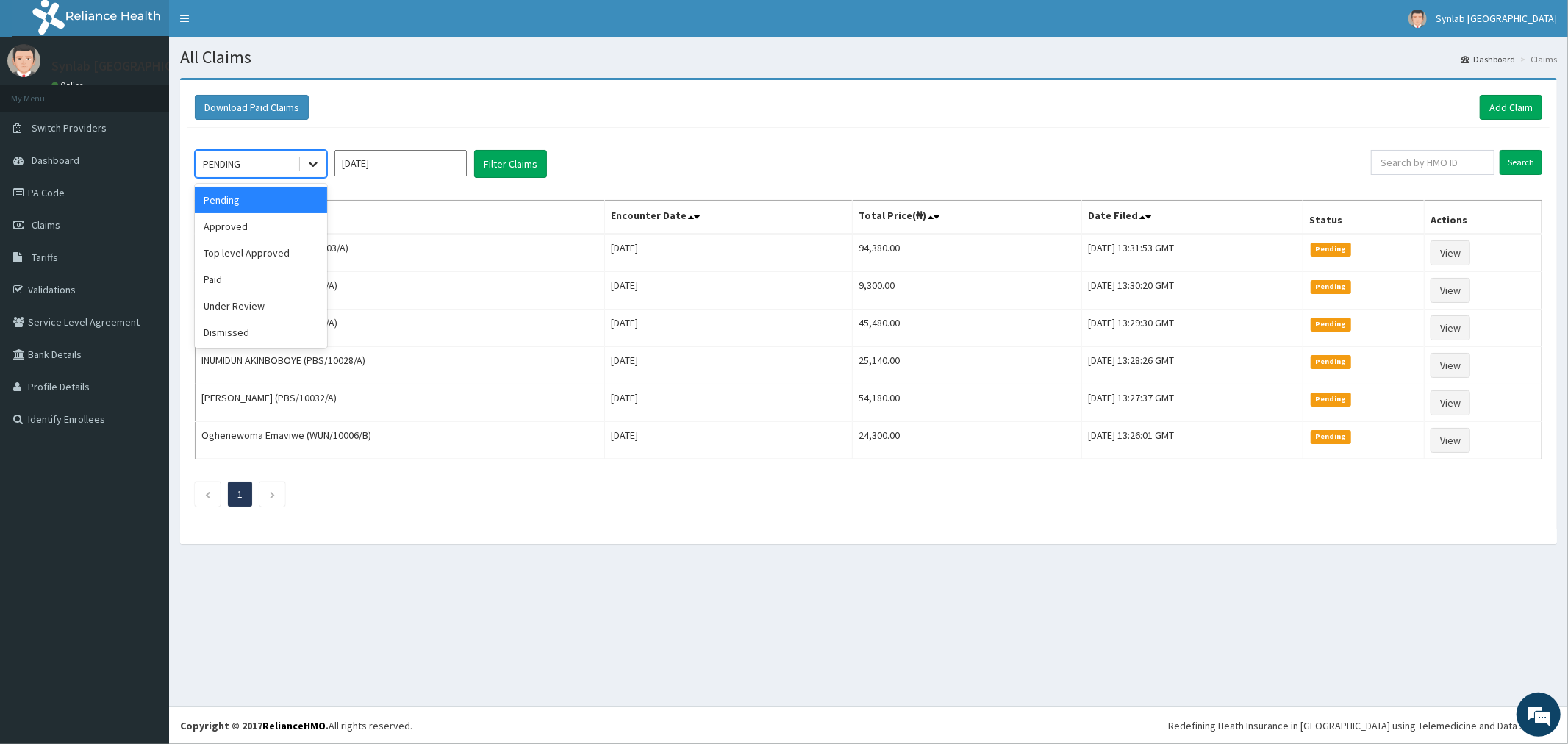
click at [313, 170] on icon at bounding box center [313, 163] width 15 height 15
click at [238, 281] on div "Paid" at bounding box center [260, 279] width 132 height 27
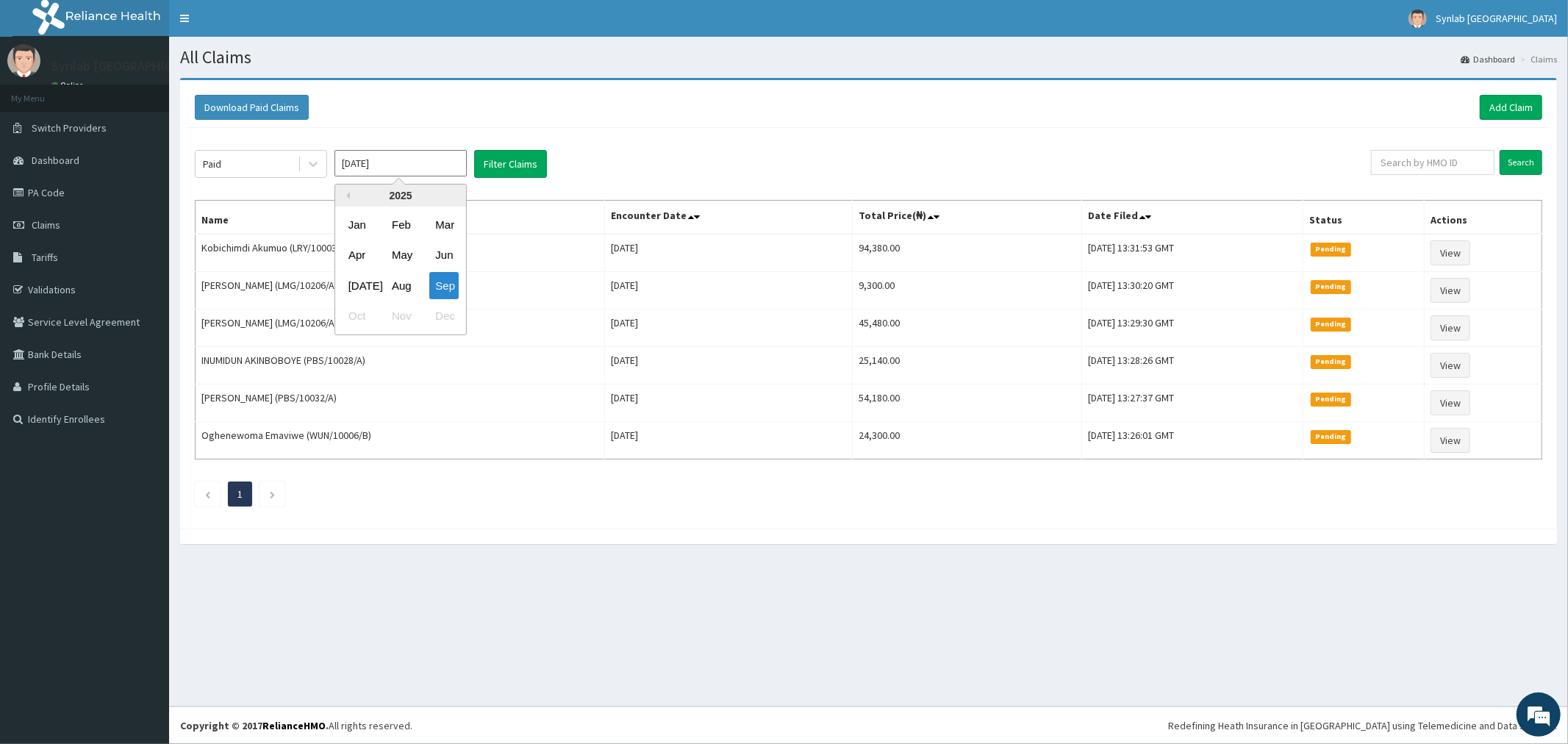
click at [453, 166] on input "Sep 2025" at bounding box center [400, 163] width 132 height 27
click at [399, 284] on div "Aug" at bounding box center [401, 285] width 30 height 27
type input "Aug 2025"
click at [517, 155] on button "Filter Claims" at bounding box center [510, 164] width 73 height 28
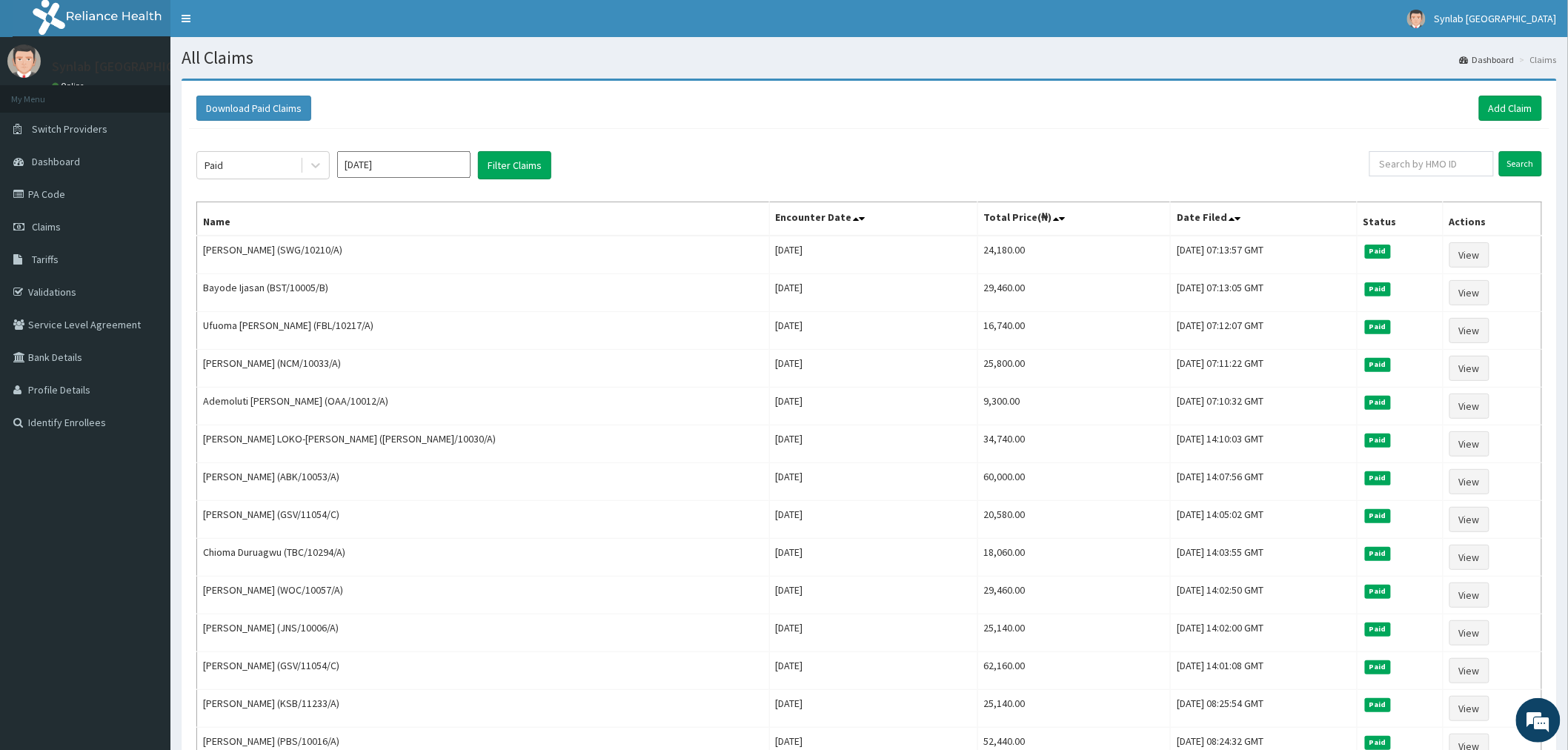
click at [765, 132] on div "Paid Aug 2025 Filter Claims Search Name Encounter Date Total Price(₦) Date File…" at bounding box center [869, 743] width 1360 height 1227
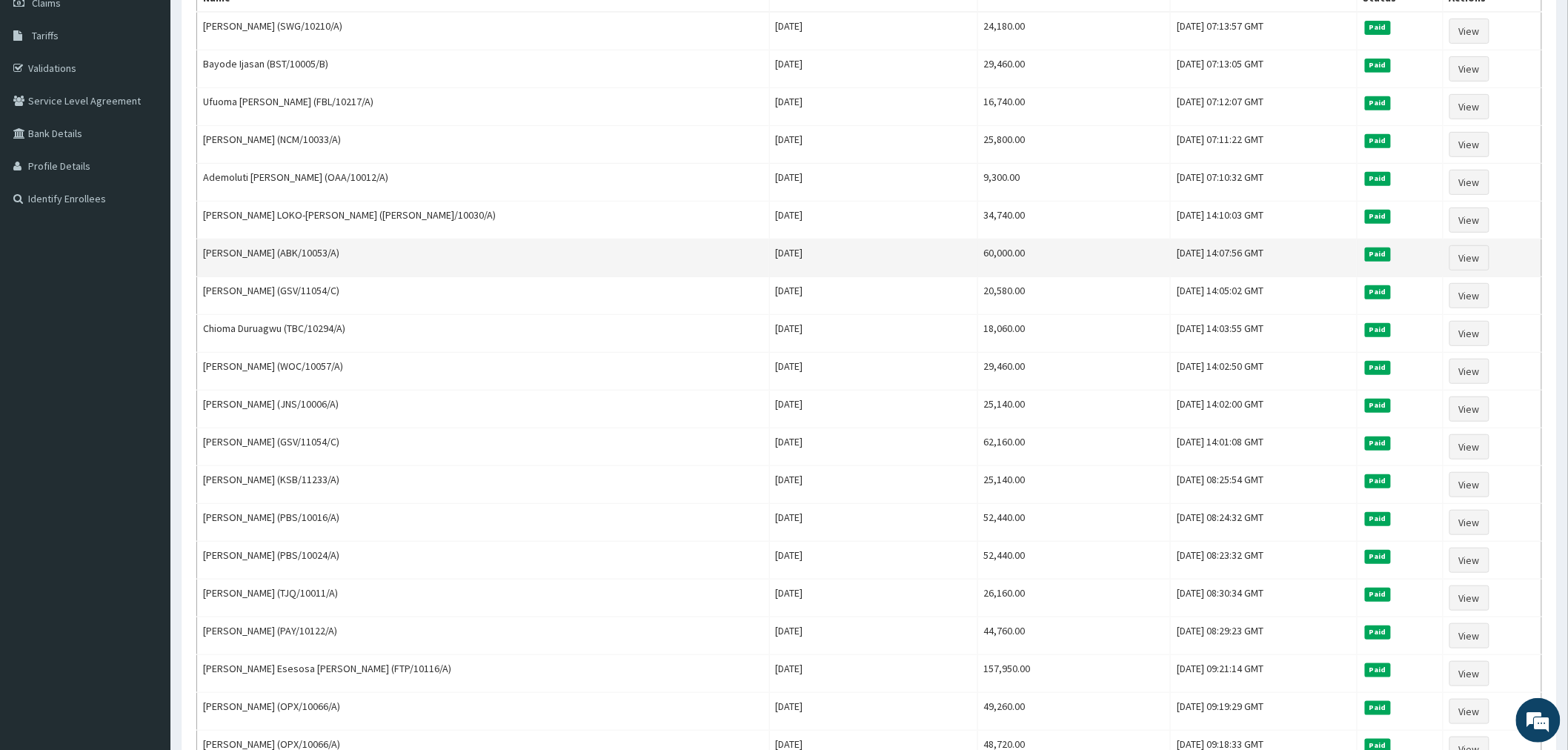
scroll to position [225, 0]
click at [1456, 253] on link "View" at bounding box center [1469, 257] width 40 height 25
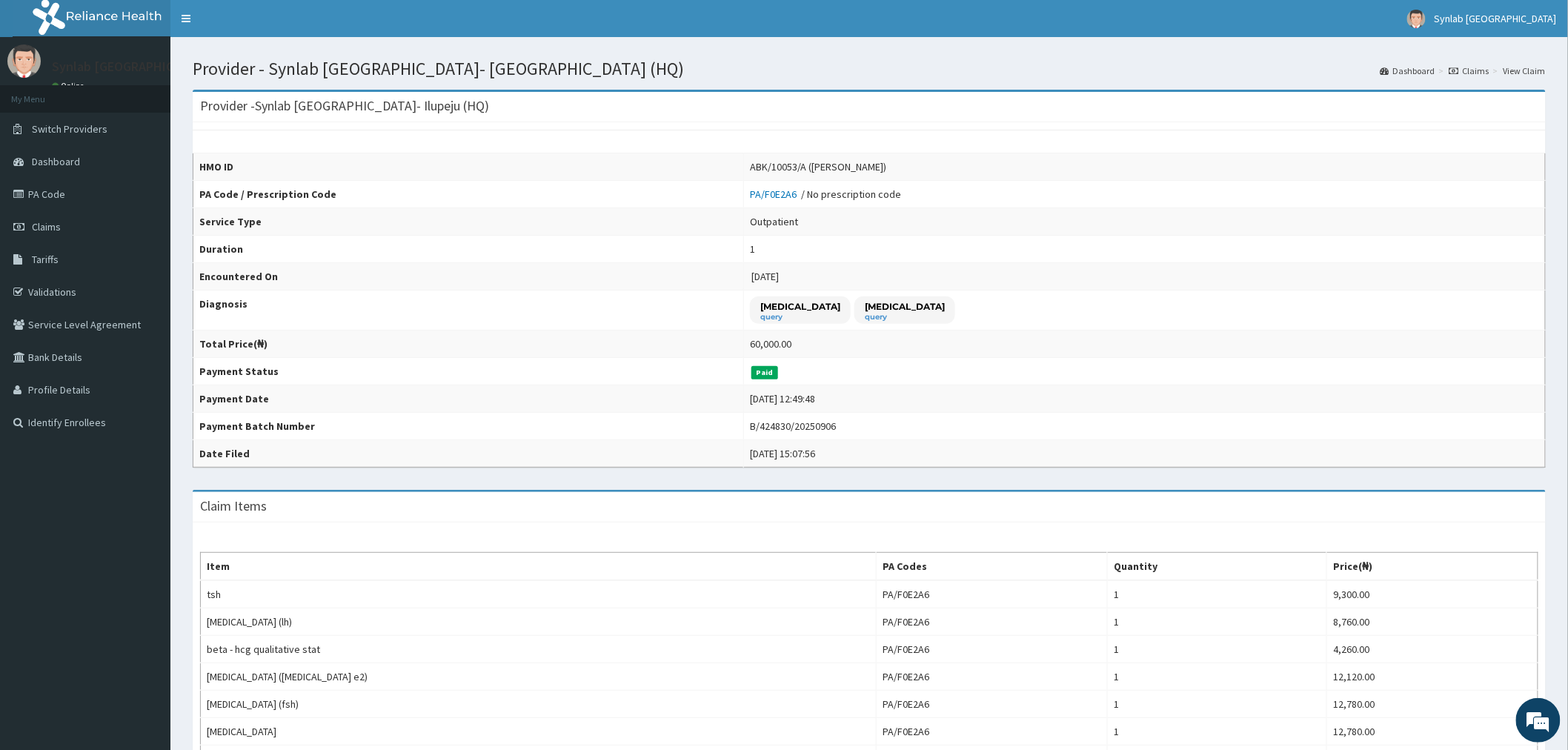
drag, startPoint x: 717, startPoint y: 195, endPoint x: 995, endPoint y: 252, distance: 283.8
click at [995, 252] on td "1" at bounding box center [1144, 249] width 801 height 28
drag, startPoint x: 693, startPoint y: 193, endPoint x: 751, endPoint y: 195, distance: 58.0
click at [751, 195] on tr "PA Code / Prescription Code PA/F0E2A6 / No prescription code" at bounding box center [869, 194] width 1352 height 28
copy tr "PA/F0E2A6"
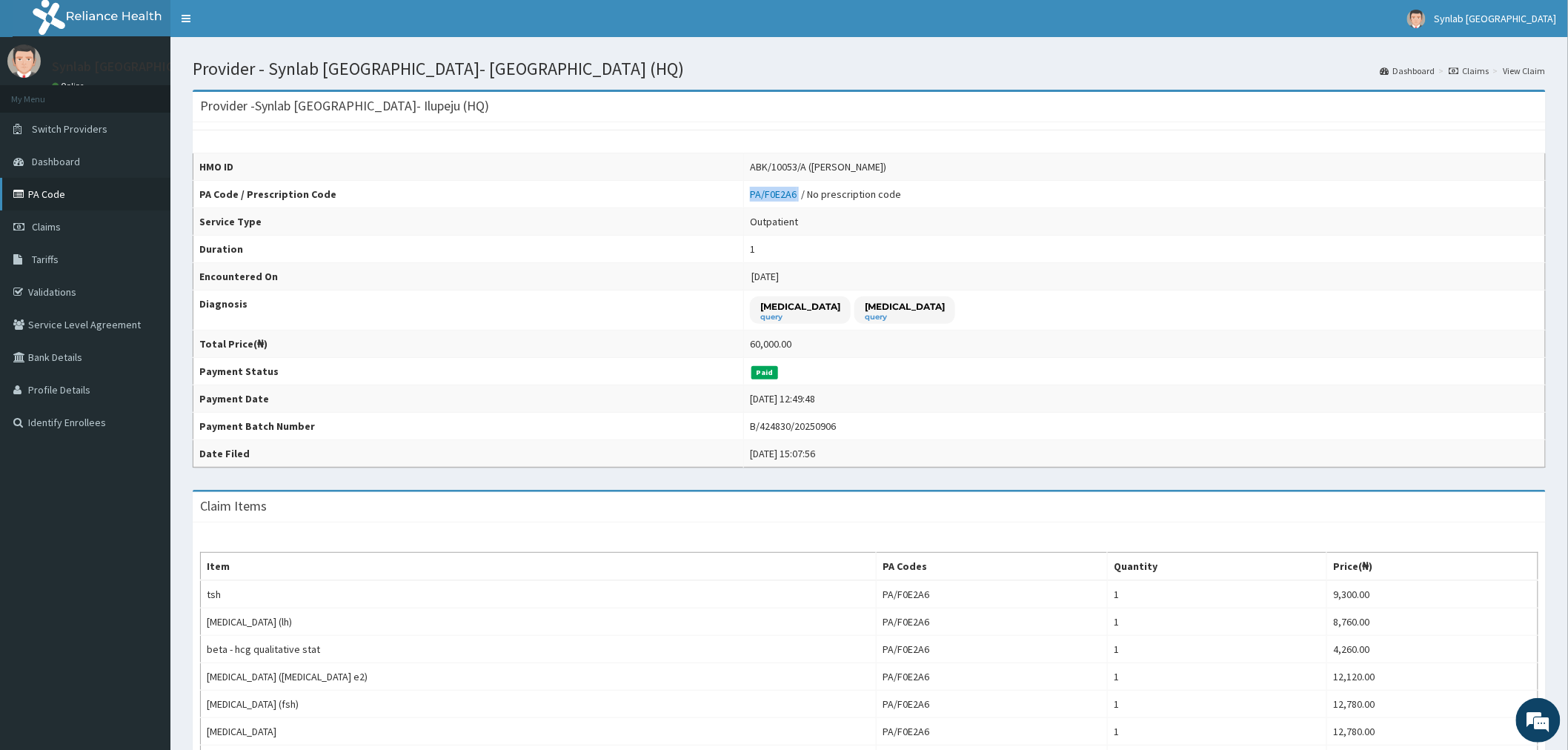
click at [54, 196] on link "PA Code" at bounding box center [85, 194] width 170 height 32
